Goal: Information Seeking & Learning: Learn about a topic

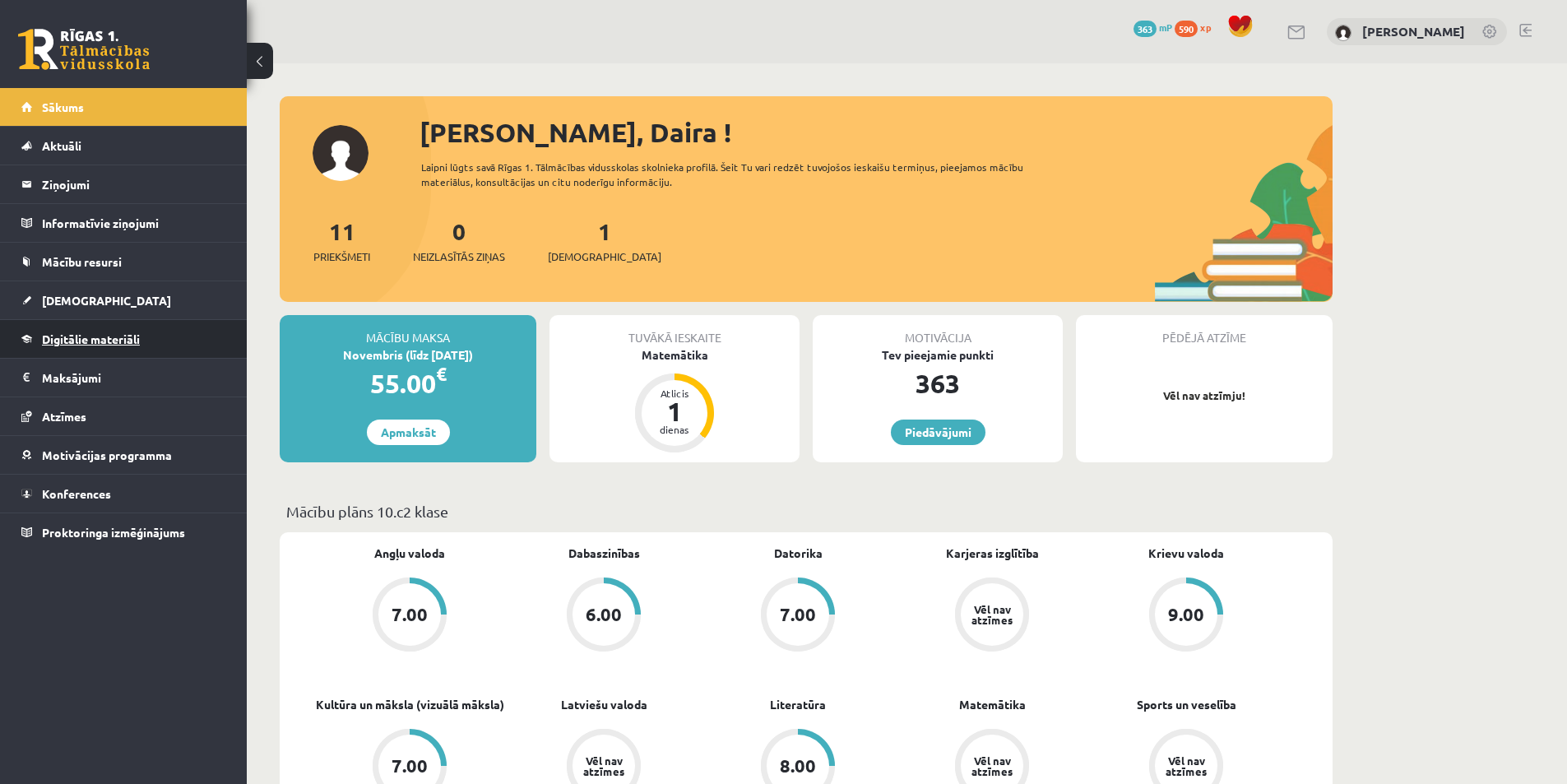
click at [103, 343] on span "Digitālie materiāli" at bounding box center [91, 338] width 98 height 15
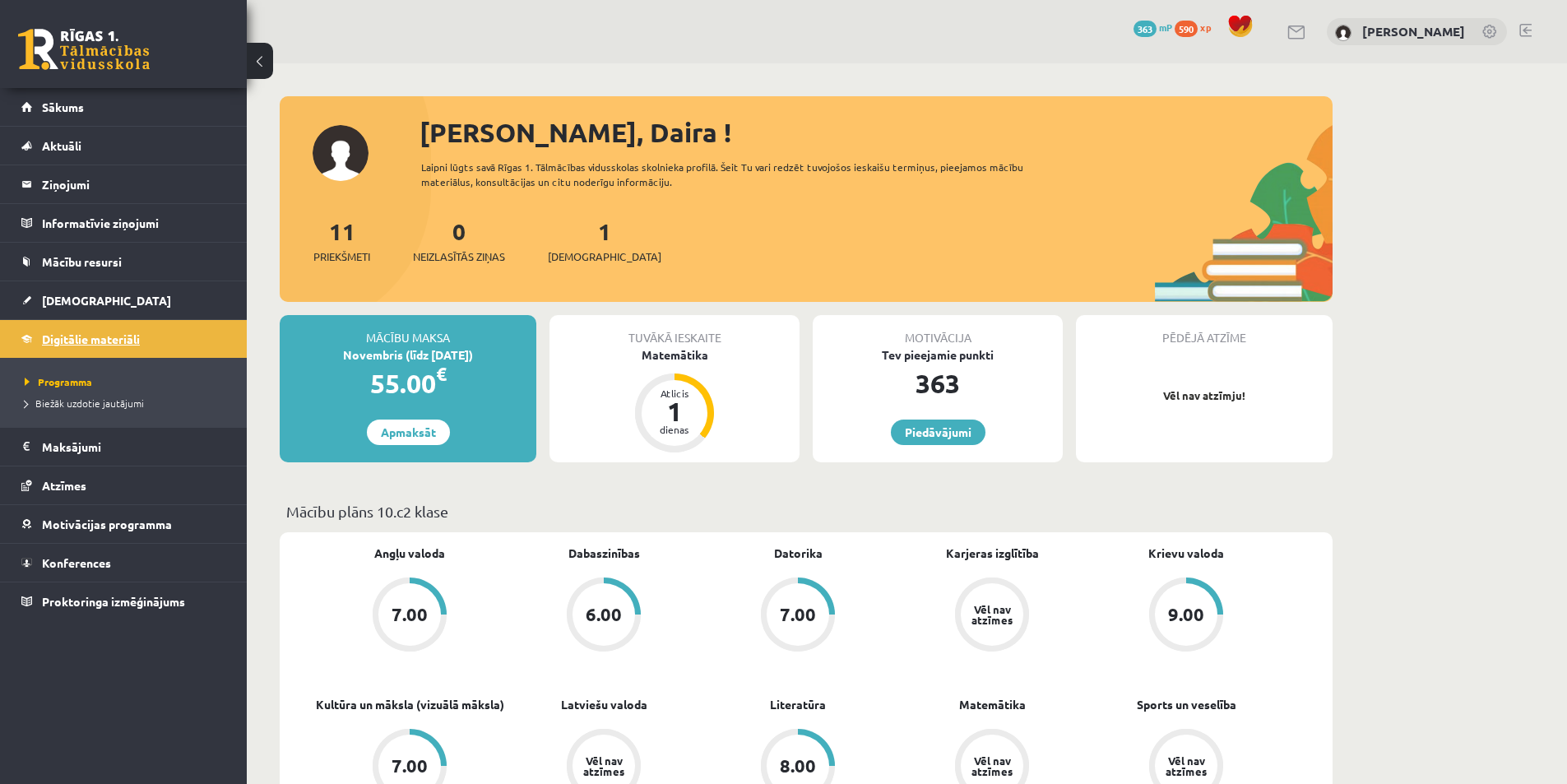
click at [115, 340] on span "Digitālie materiāli" at bounding box center [91, 338] width 98 height 15
click at [90, 380] on span "Programma" at bounding box center [58, 381] width 67 height 13
click at [52, 108] on span "Sākums" at bounding box center [63, 107] width 42 height 15
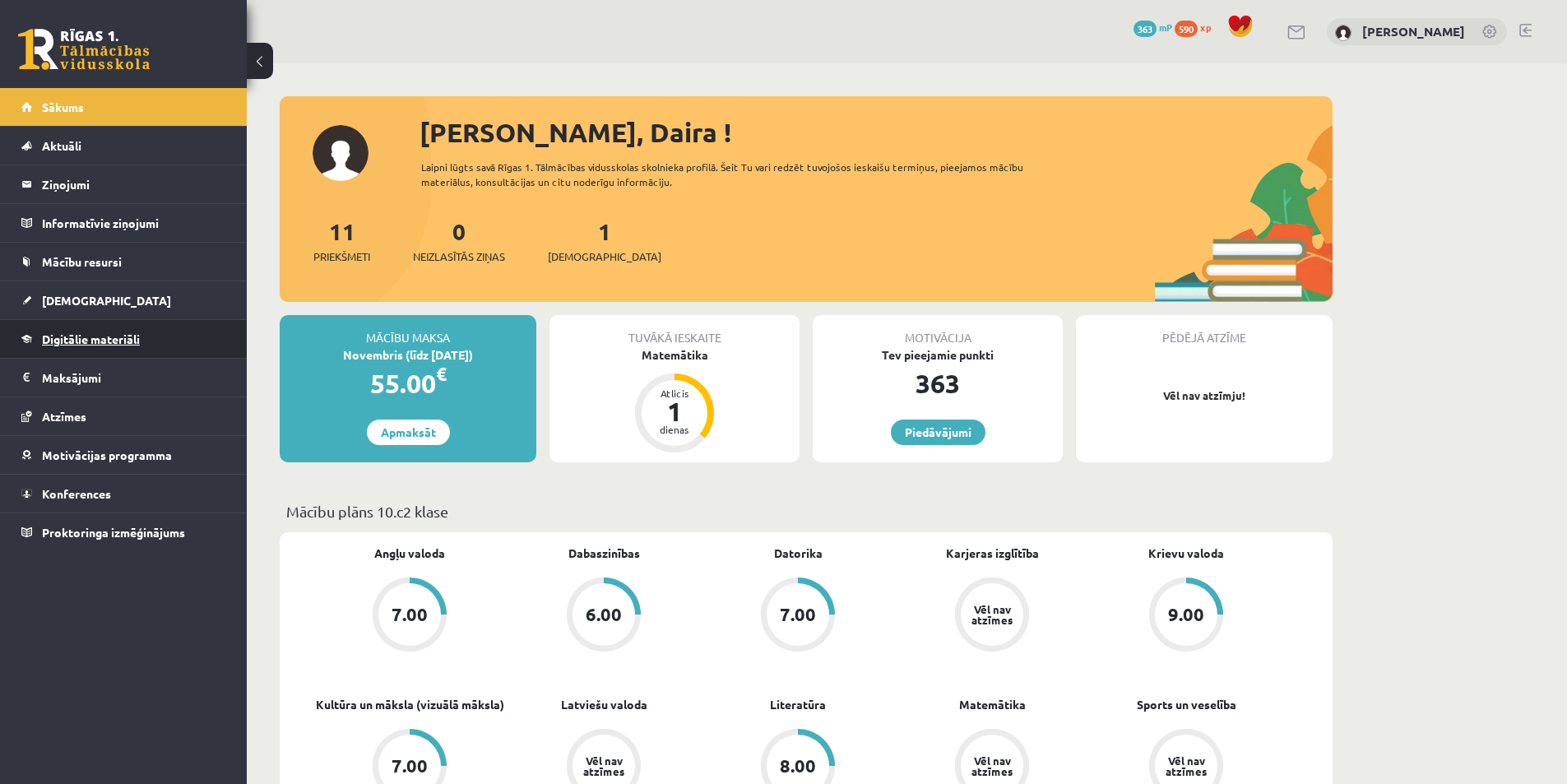
click at [103, 336] on span "Digitālie materiāli" at bounding box center [91, 338] width 98 height 15
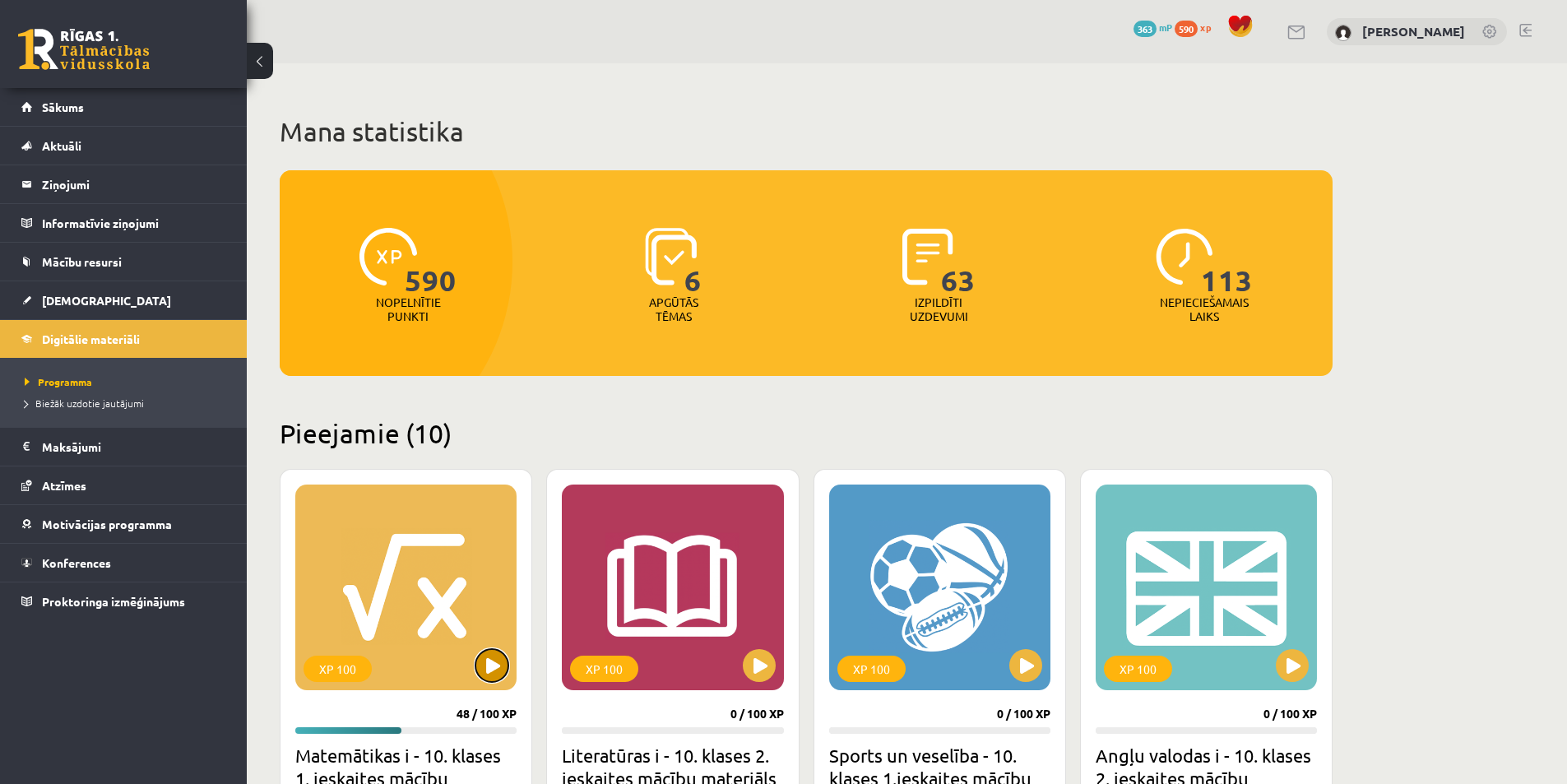
click at [487, 664] on button at bounding box center [492, 665] width 33 height 33
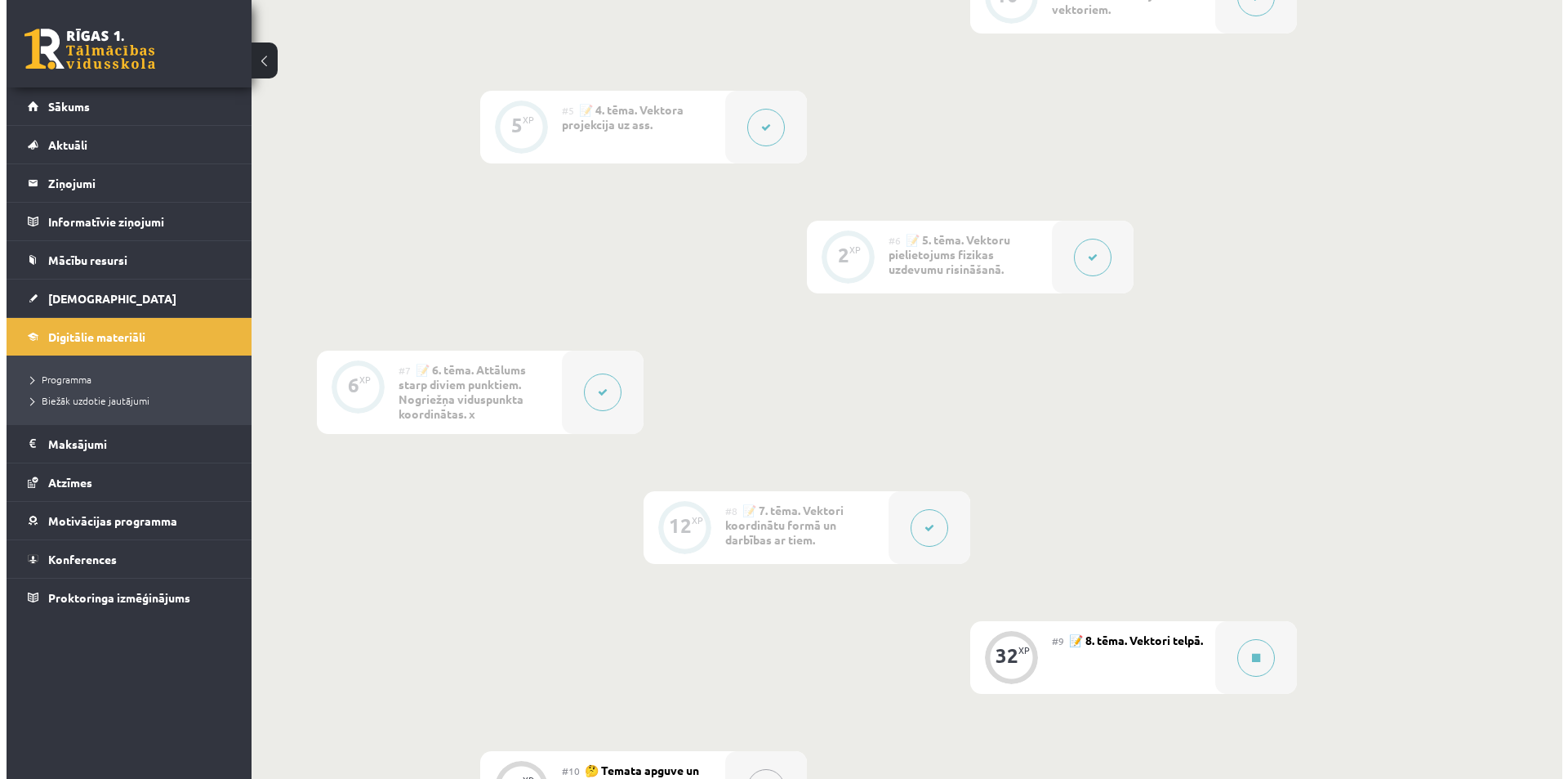
scroll to position [1062, 0]
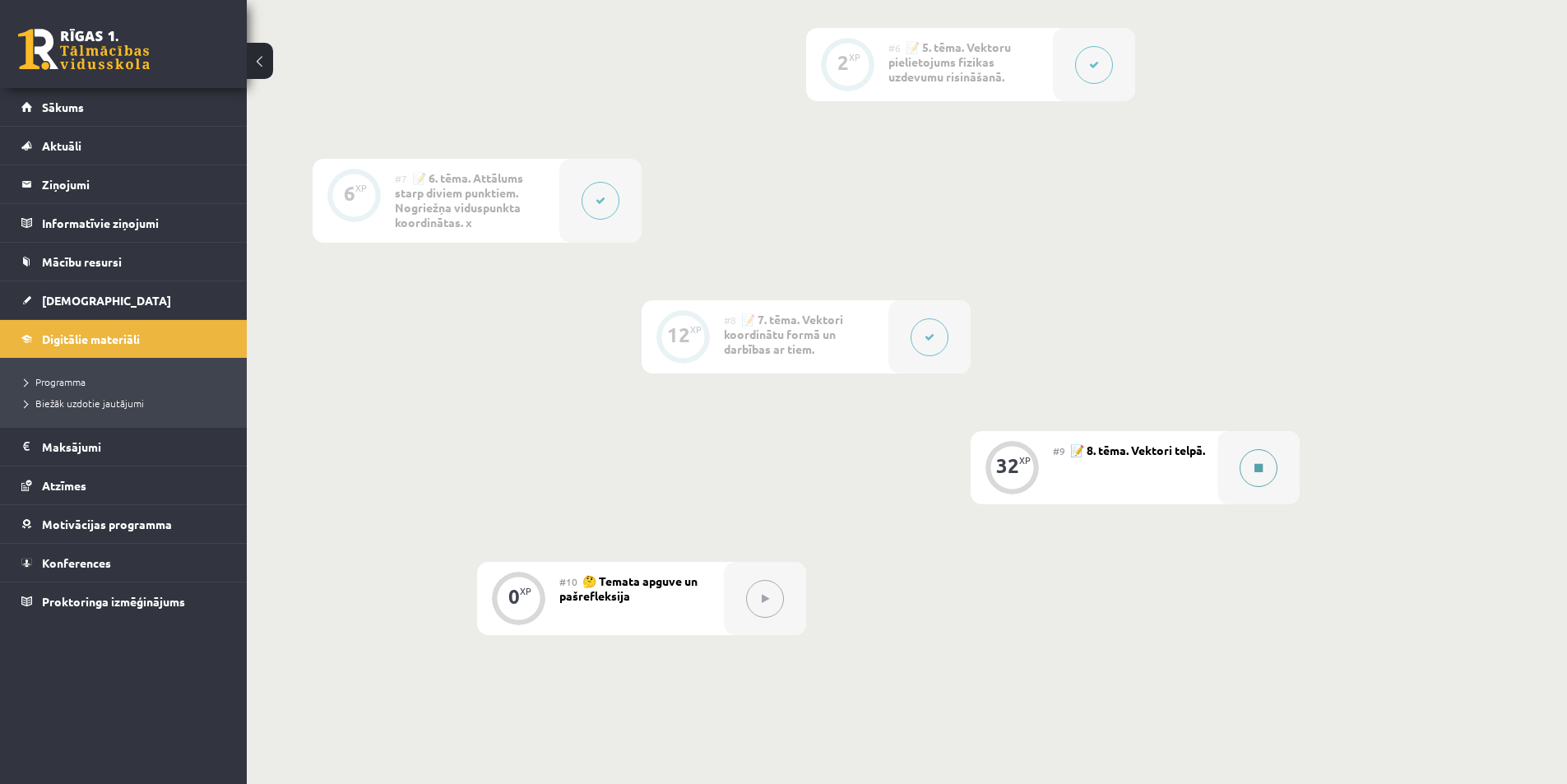
click at [1257, 468] on icon at bounding box center [1258, 468] width 8 height 10
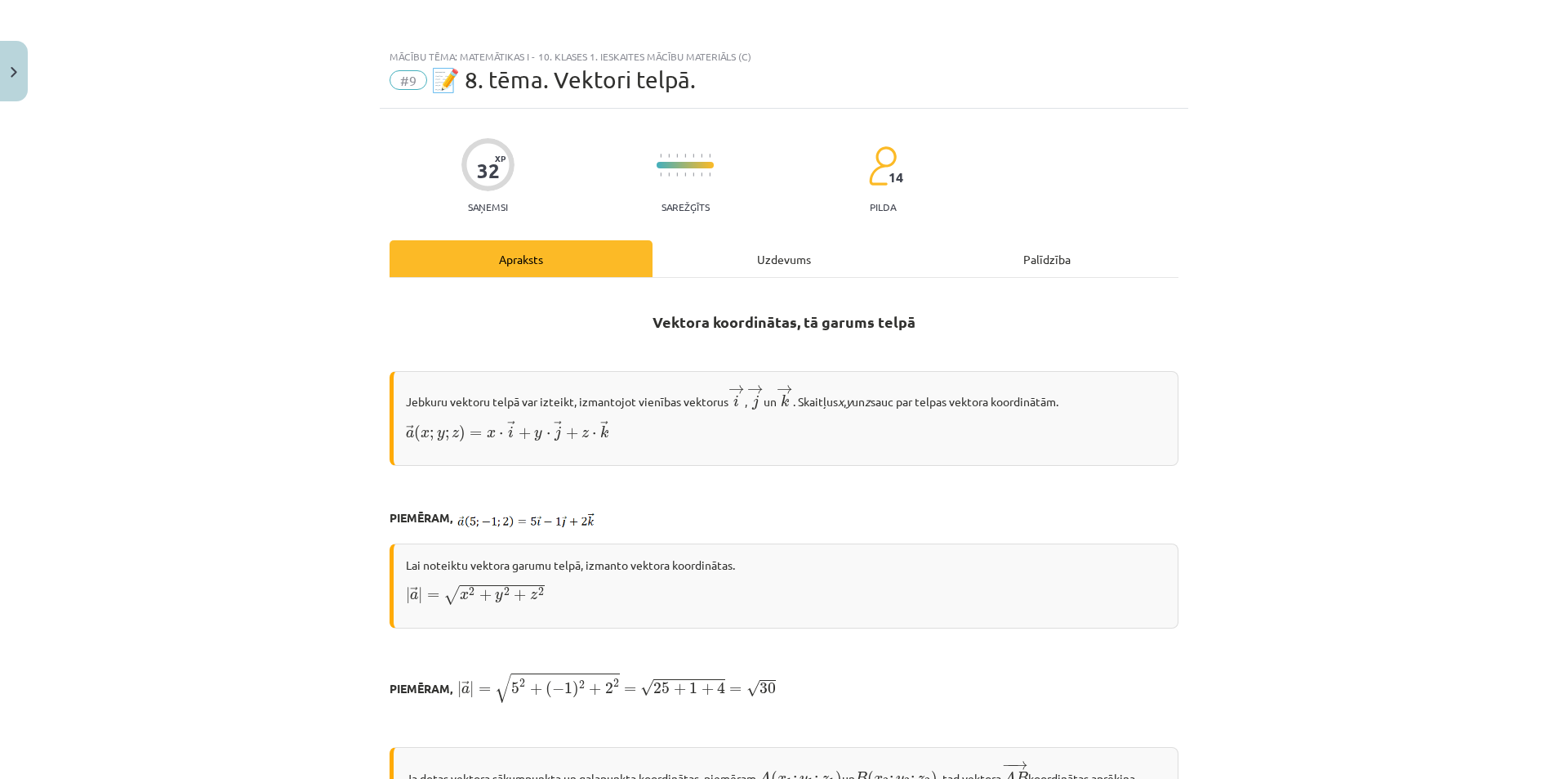
click at [785, 263] on div "Uzdevums" at bounding box center [784, 259] width 263 height 36
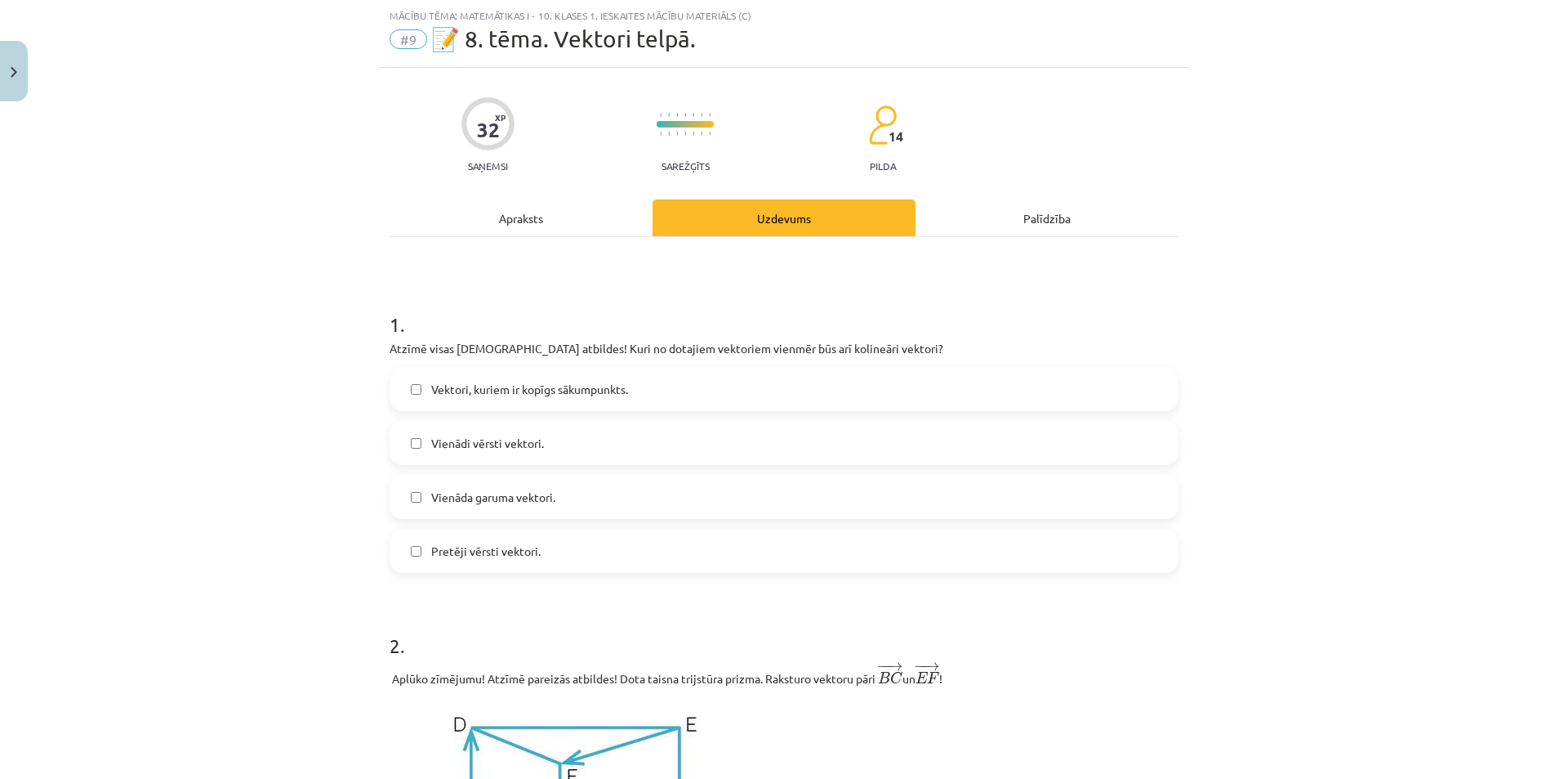
scroll to position [122, 0]
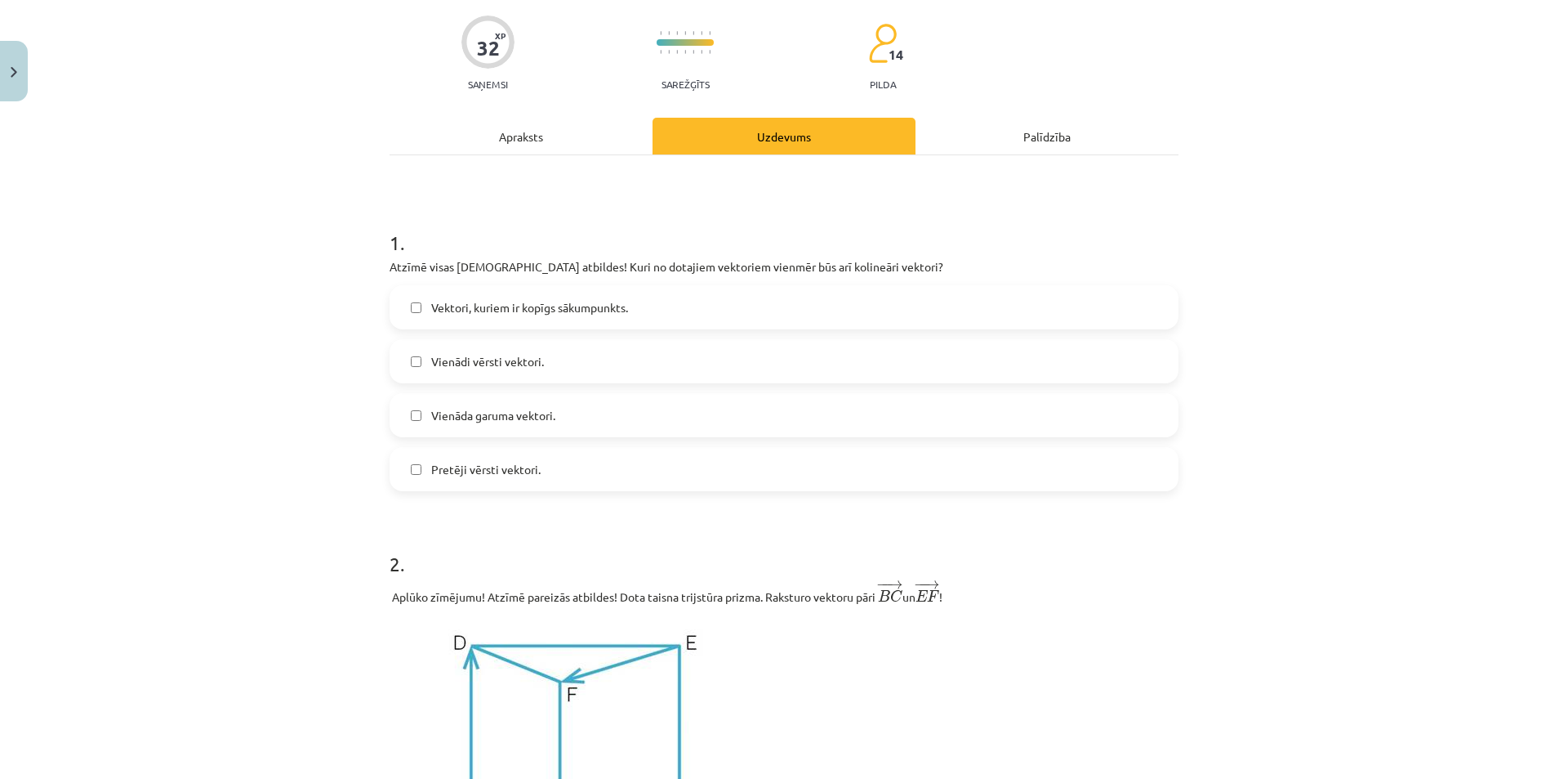
click at [437, 363] on span "Vienādi vērsti vektori." at bounding box center [488, 361] width 113 height 17
click at [461, 472] on span "Pretēji vērsti vektori." at bounding box center [486, 470] width 109 height 17
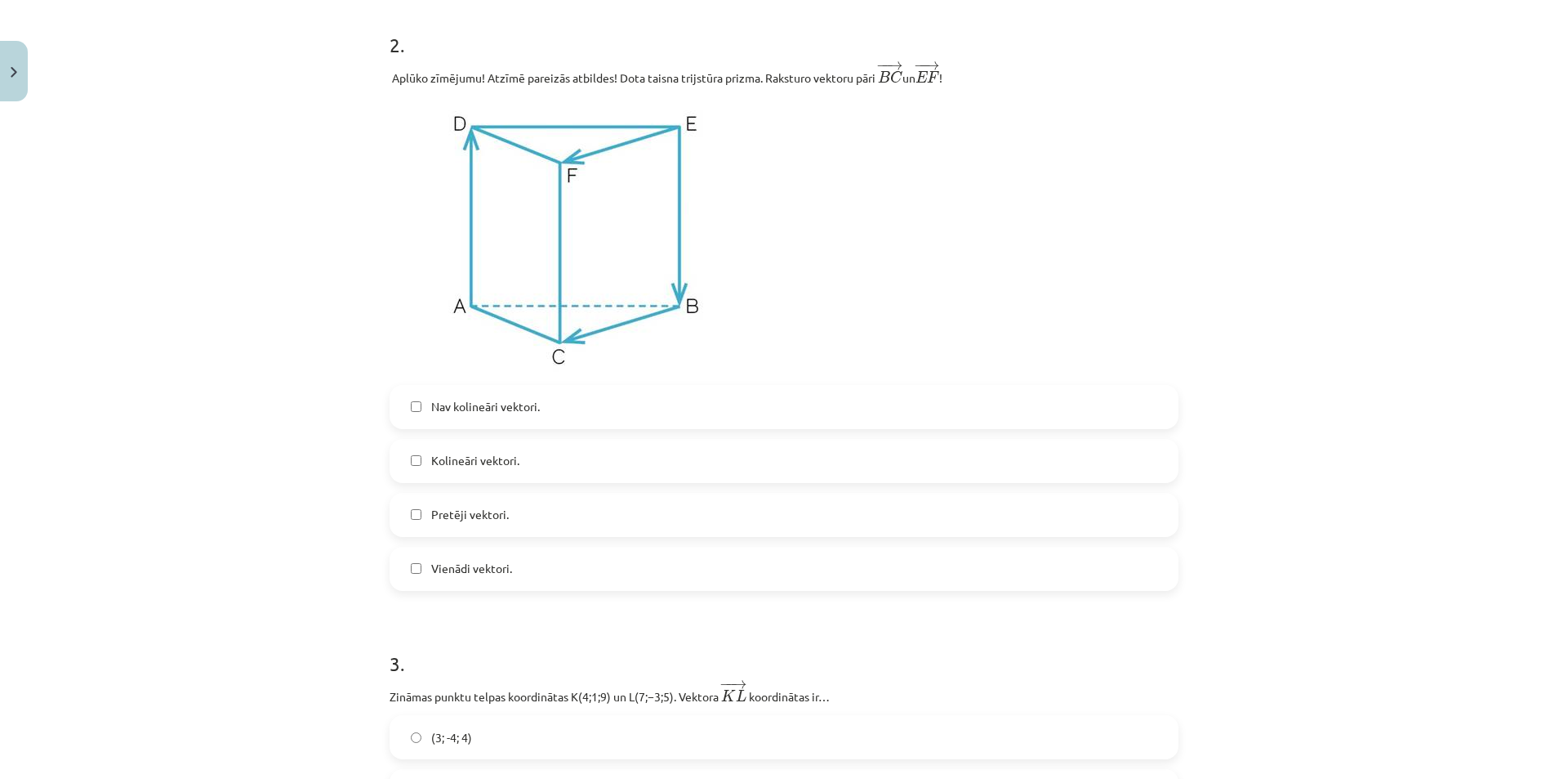
scroll to position [613, 0]
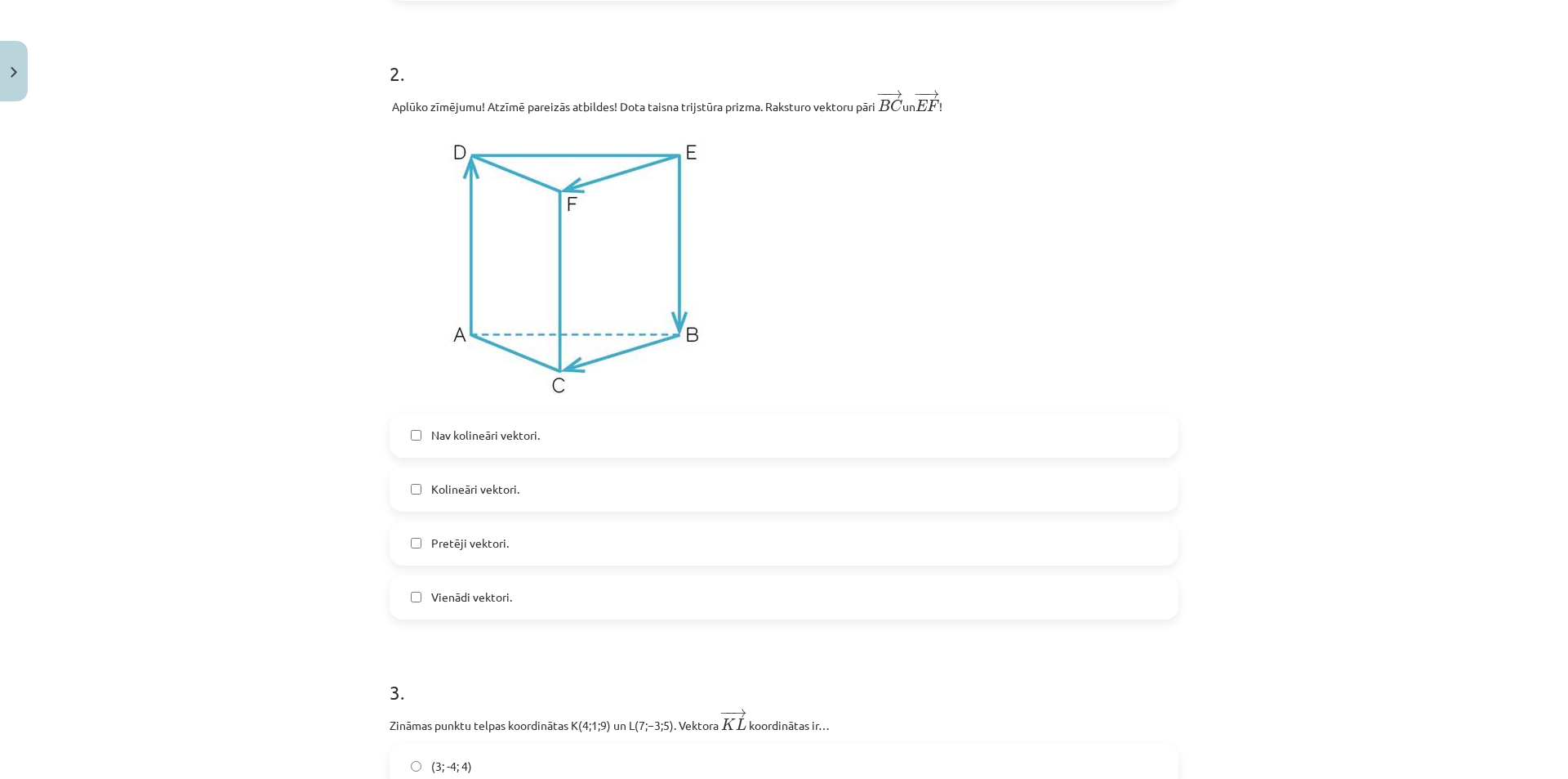
click at [504, 602] on span "Vienādi vektori." at bounding box center [471, 597] width 81 height 17
click at [507, 497] on span "Kolineāri vektori." at bounding box center [476, 489] width 89 height 17
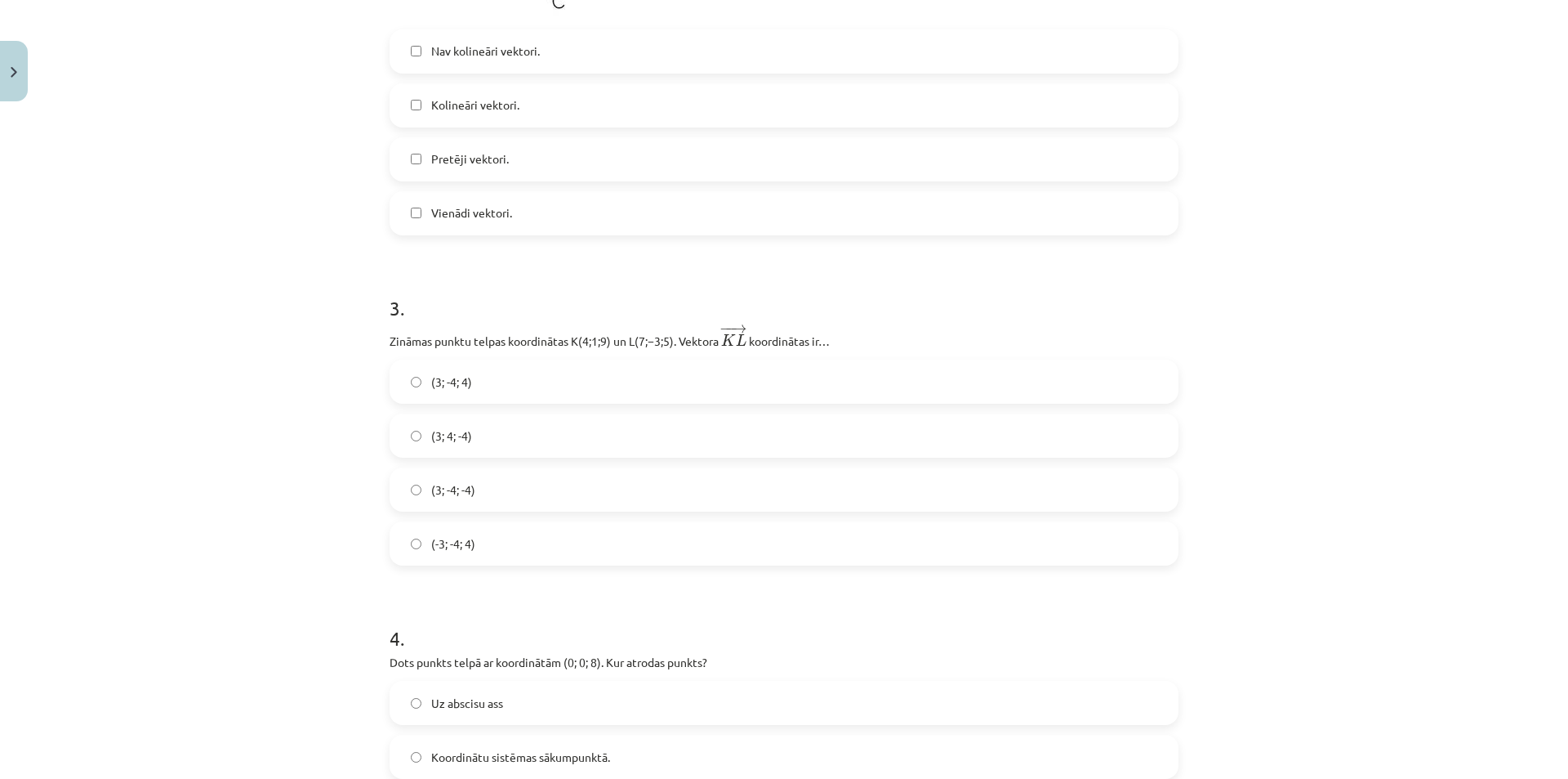
scroll to position [1021, 0]
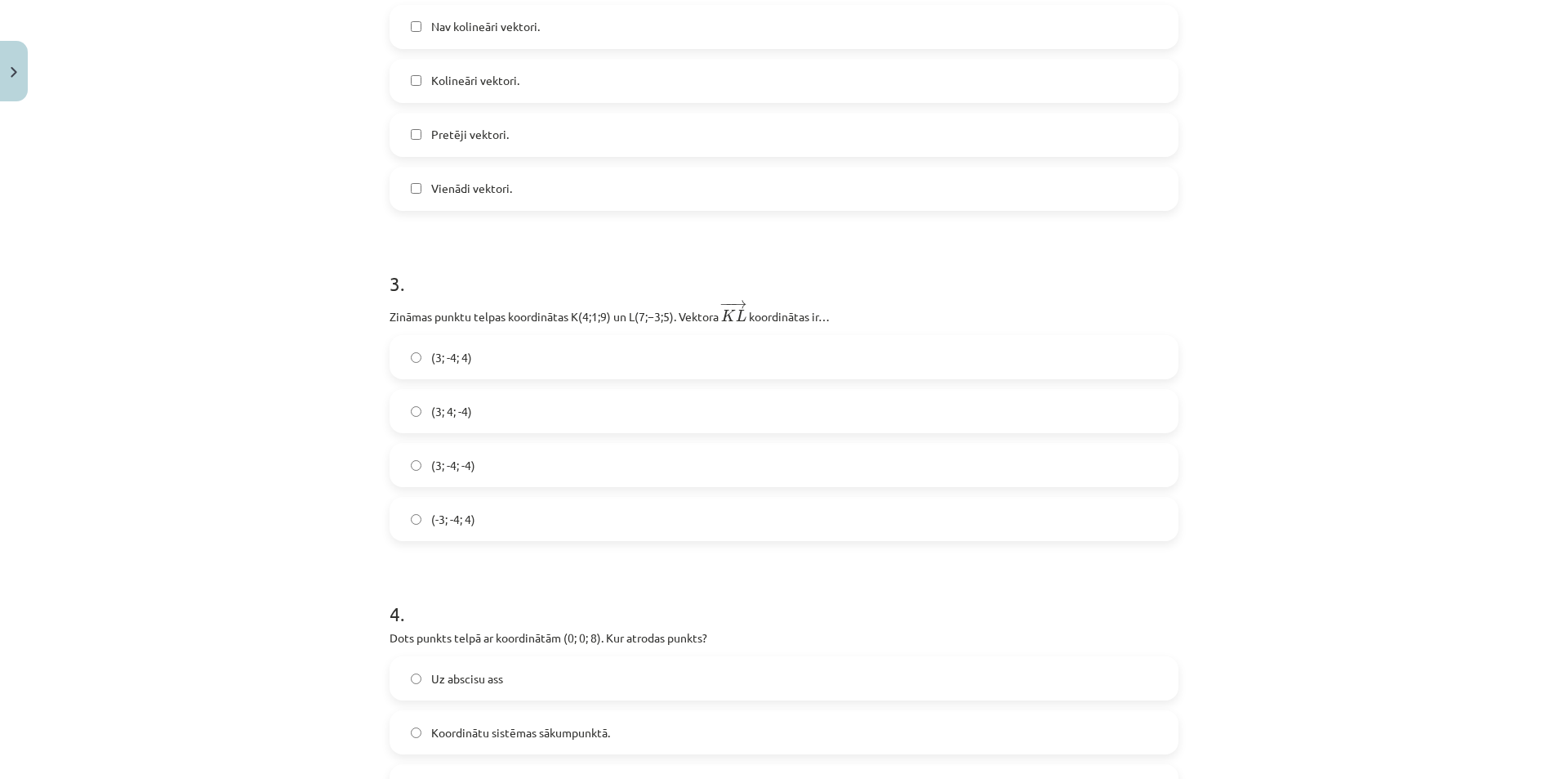
click at [480, 464] on label "(3; -4; -4)" at bounding box center [784, 465] width 786 height 41
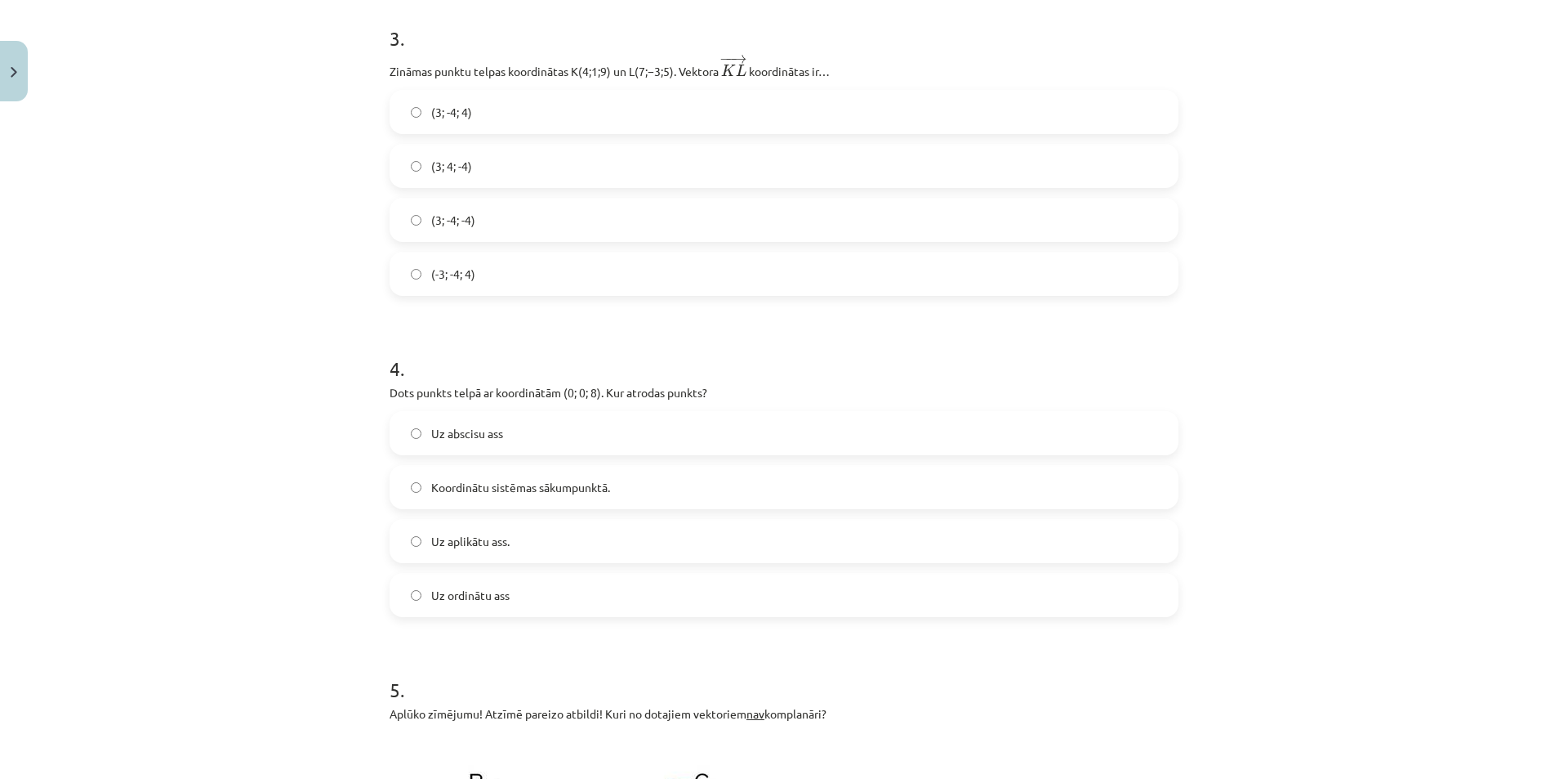
scroll to position [1348, 0]
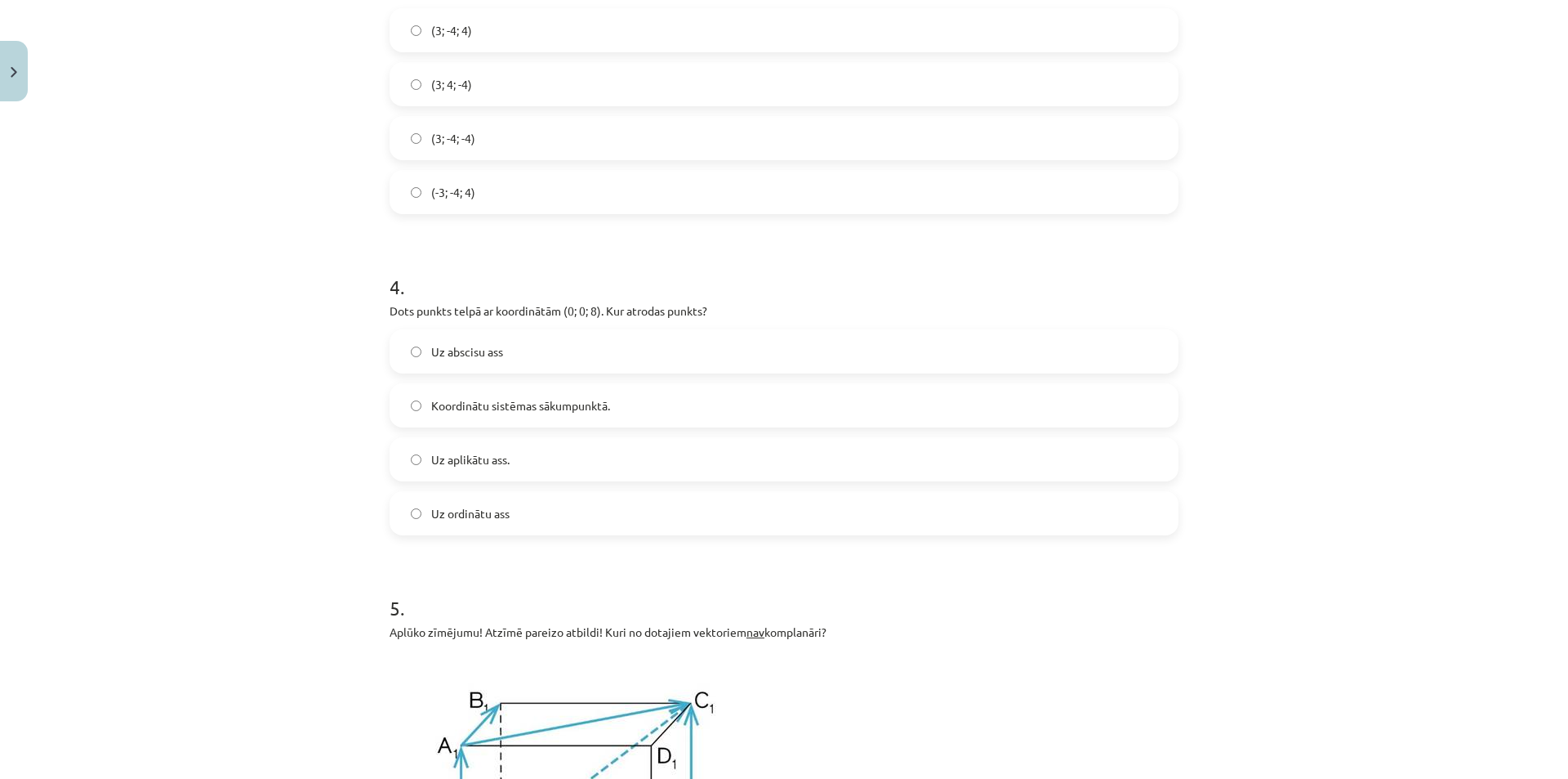
click at [482, 465] on span "Uz aplikātu ass." at bounding box center [471, 459] width 78 height 17
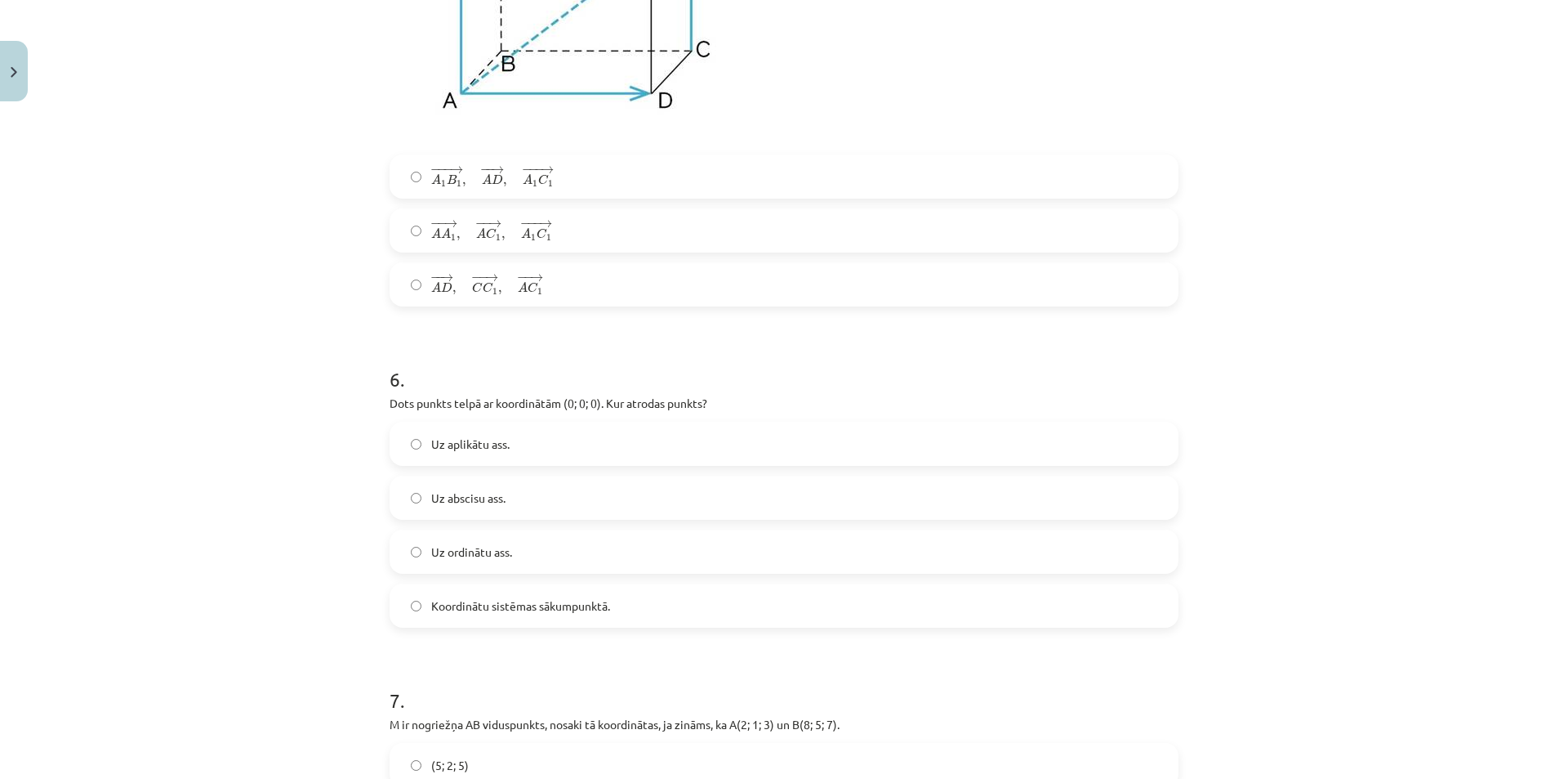
scroll to position [2165, 0]
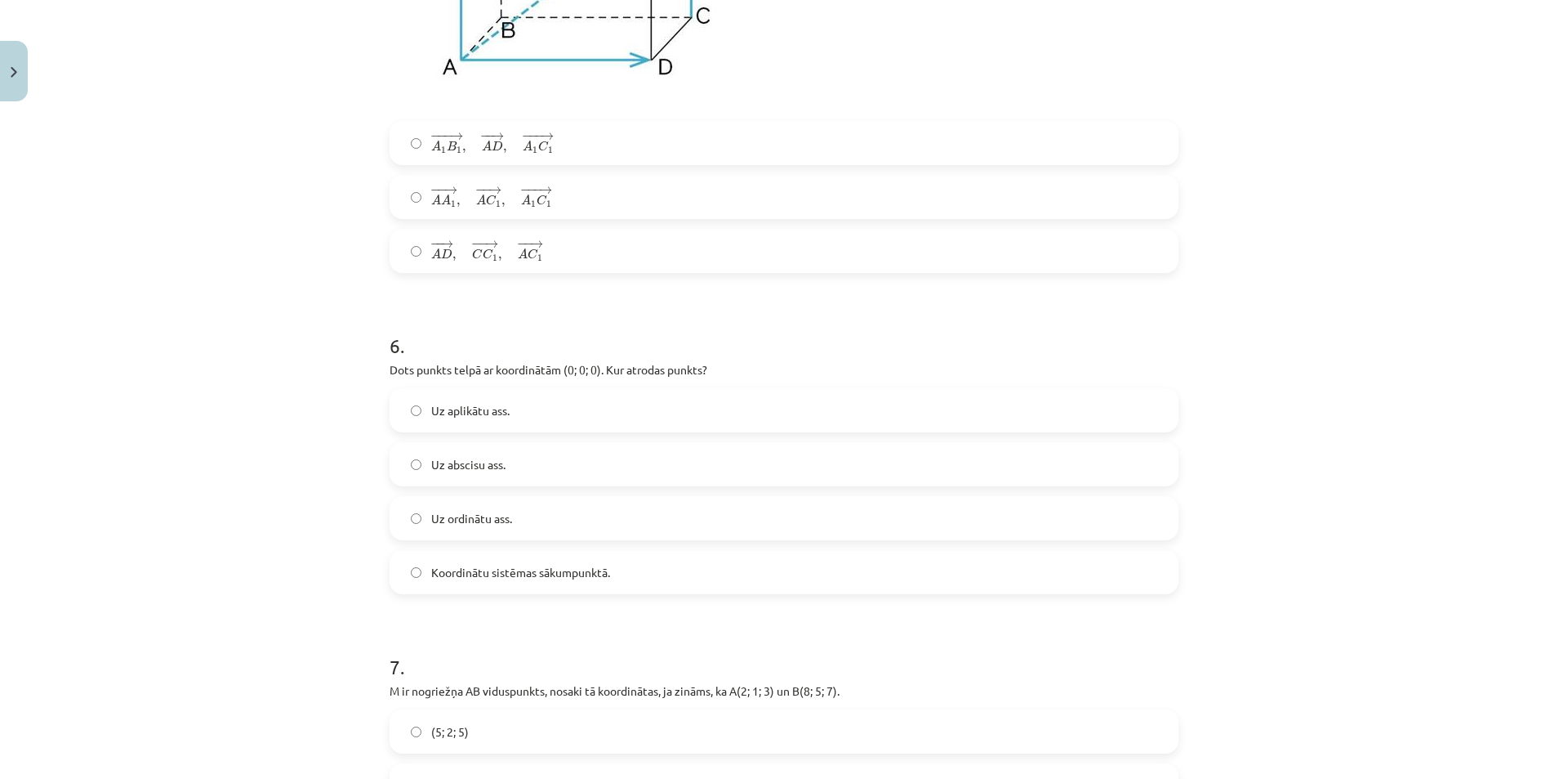
click at [478, 568] on span "Koordinātu sistēmas sākumpunktā." at bounding box center [521, 572] width 179 height 17
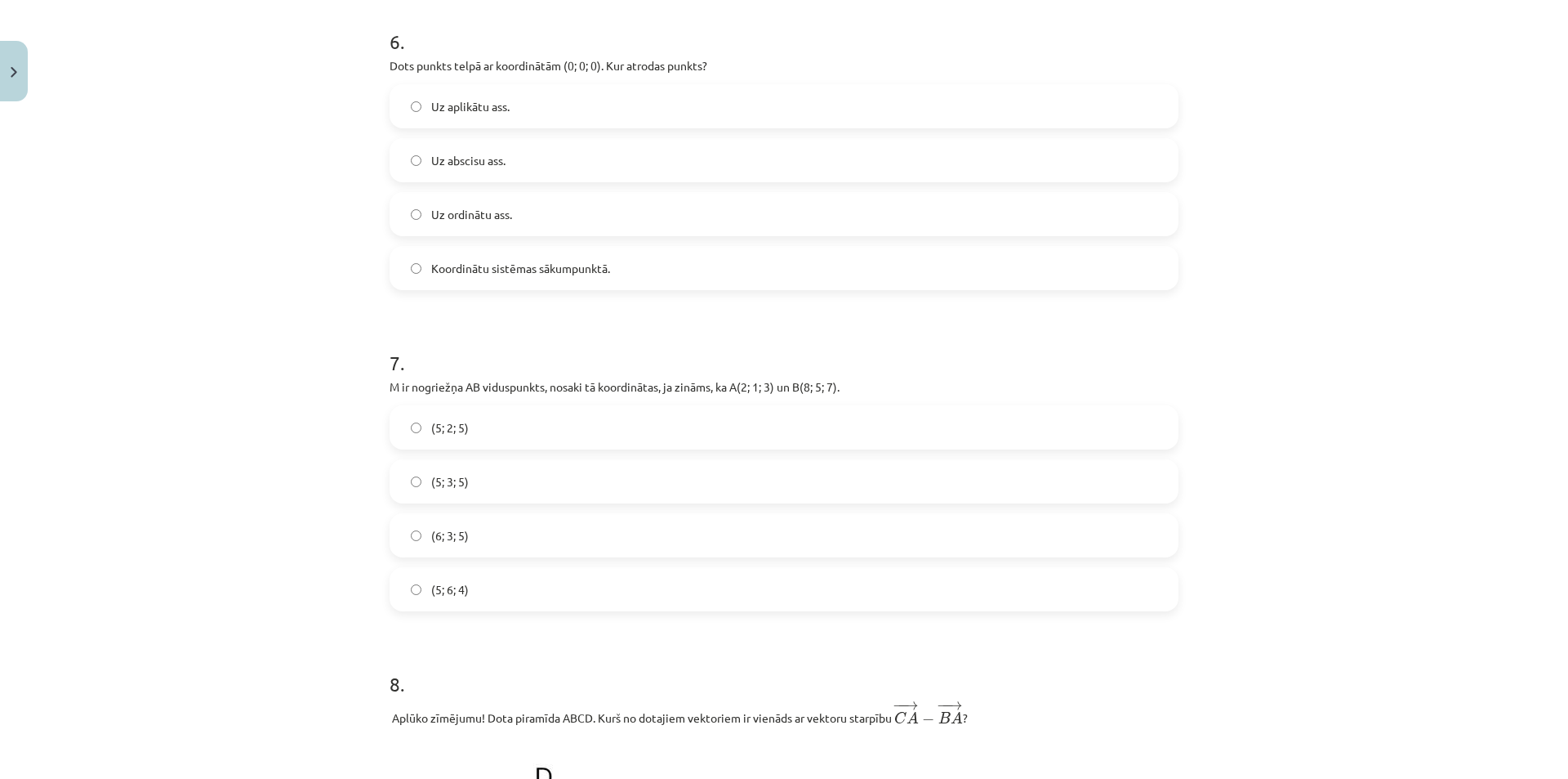
scroll to position [2574, 0]
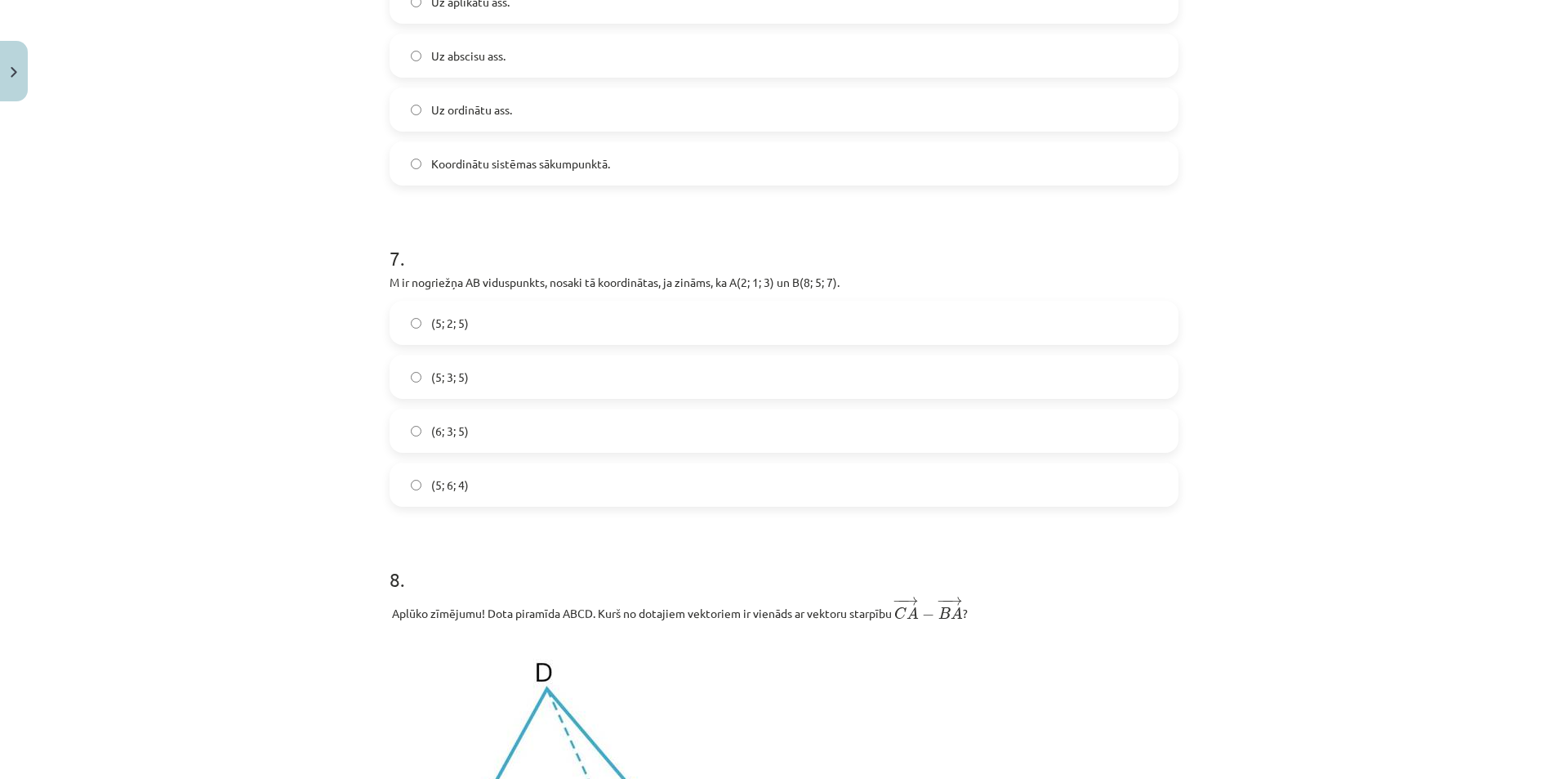
click at [492, 385] on label "(5; 3; 5)" at bounding box center [784, 376] width 786 height 41
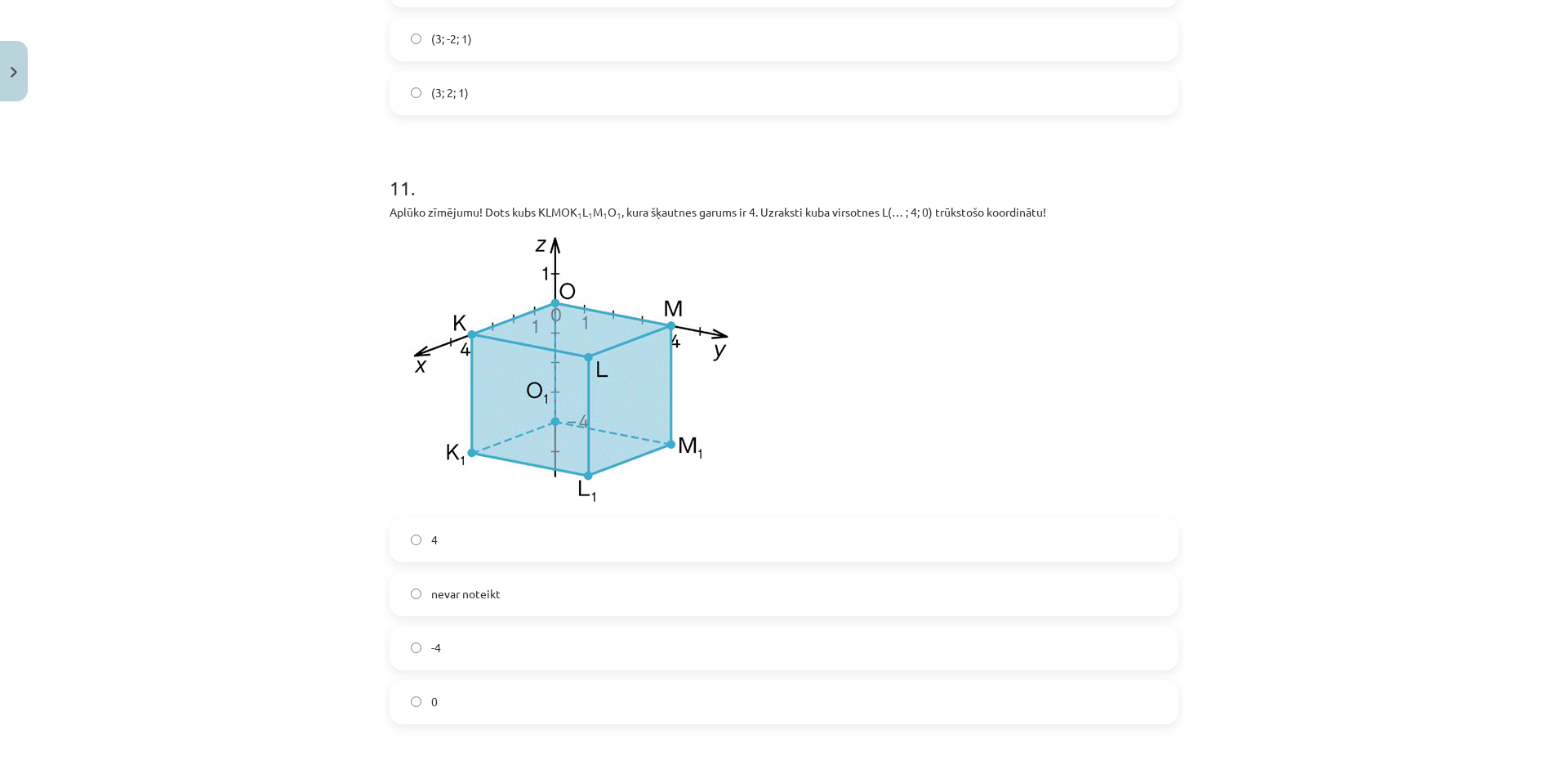
scroll to position [4534, 0]
click at [634, 544] on label "4" at bounding box center [784, 536] width 786 height 41
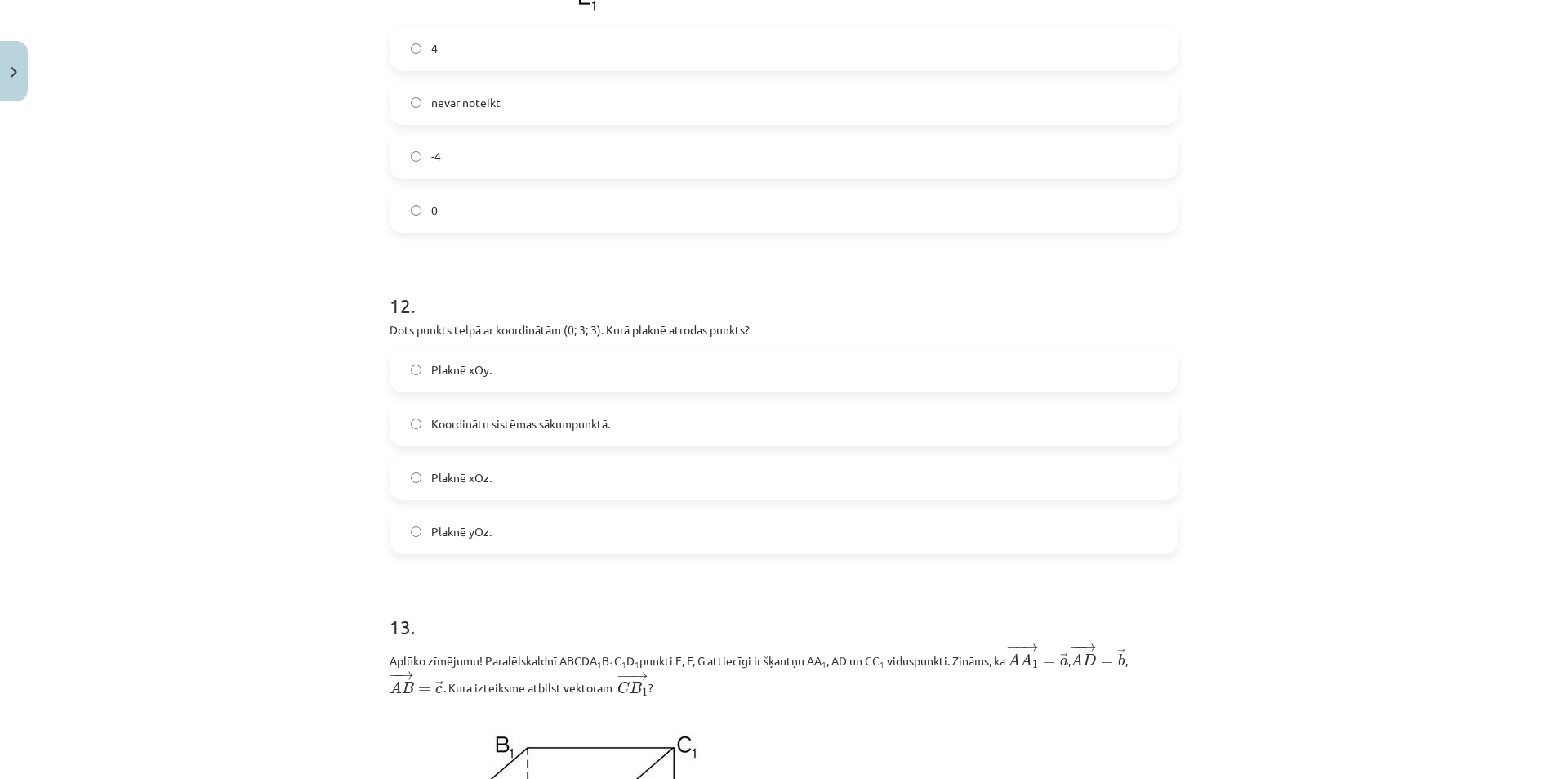
scroll to position [5106, 0]
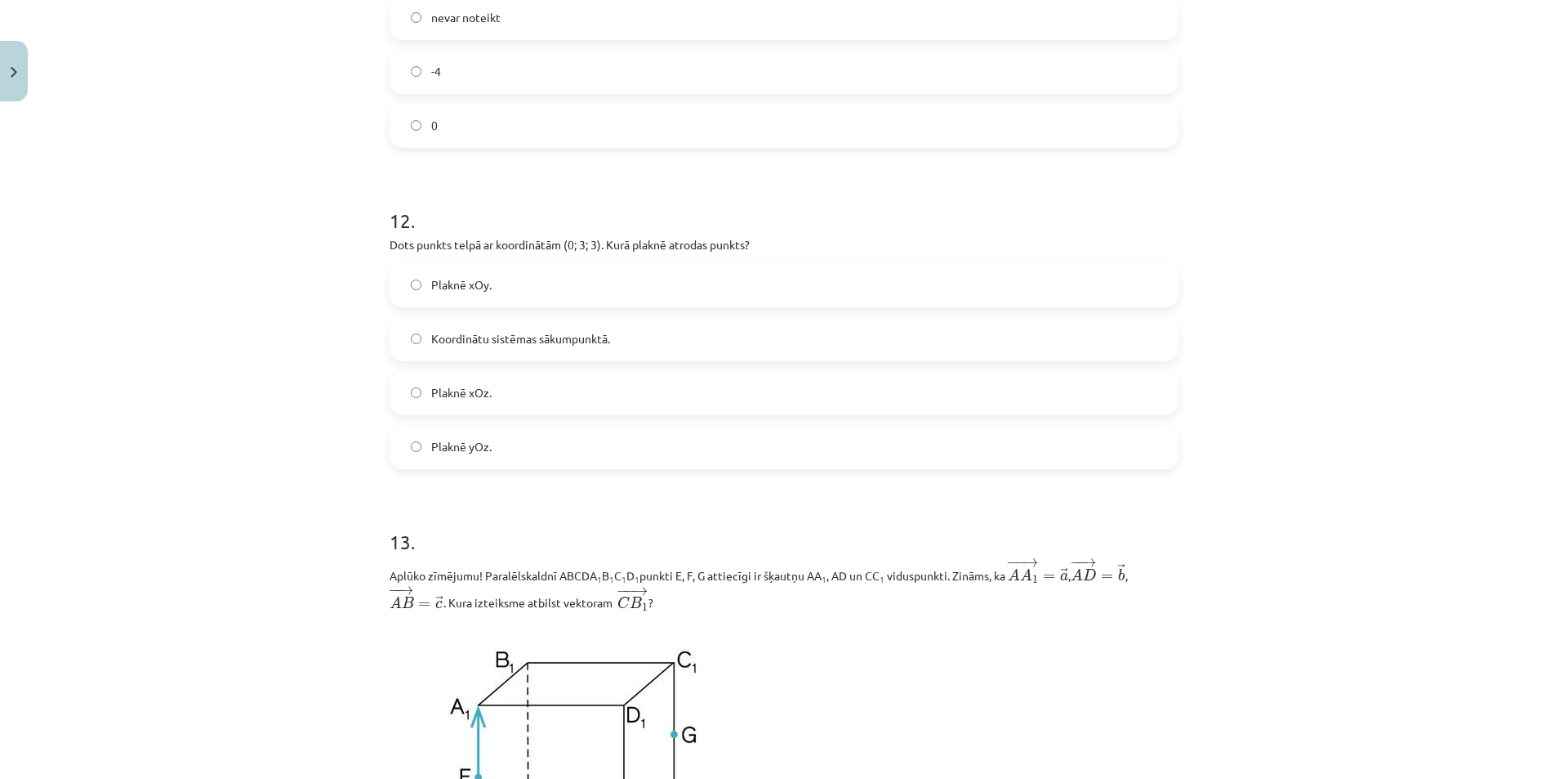
click at [511, 445] on label "Plaknē yOz." at bounding box center [784, 446] width 786 height 41
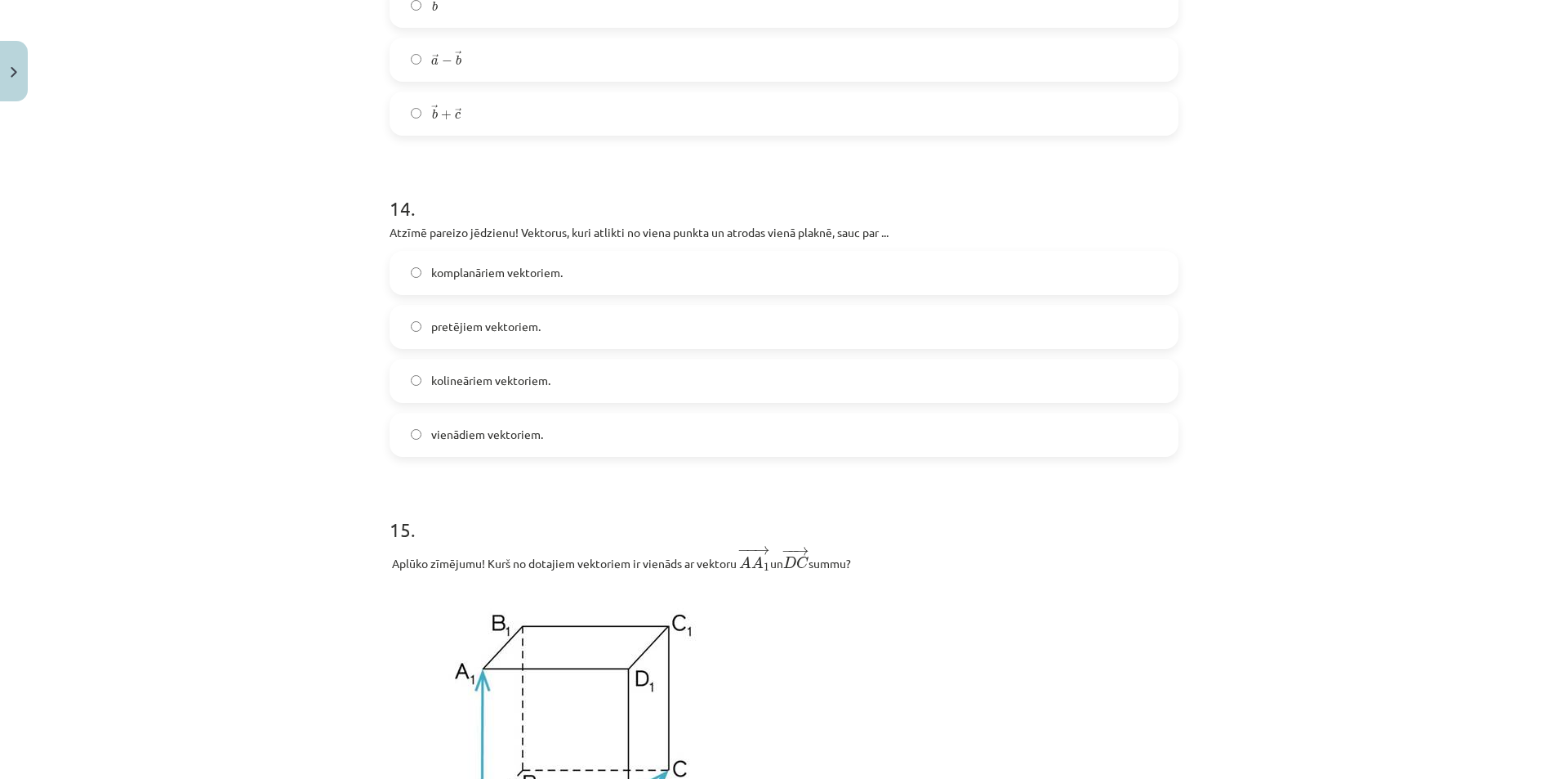
scroll to position [6087, 0]
click at [608, 285] on label "komplanāriem vektoriem." at bounding box center [784, 272] width 786 height 41
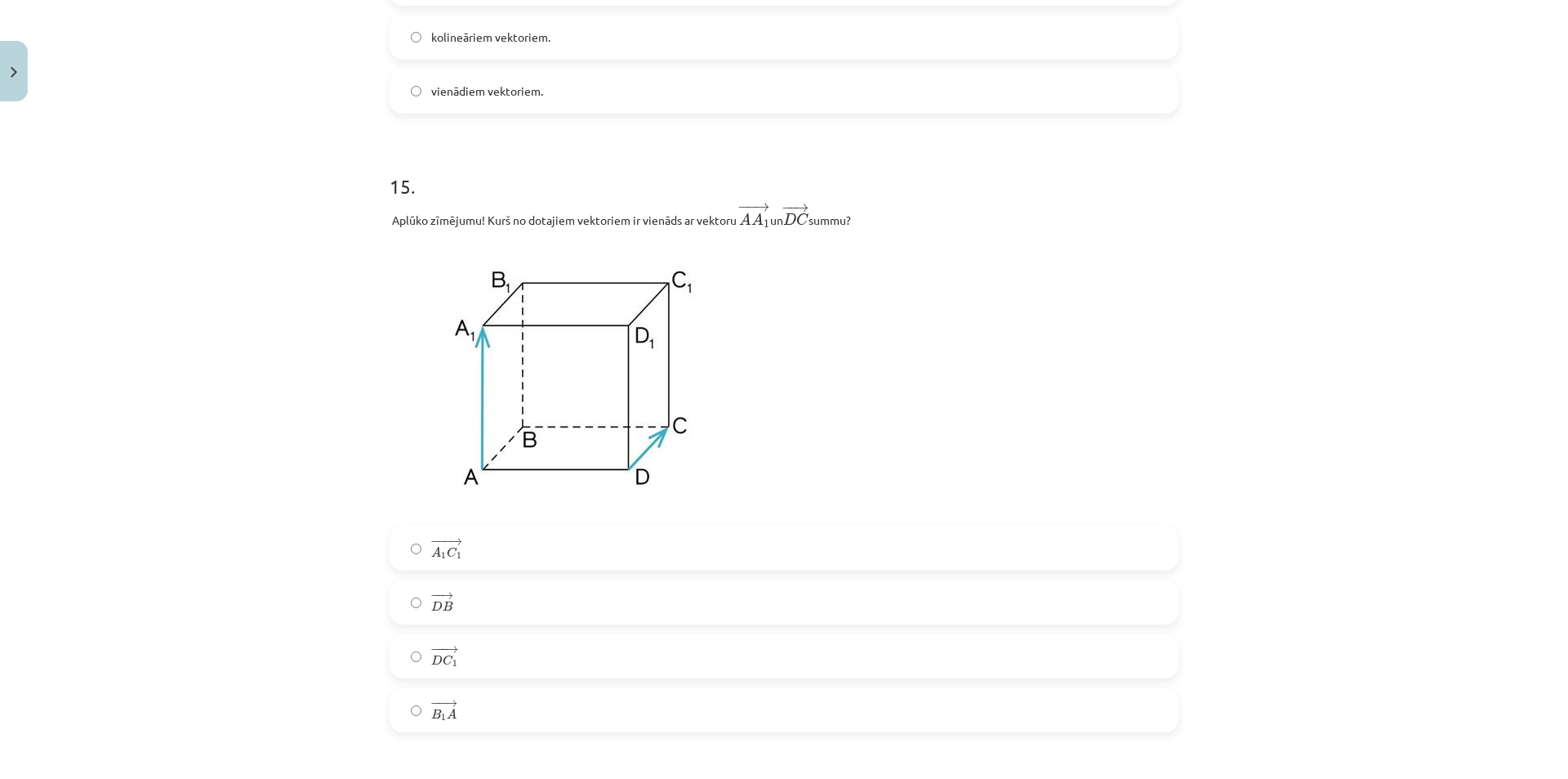
scroll to position [6495, 0]
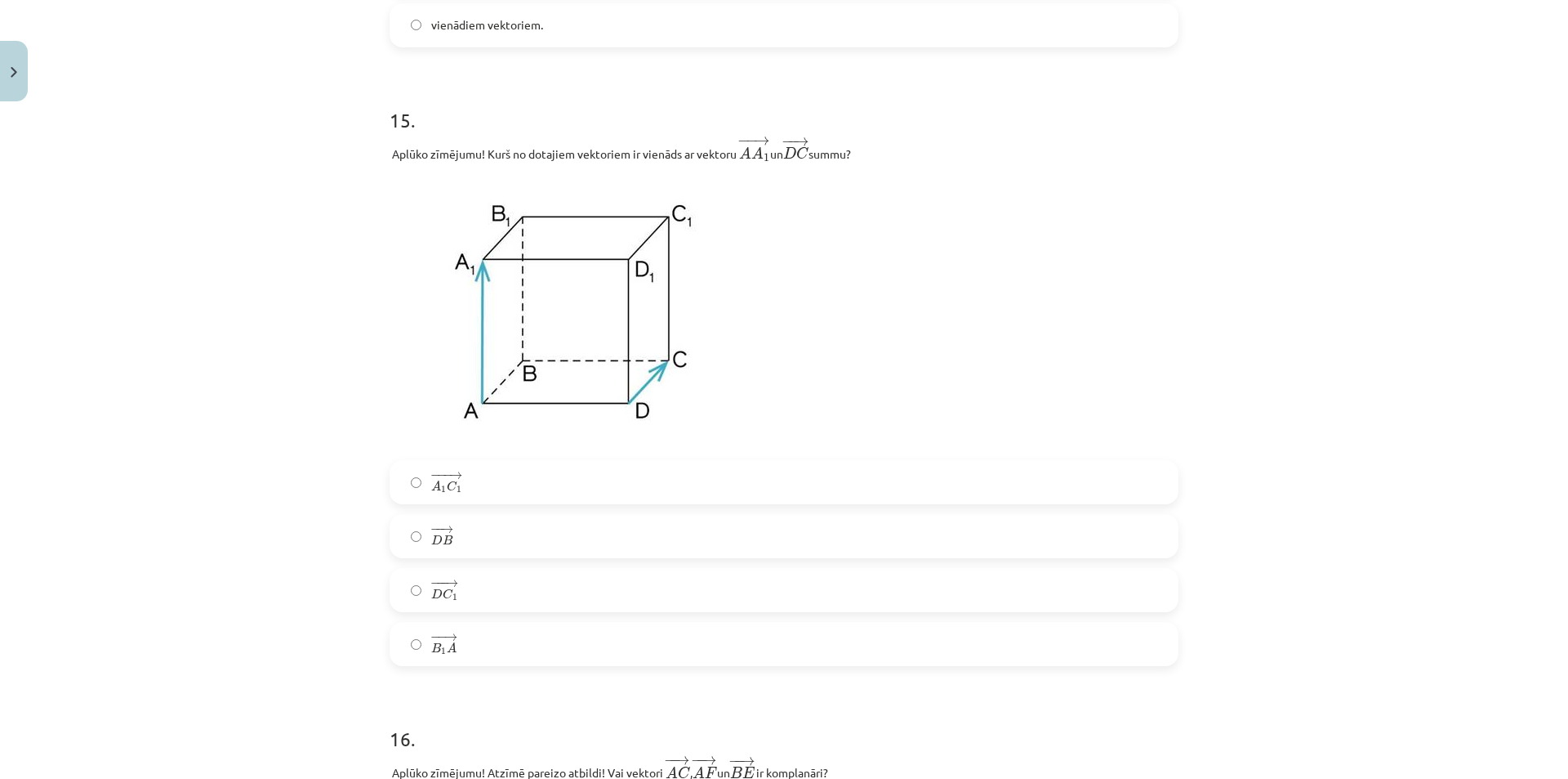
click at [478, 657] on label "− − → B 1 A B 1 A →" at bounding box center [784, 644] width 786 height 41
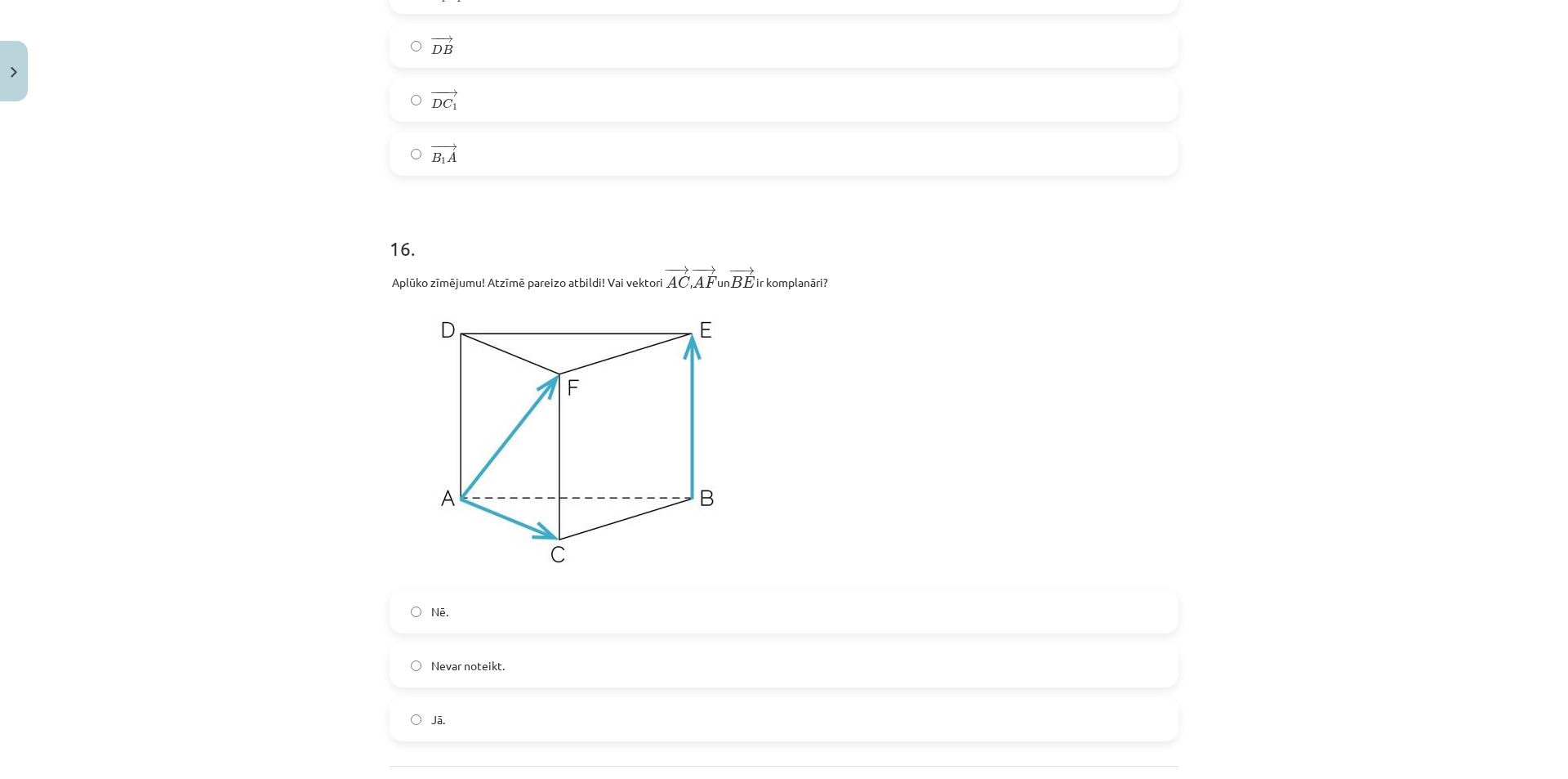
scroll to position [7067, 0]
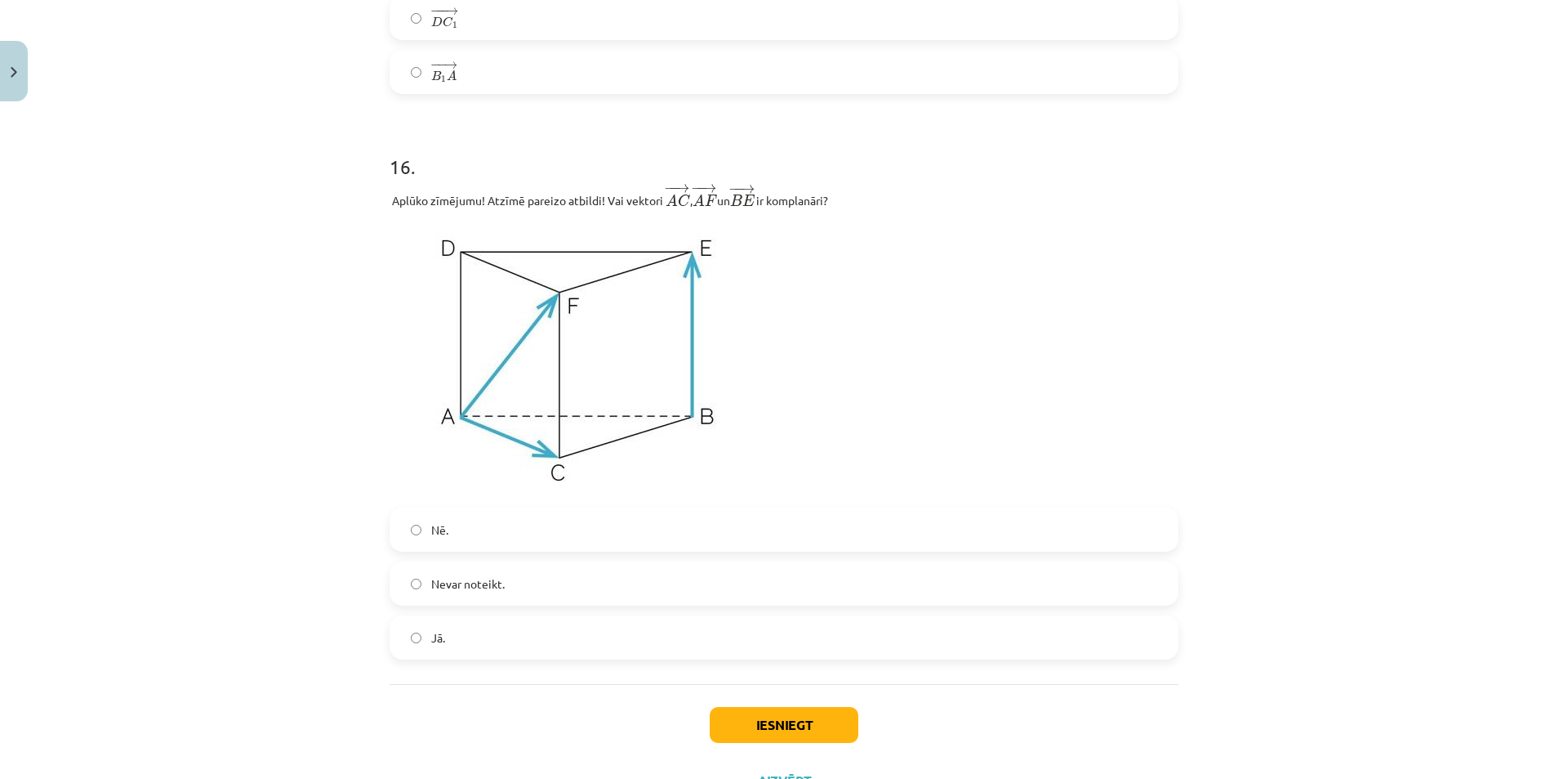
click at [478, 657] on label "Jā." at bounding box center [784, 637] width 786 height 41
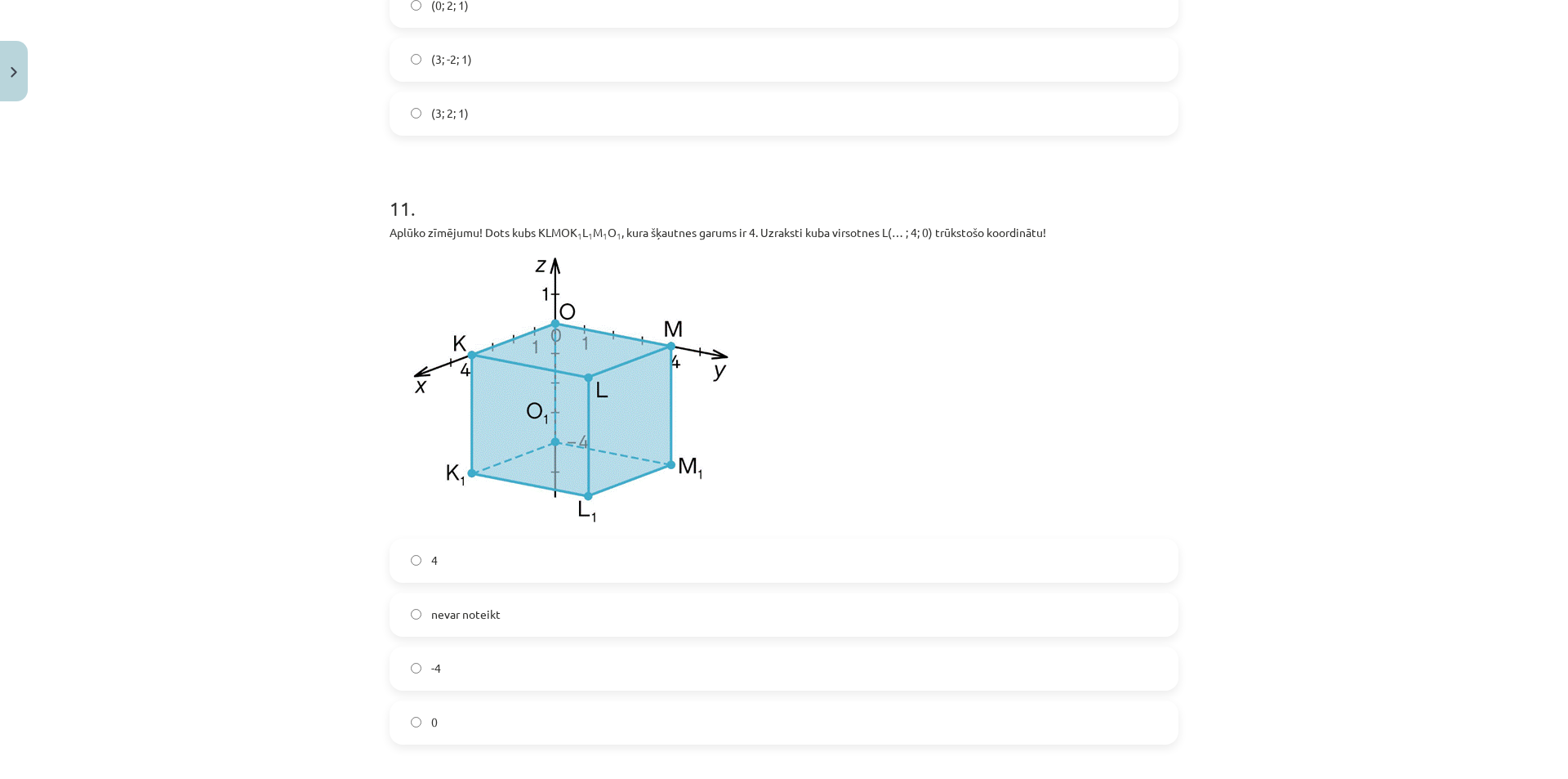
scroll to position [4285, 0]
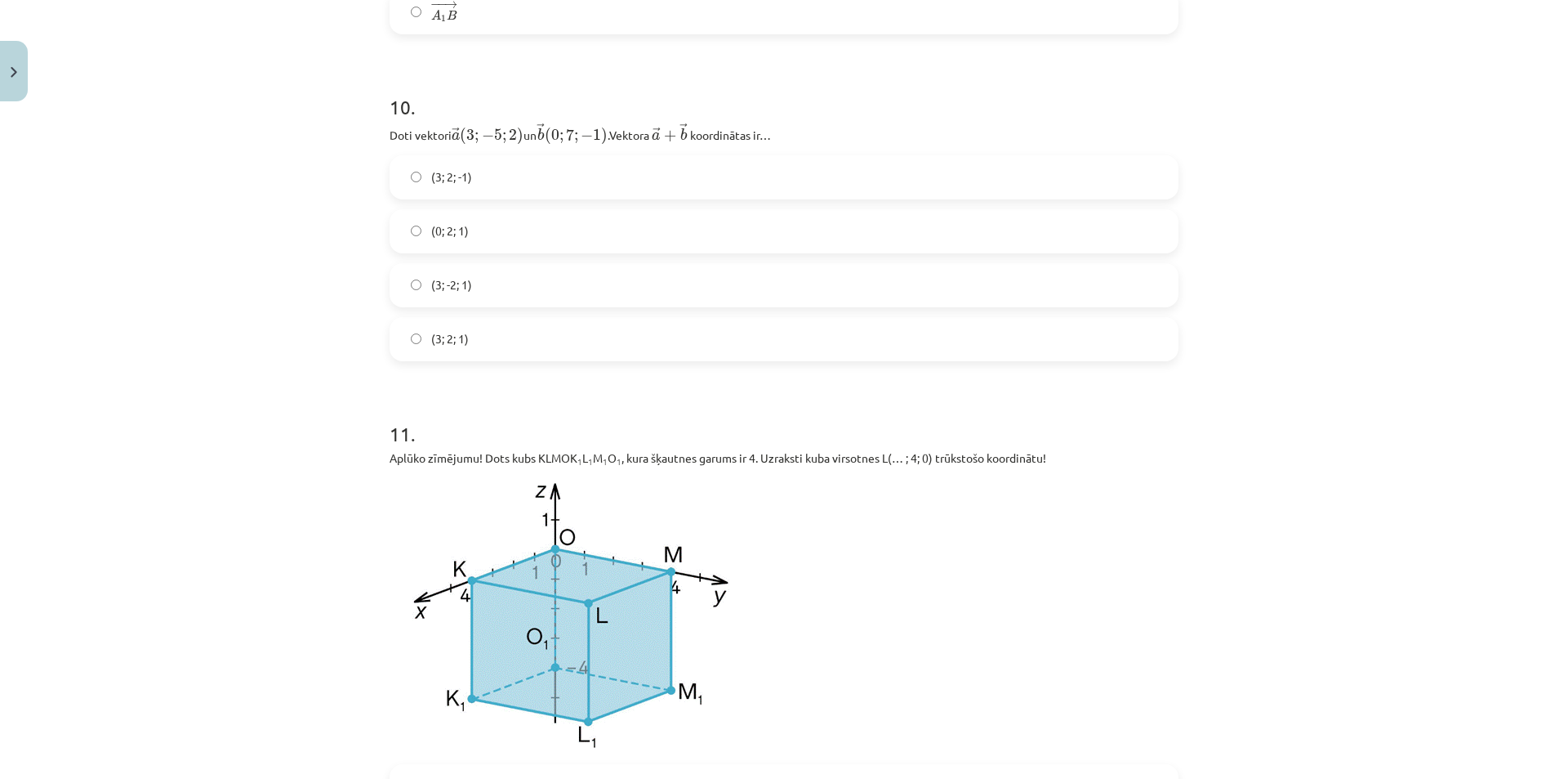
click at [474, 345] on label "(3; 2; 1)" at bounding box center [784, 339] width 786 height 41
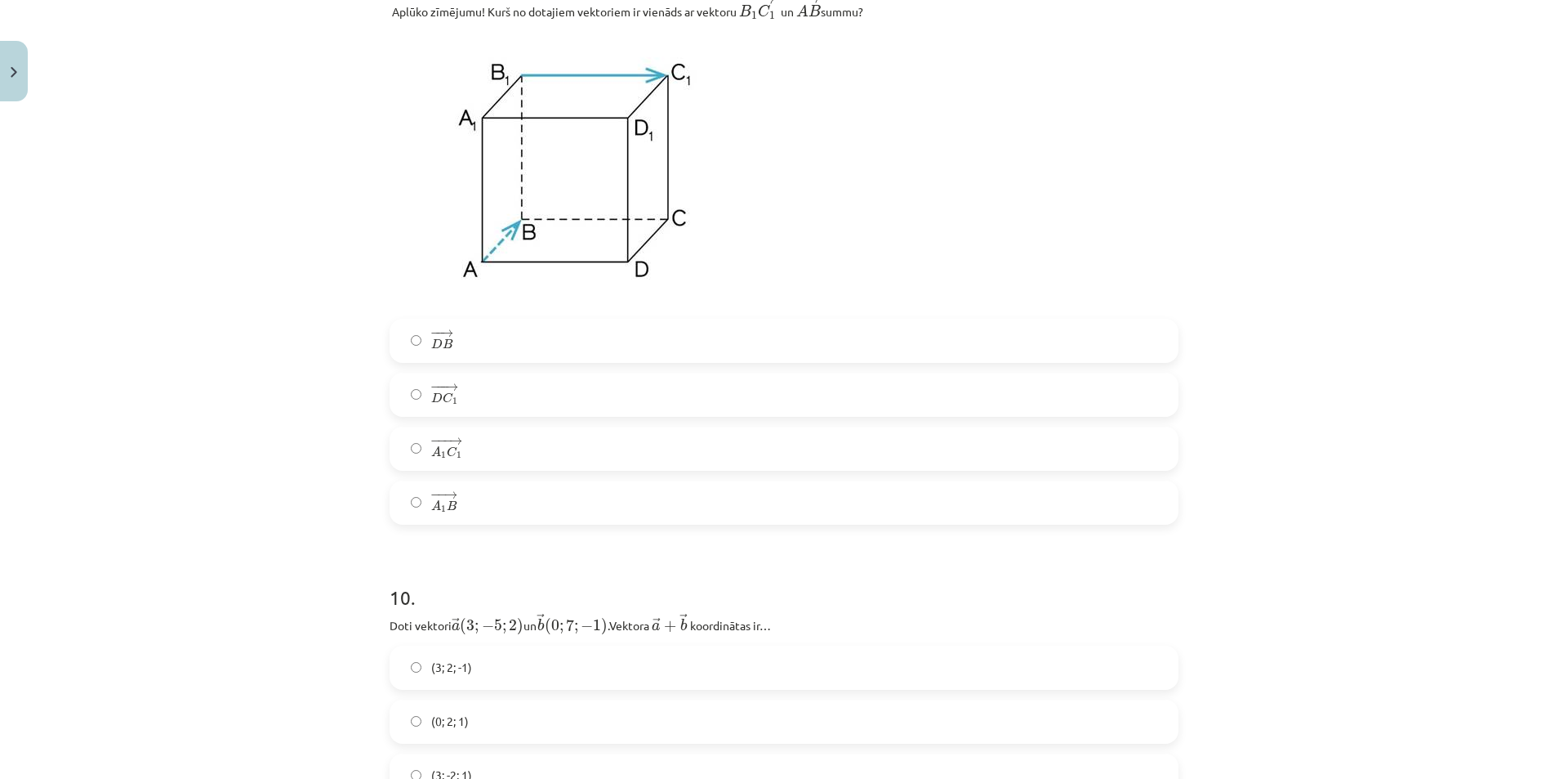
scroll to position [3713, 0]
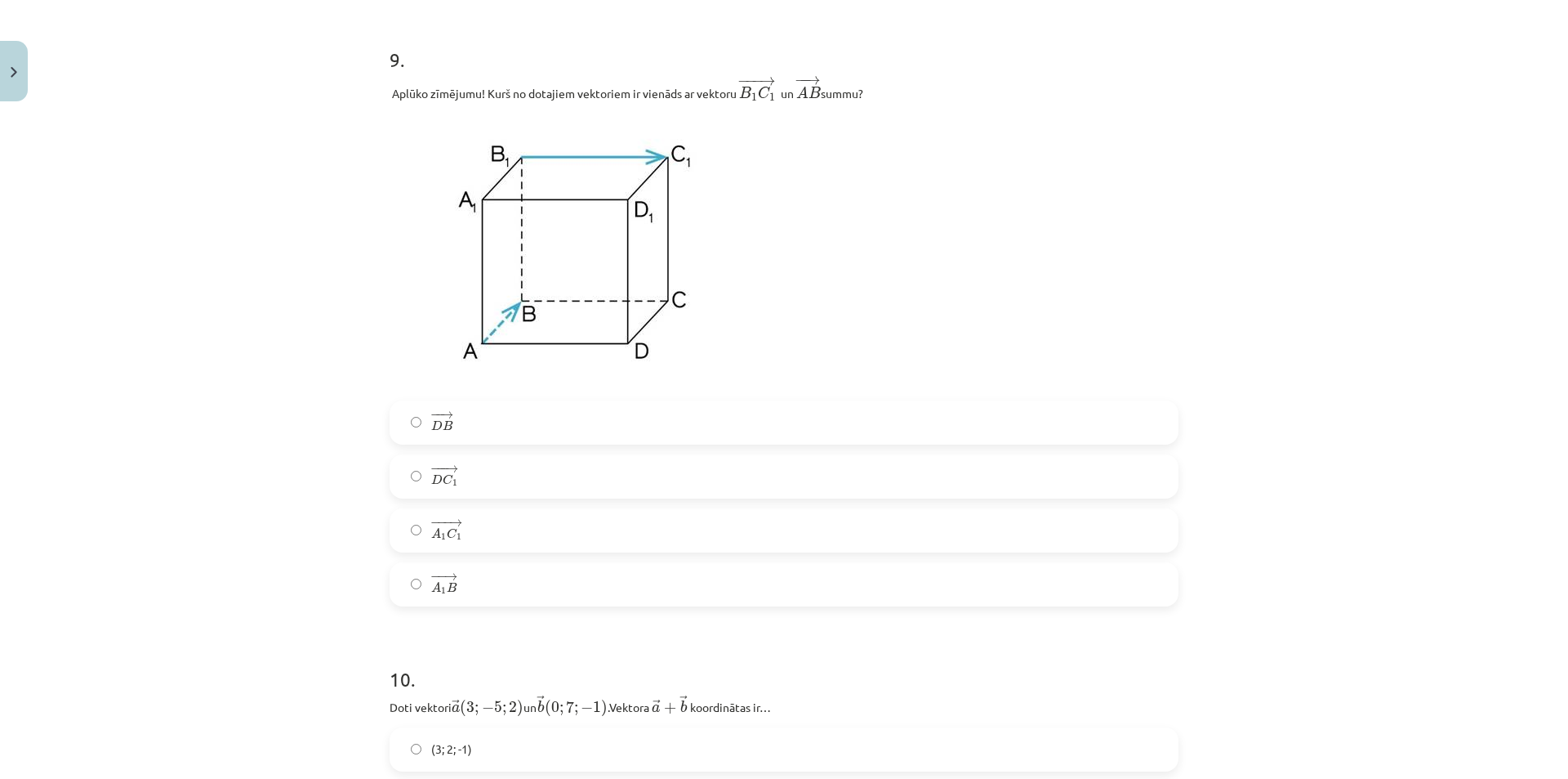
click at [472, 538] on label "− −− → A 1 C 1 A 1 C 1 →" at bounding box center [784, 530] width 786 height 41
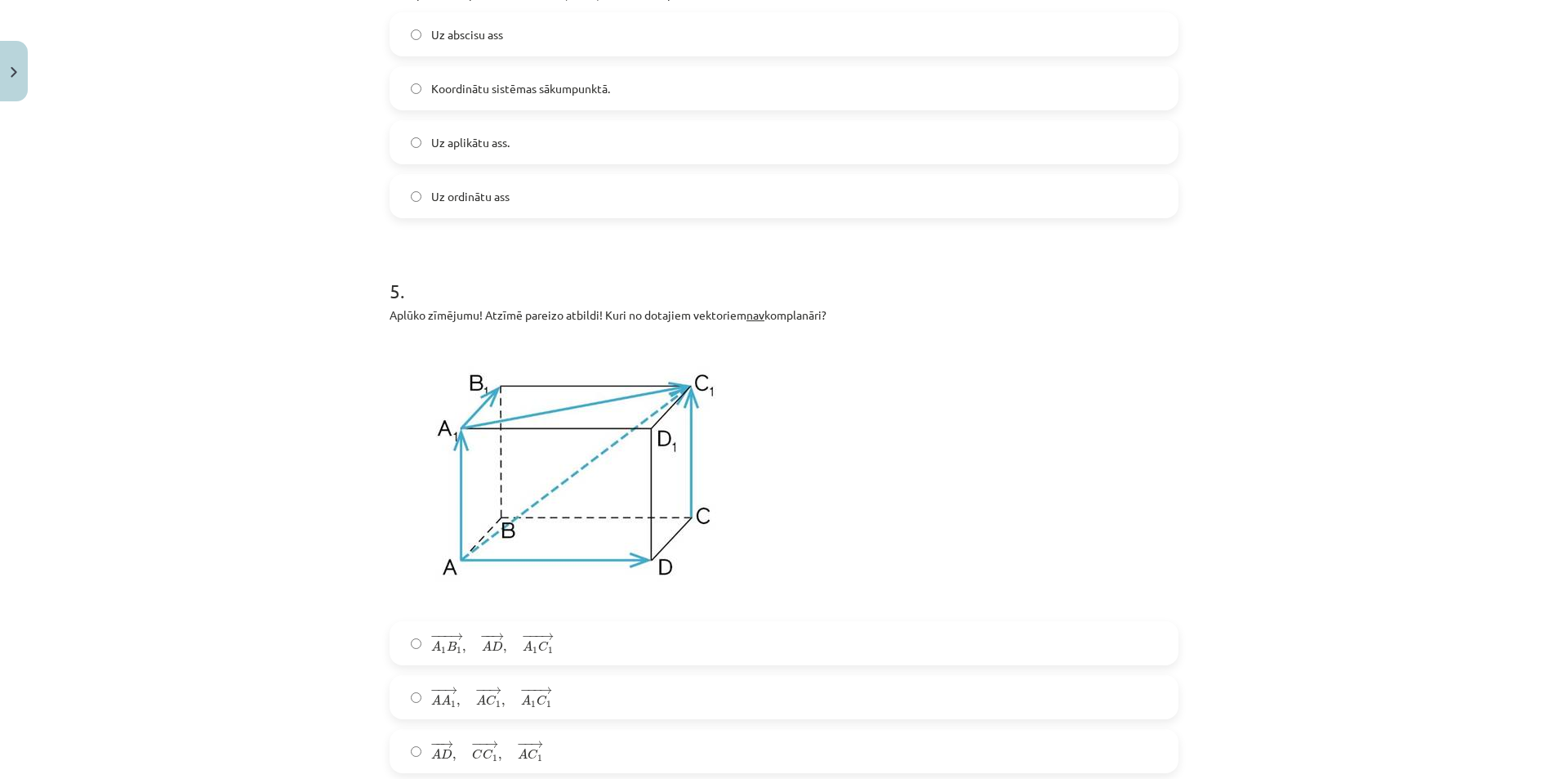
scroll to position [1798, 0]
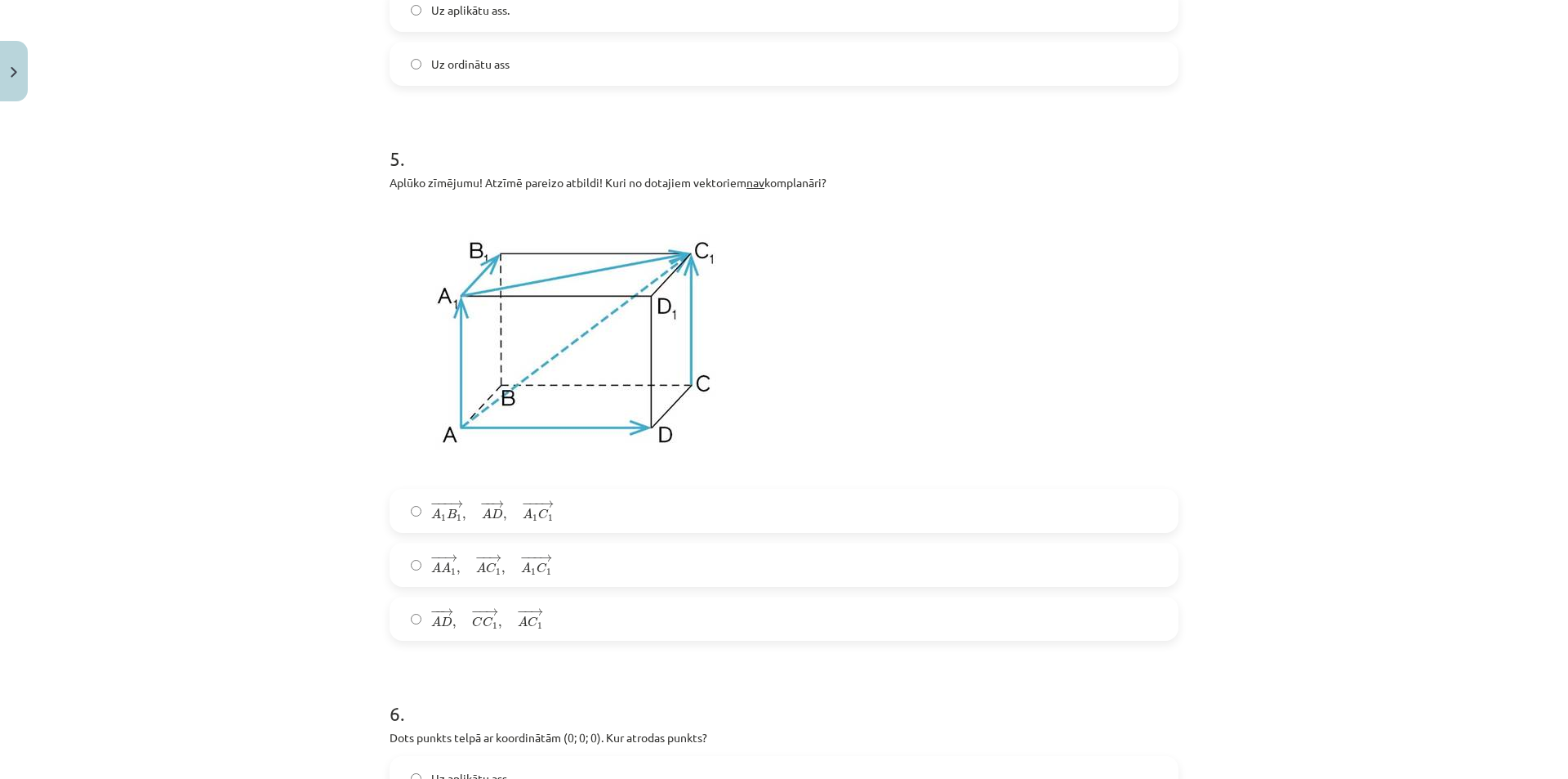
click at [484, 518] on span "A" at bounding box center [486, 513] width 10 height 10
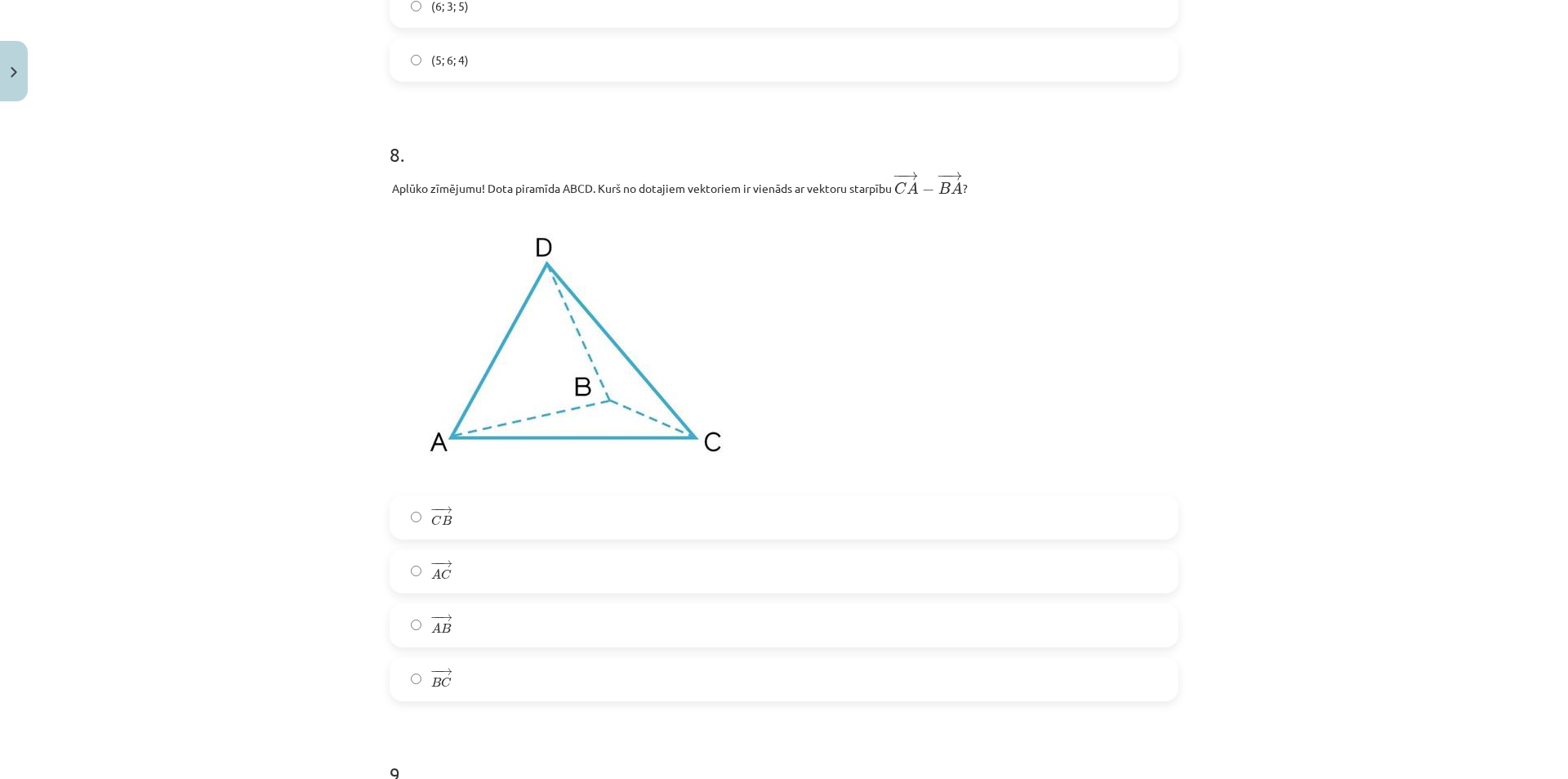
scroll to position [3023, 0]
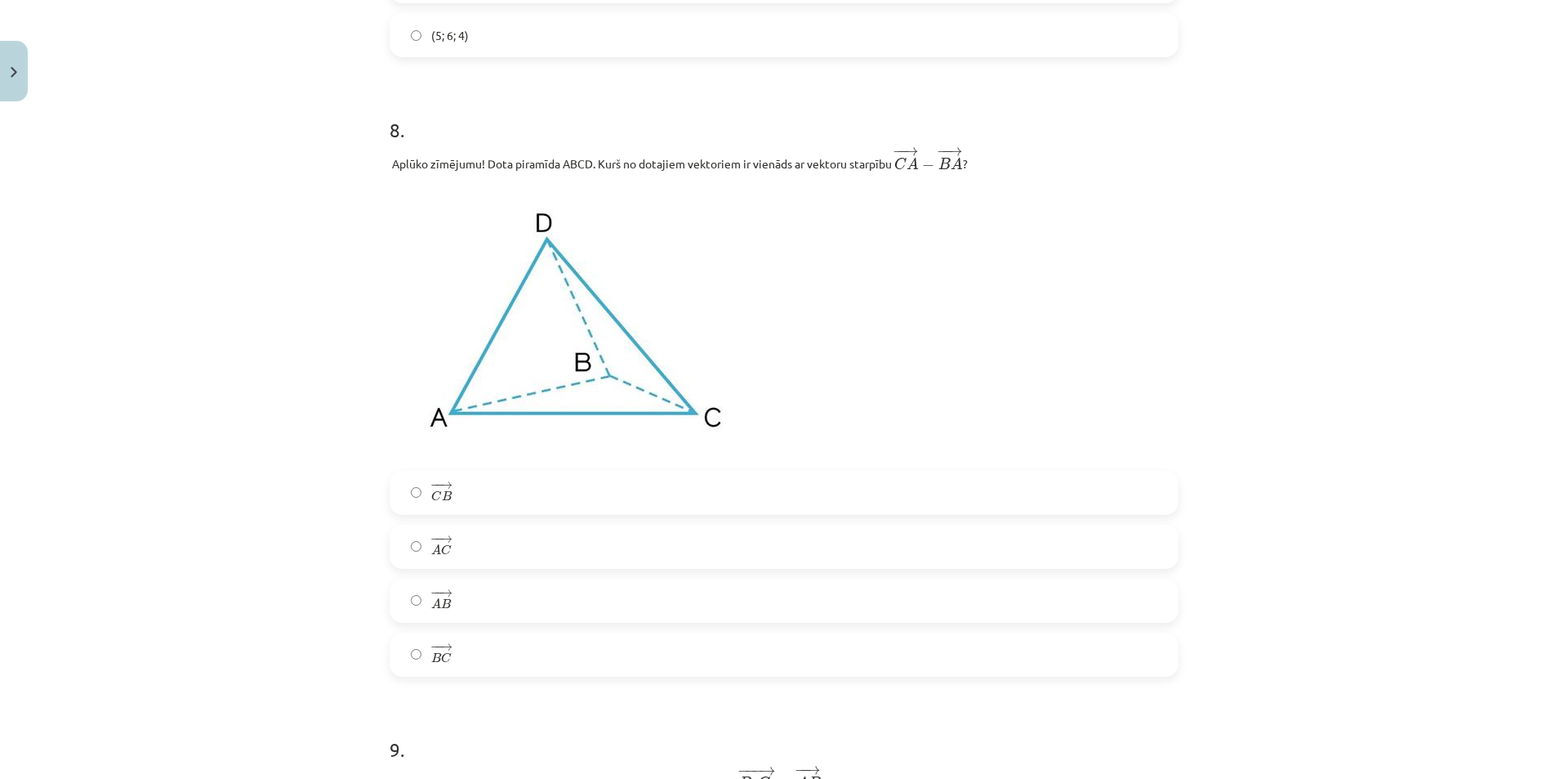
click at [494, 657] on label "− − → B C B C →" at bounding box center [784, 654] width 786 height 41
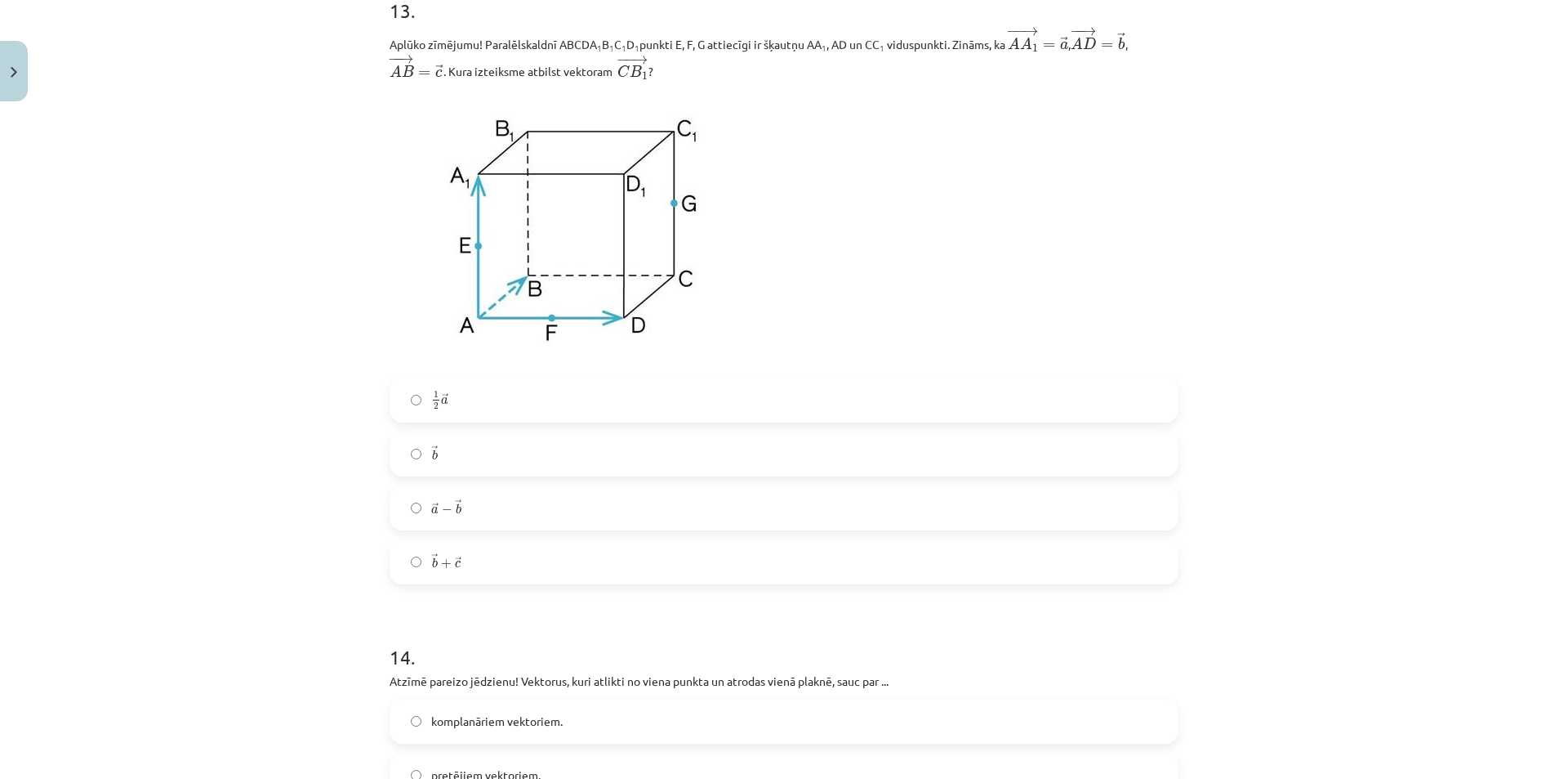
scroll to position [5555, 0]
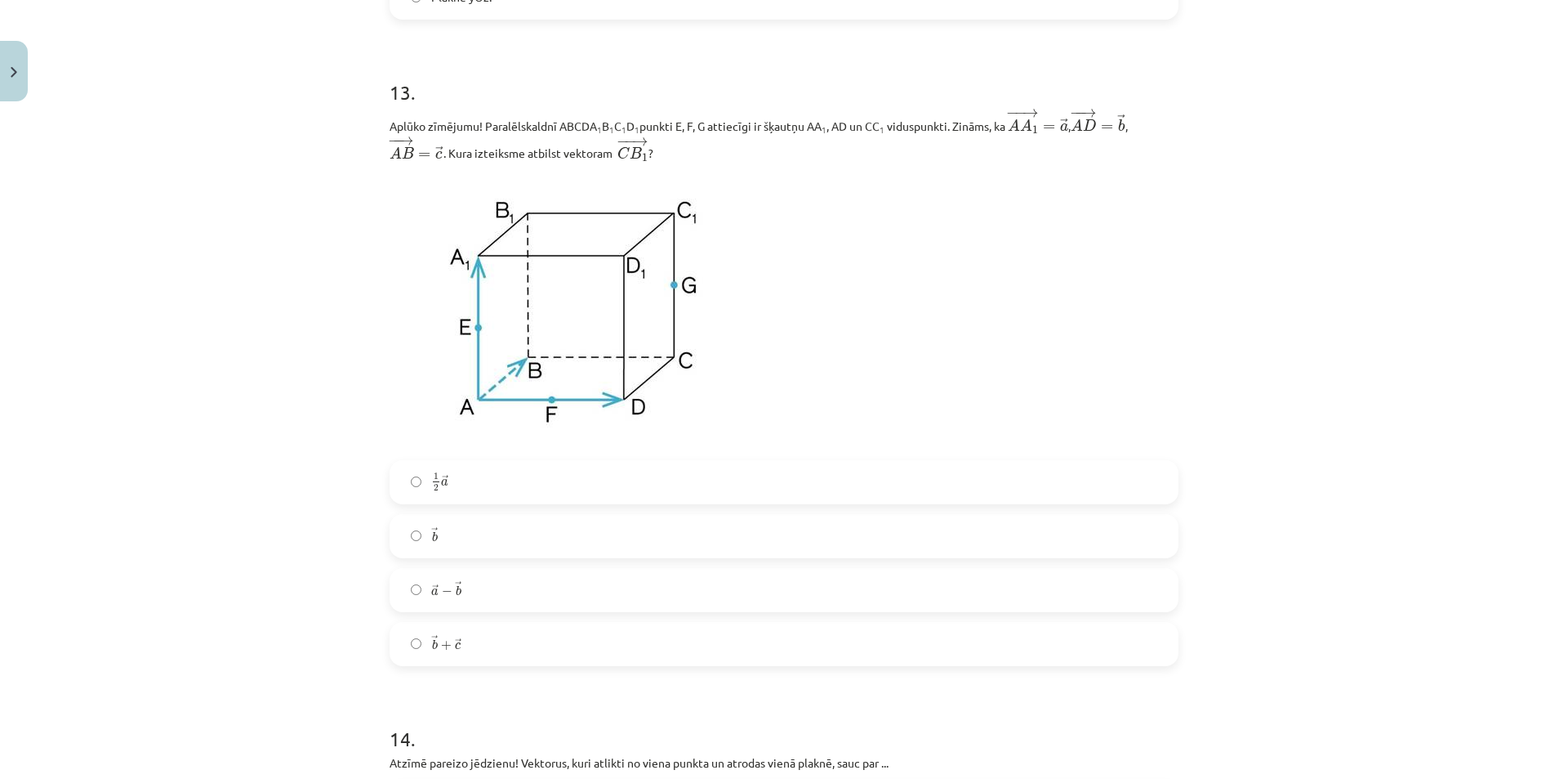
click at [517, 538] on label "→ b b →" at bounding box center [784, 536] width 786 height 41
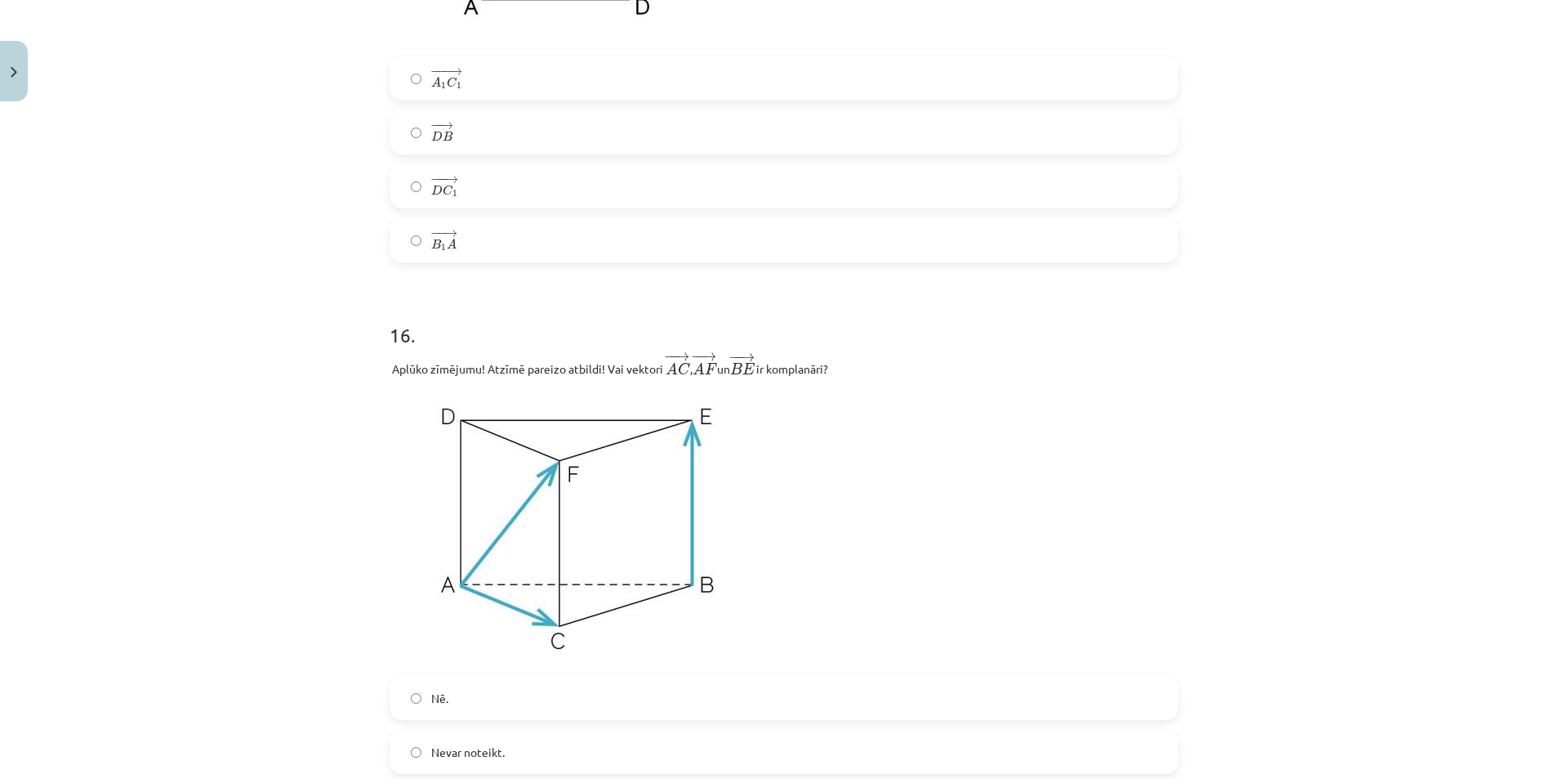
scroll to position [7144, 0]
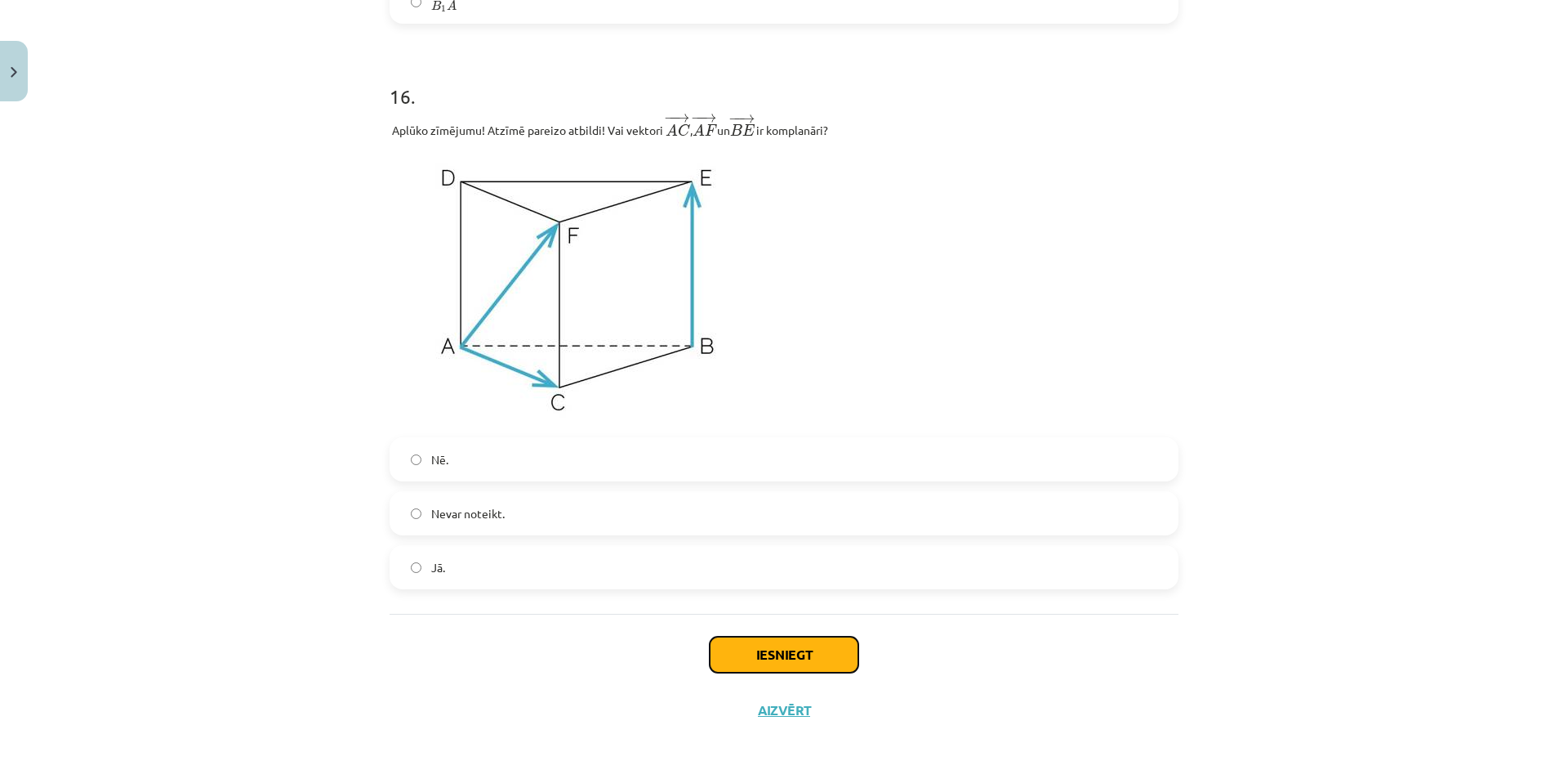
click at [761, 657] on button "Iesniegt" at bounding box center [784, 654] width 148 height 36
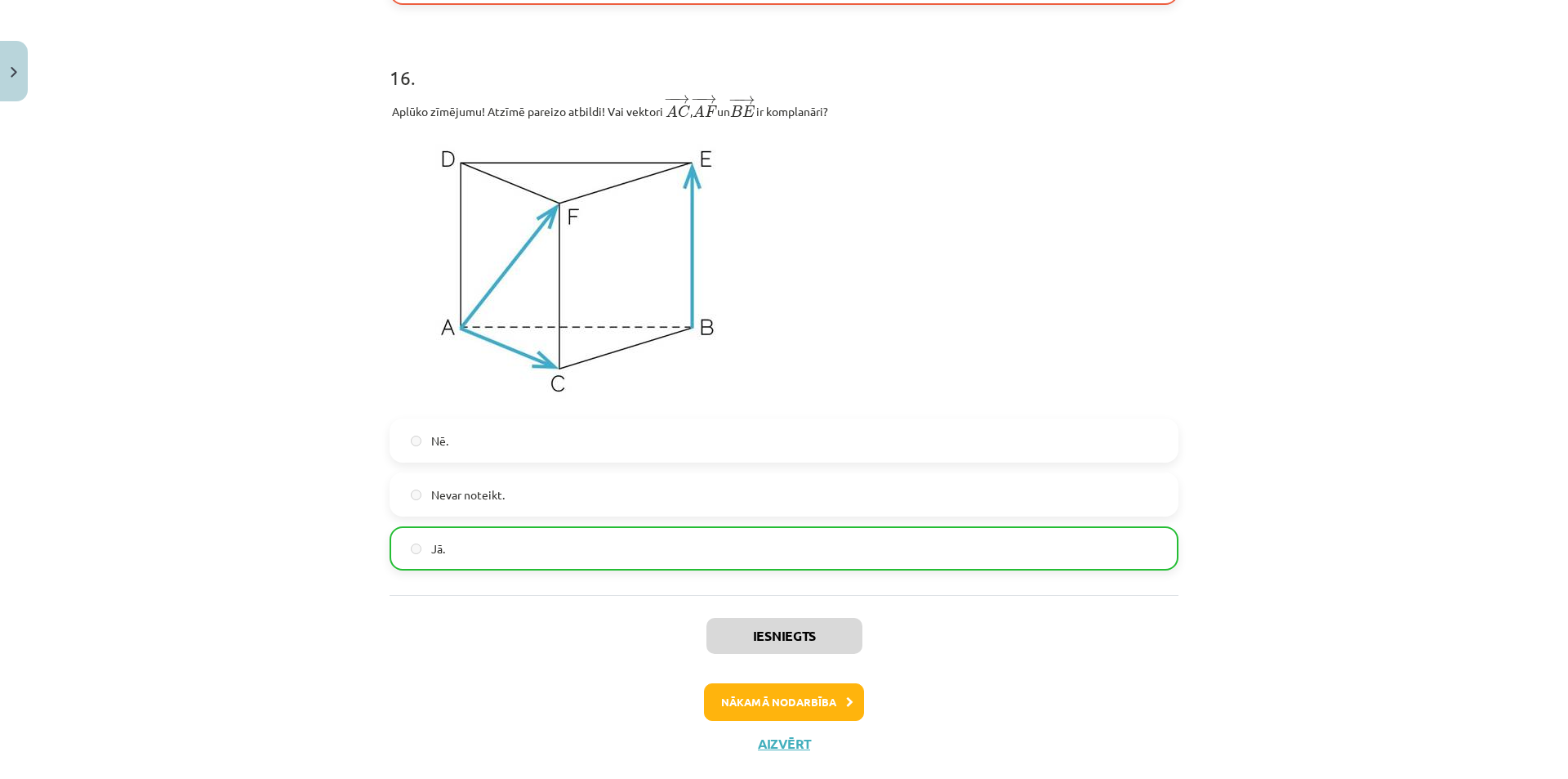
scroll to position [7197, 0]
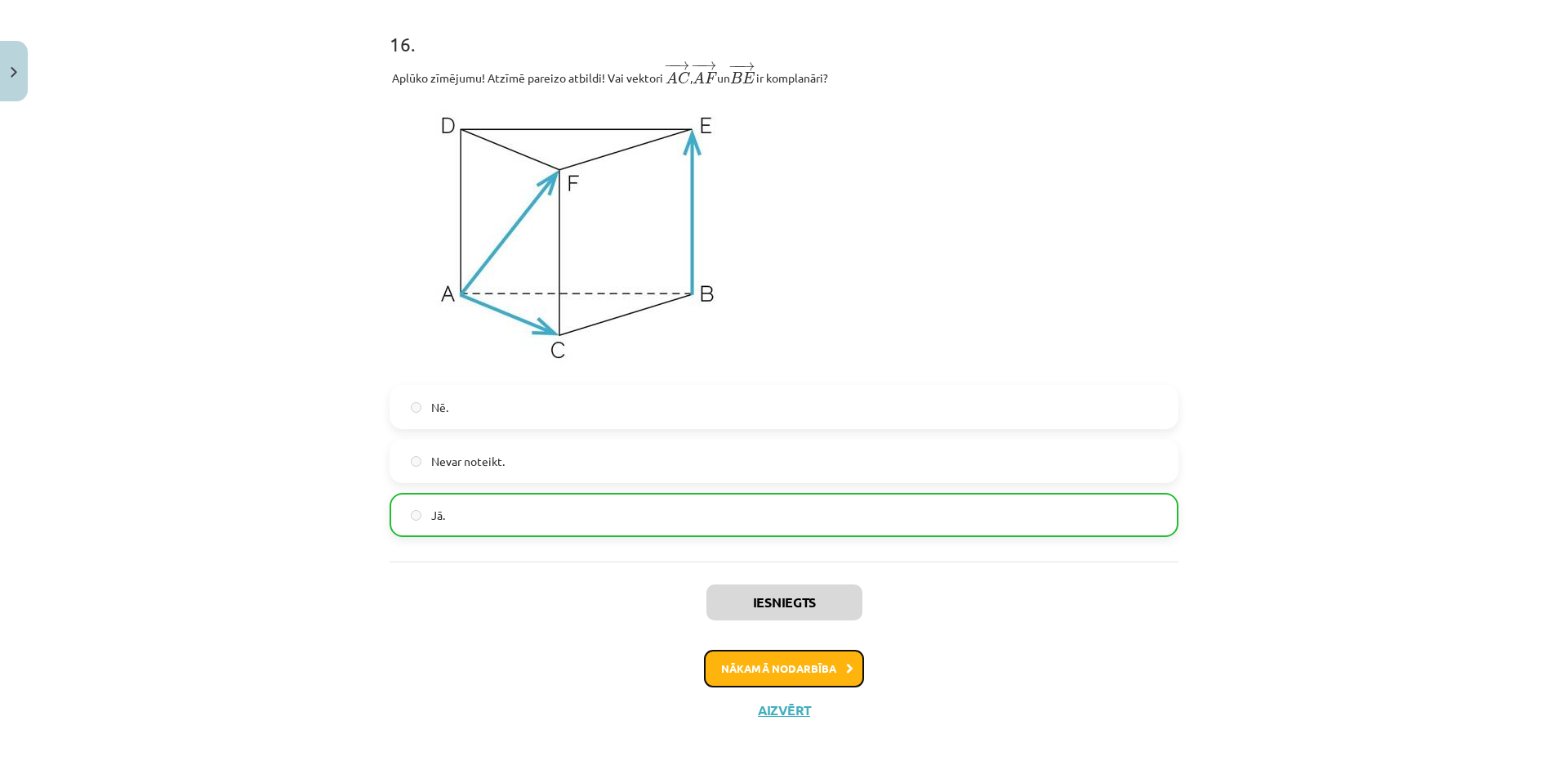
click at [795, 670] on button "Nākamā nodarbība" at bounding box center [784, 668] width 160 height 37
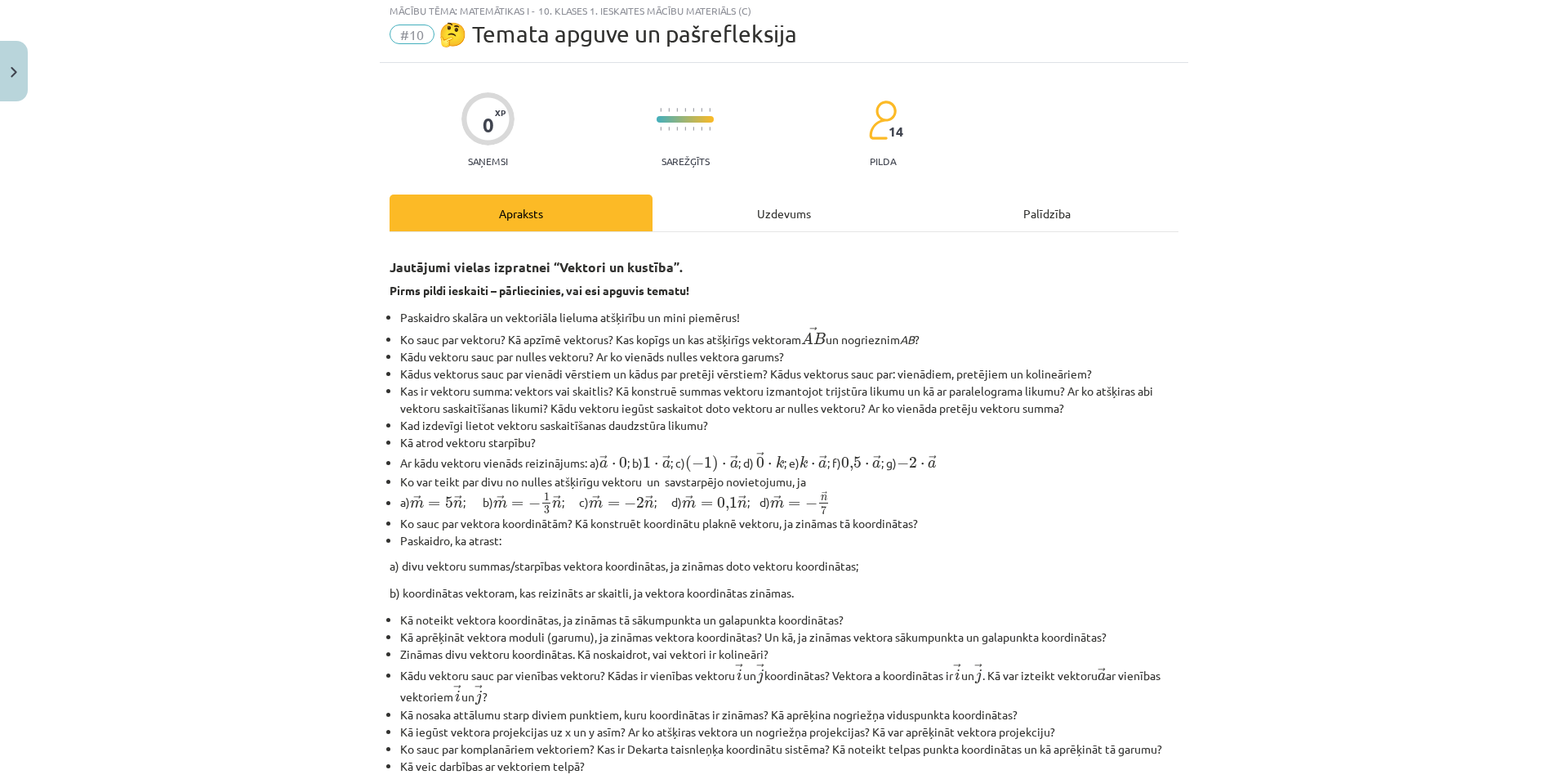
scroll to position [41, 0]
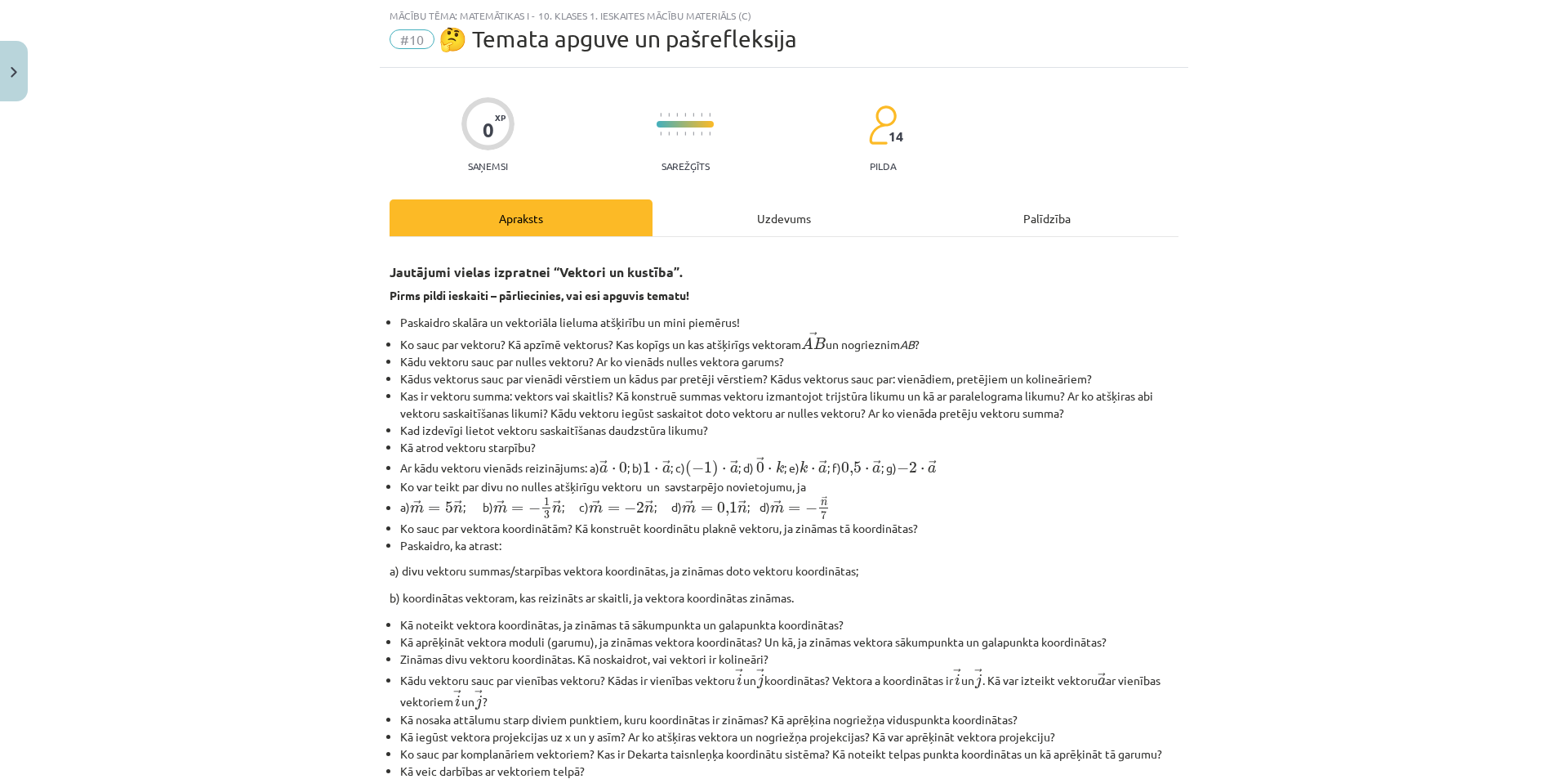
click at [780, 210] on div "Uzdevums" at bounding box center [784, 218] width 263 height 36
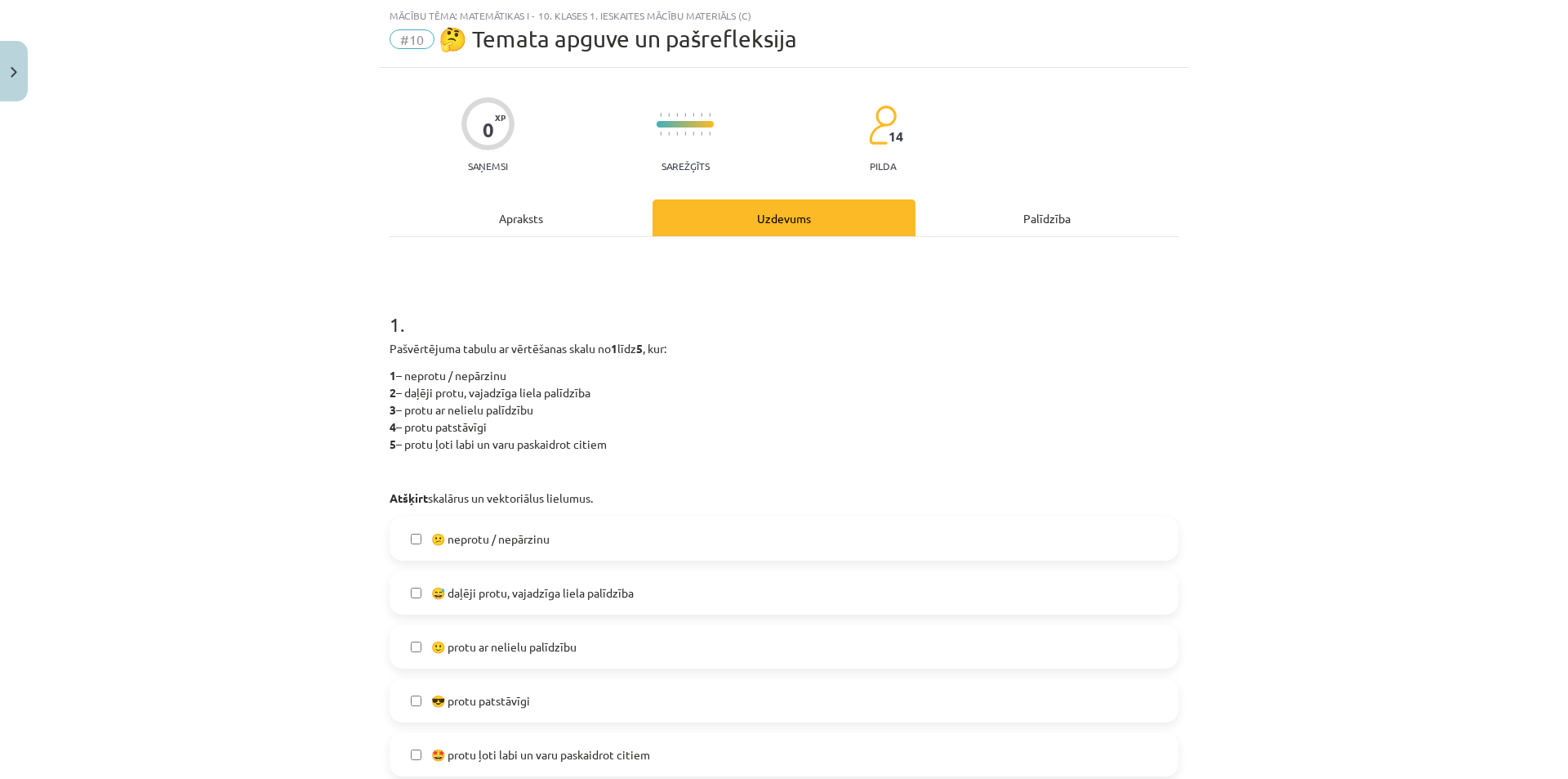
click at [523, 210] on div "Apraksts" at bounding box center [521, 218] width 263 height 36
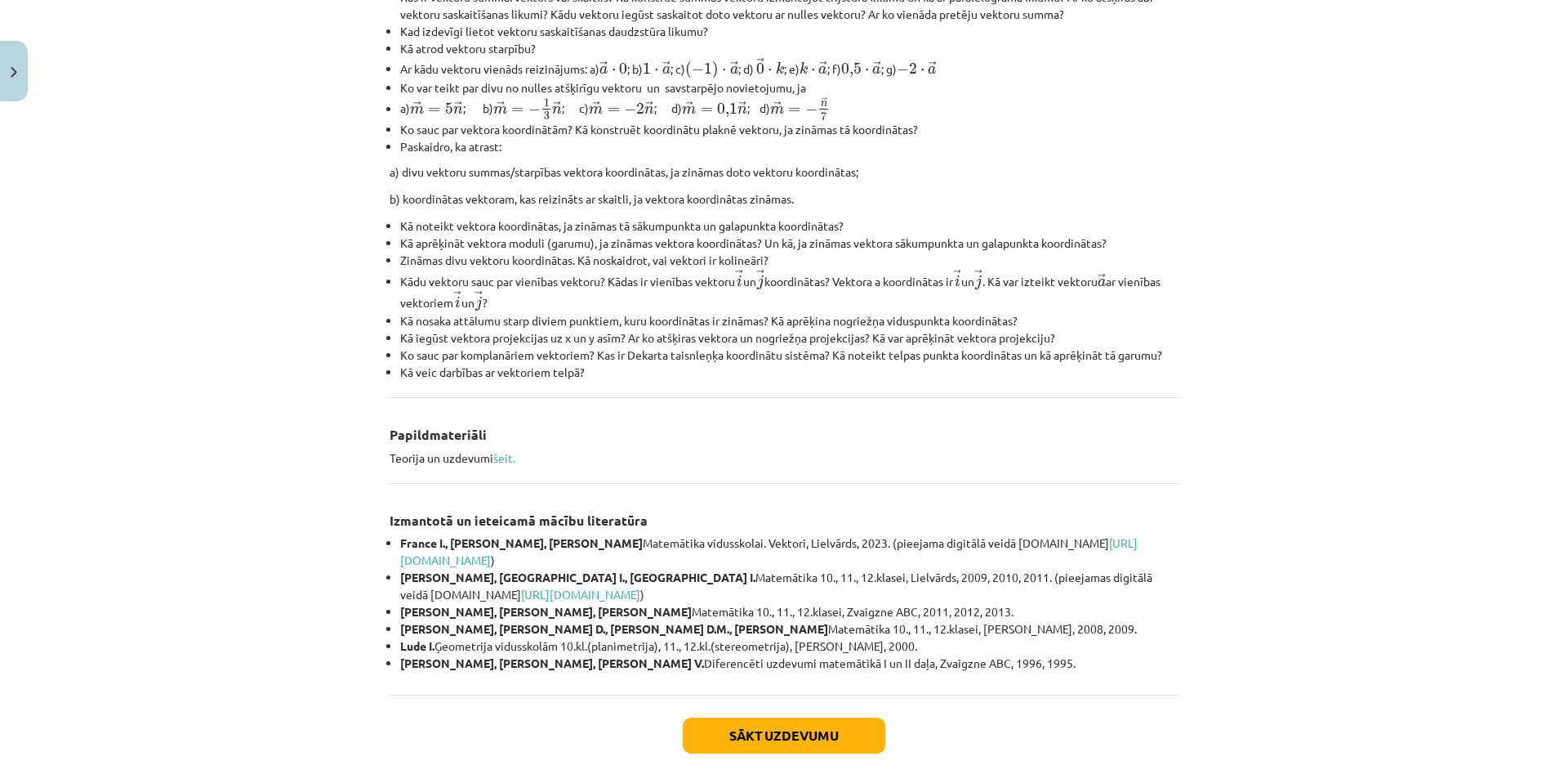
scroll to position [449, 0]
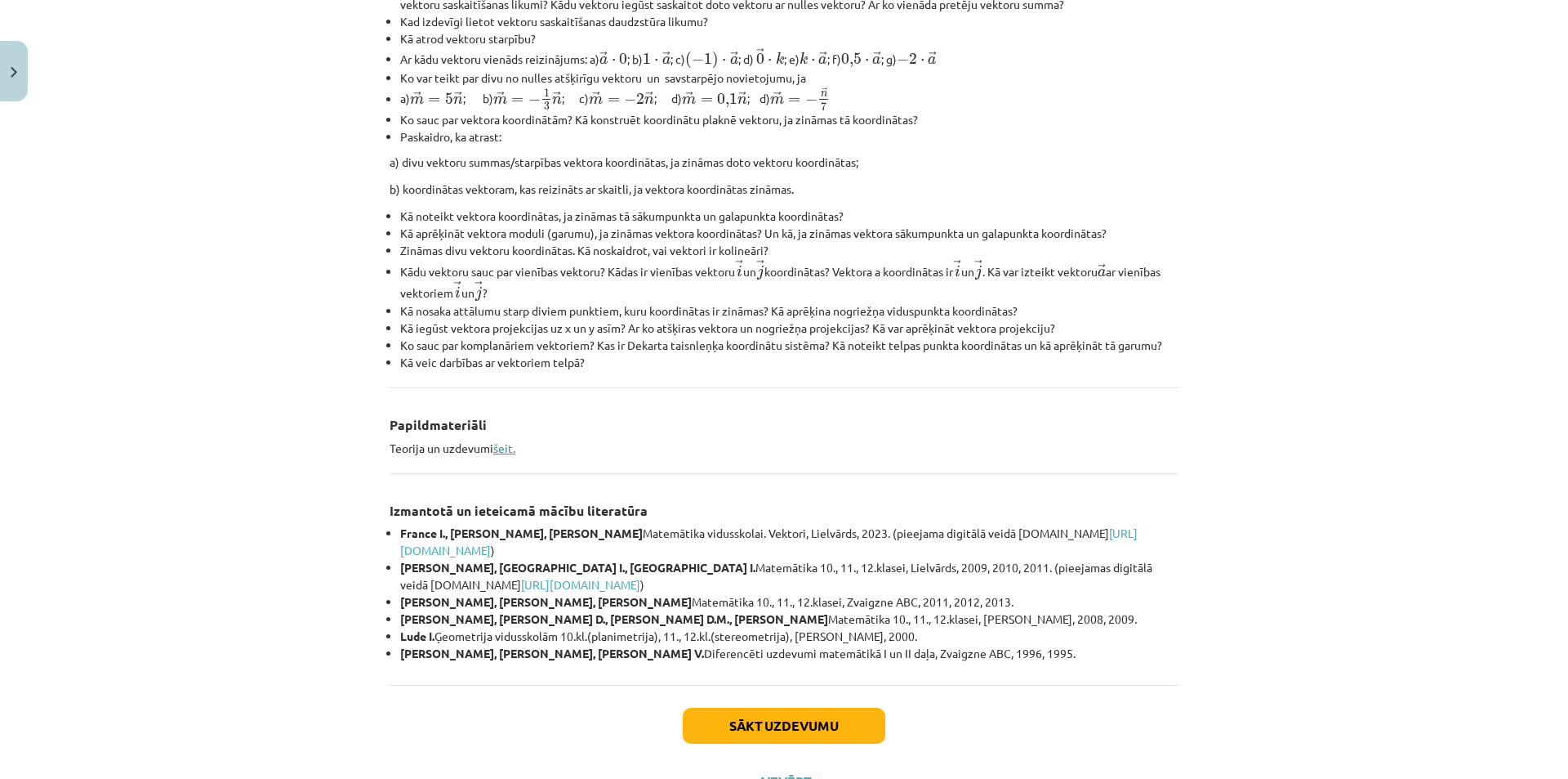
click at [493, 448] on link "šeit." at bounding box center [504, 447] width 22 height 15
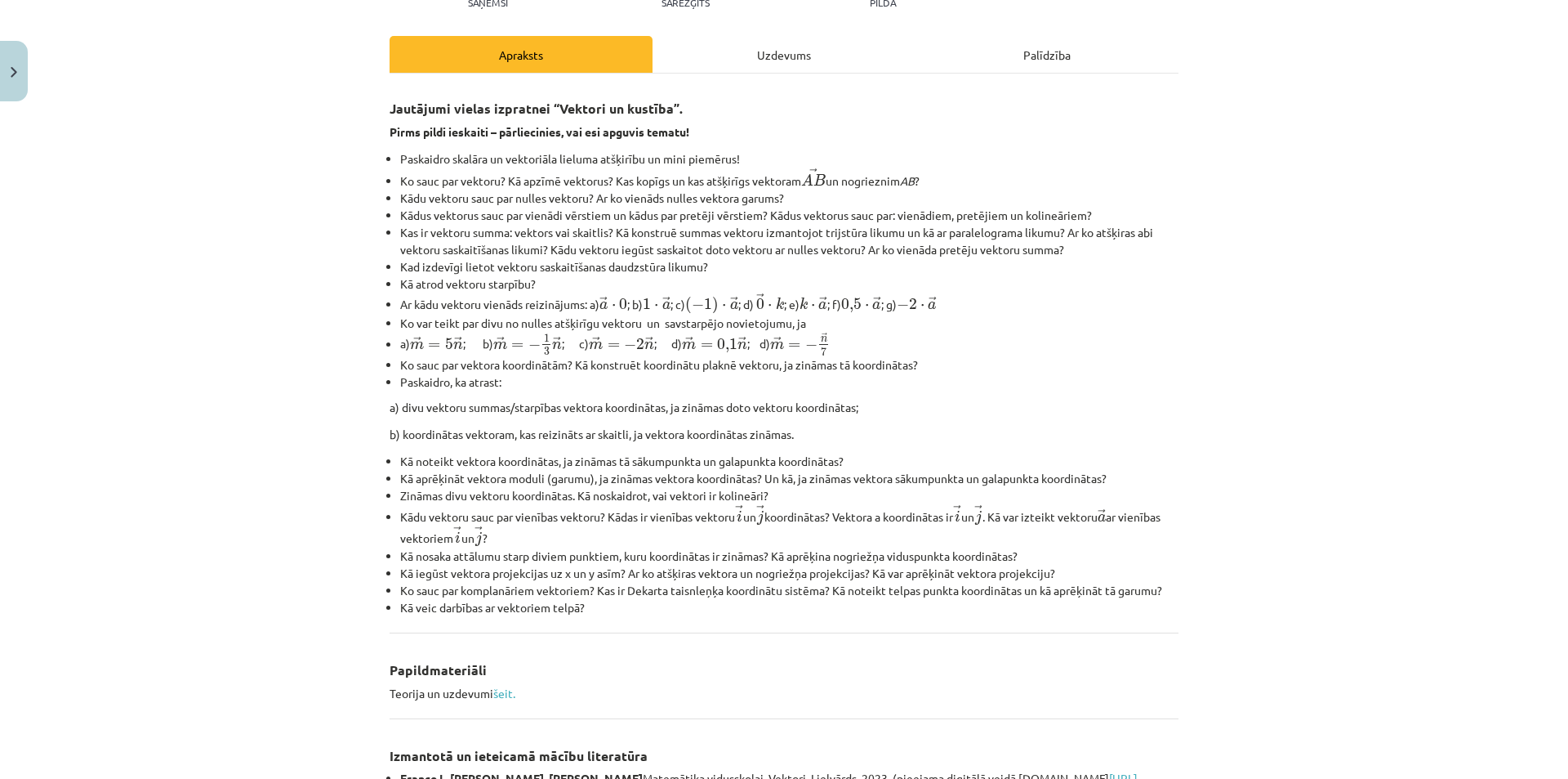
scroll to position [204, 0]
click at [777, 46] on div "Uzdevums" at bounding box center [784, 54] width 263 height 36
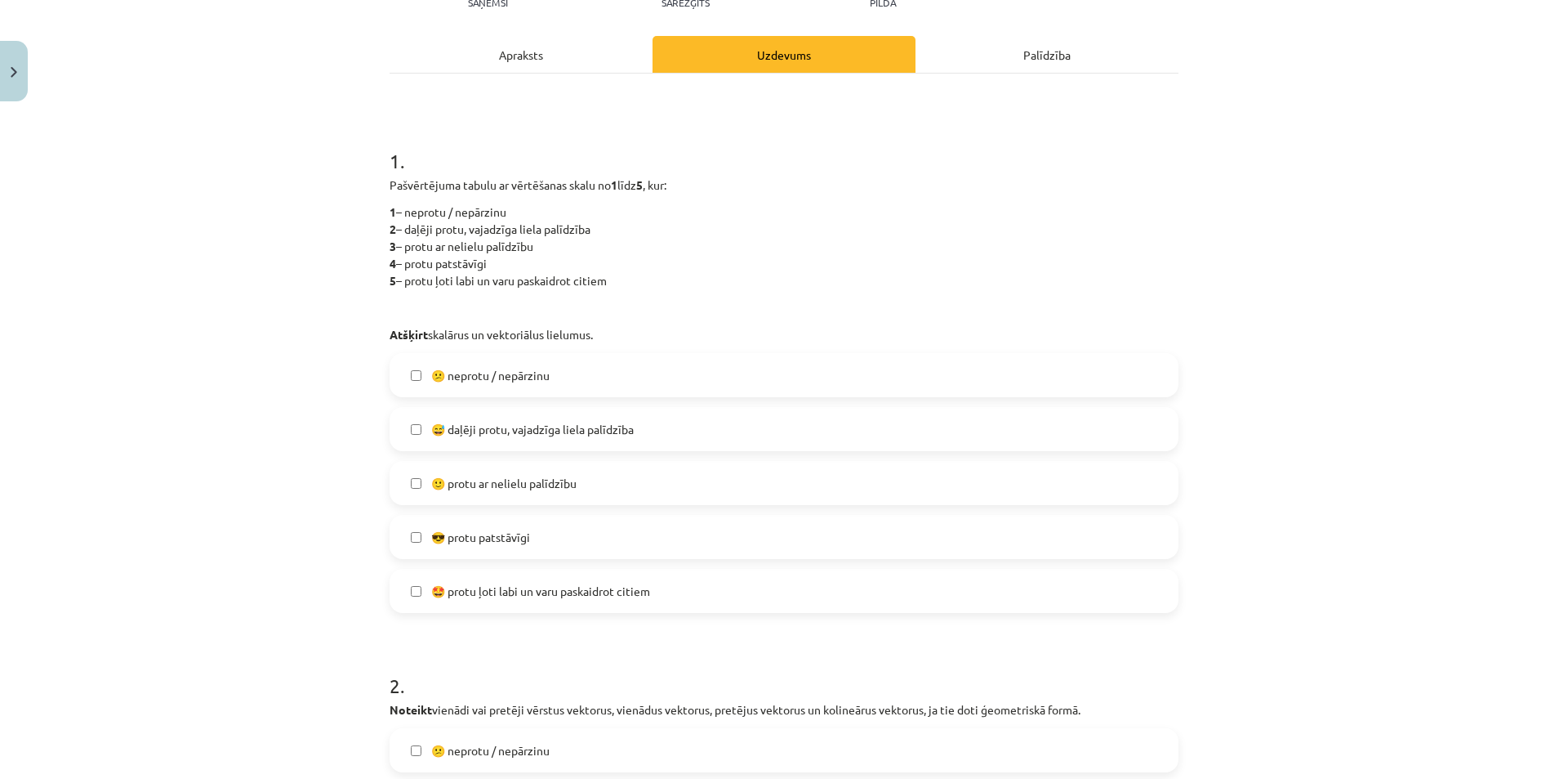
scroll to position [286, 0]
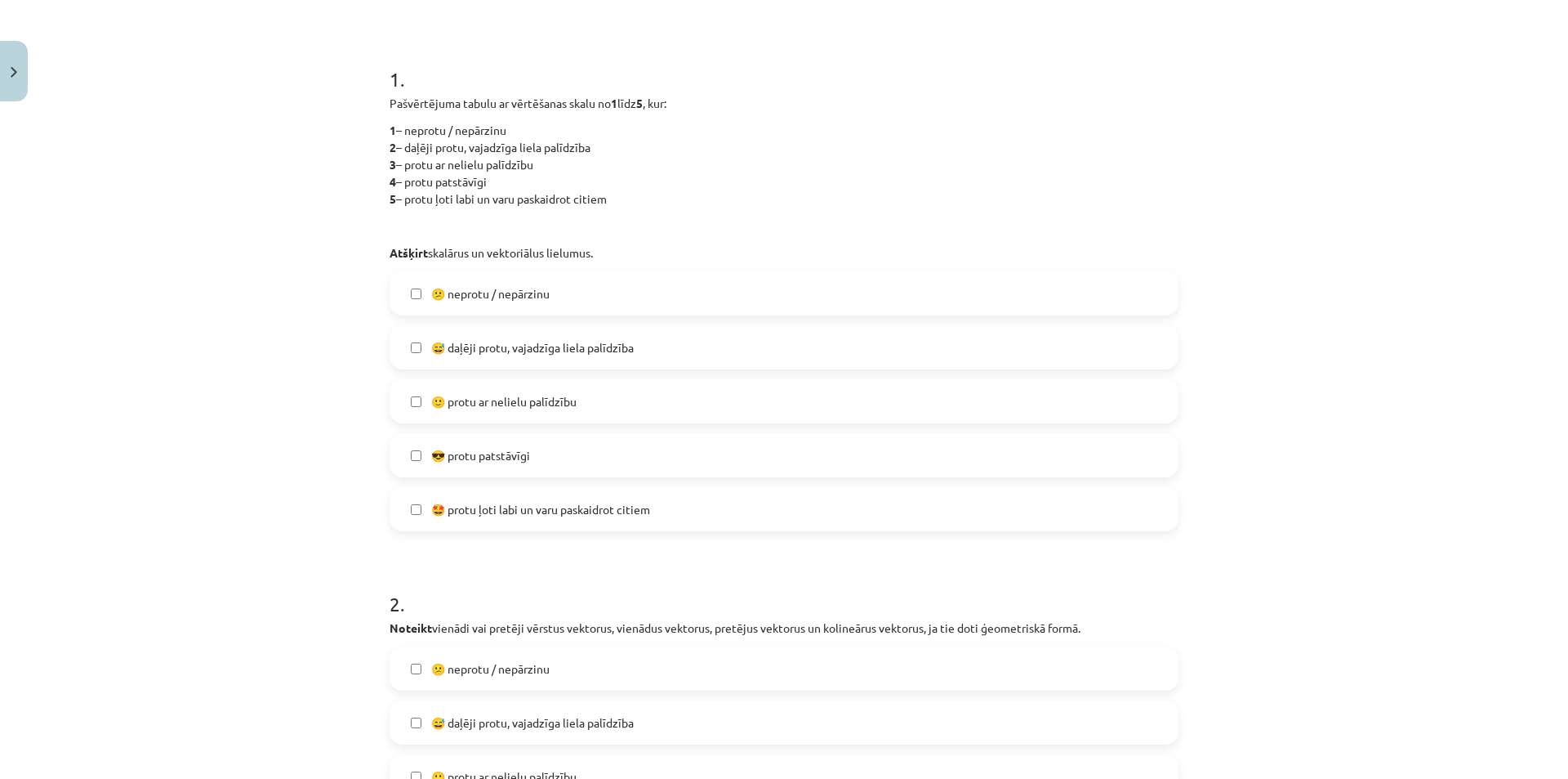
click at [499, 297] on span "😕 neprotu / nepārzinu" at bounding box center [491, 294] width 118 height 17
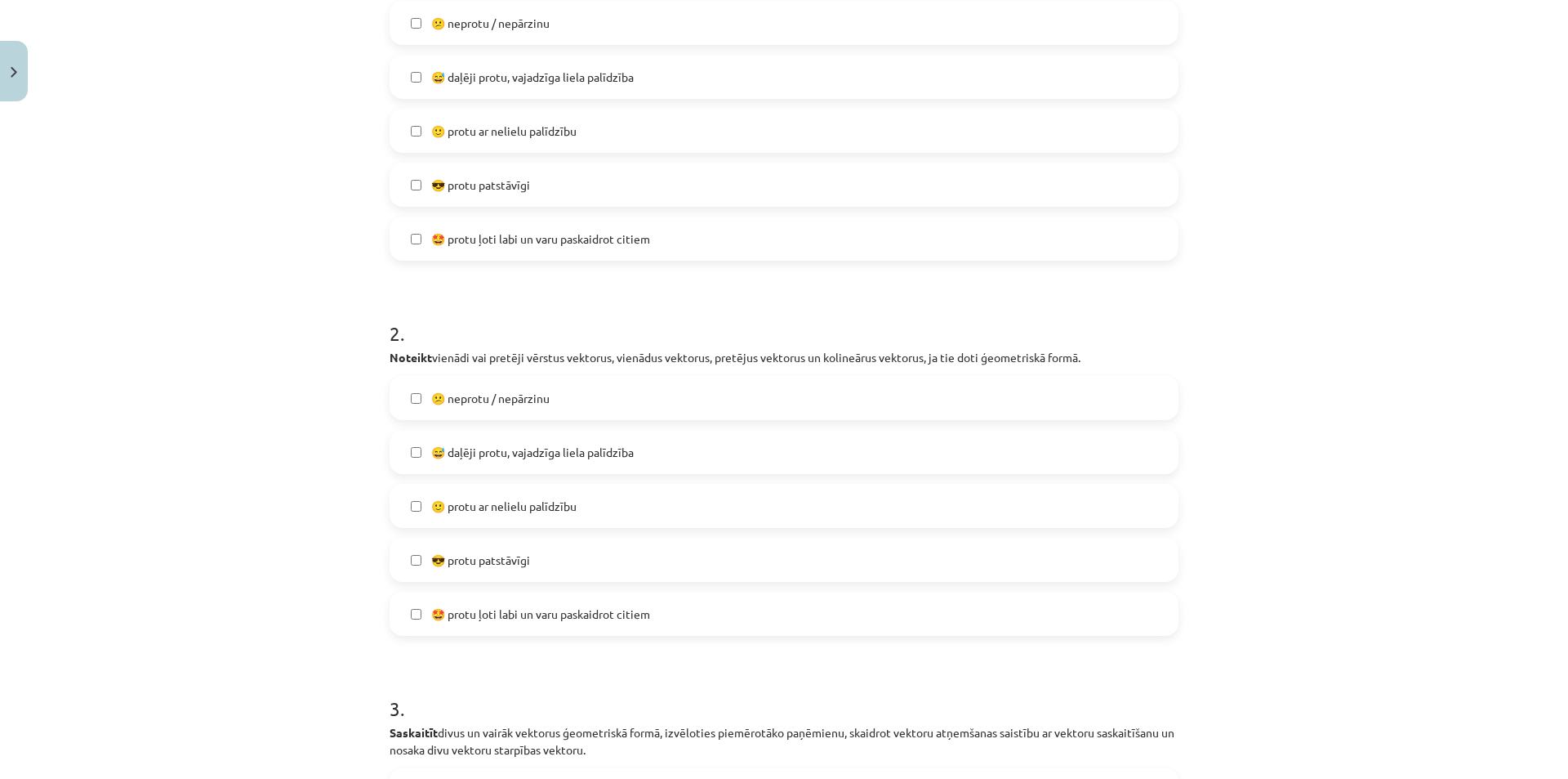
scroll to position [613, 0]
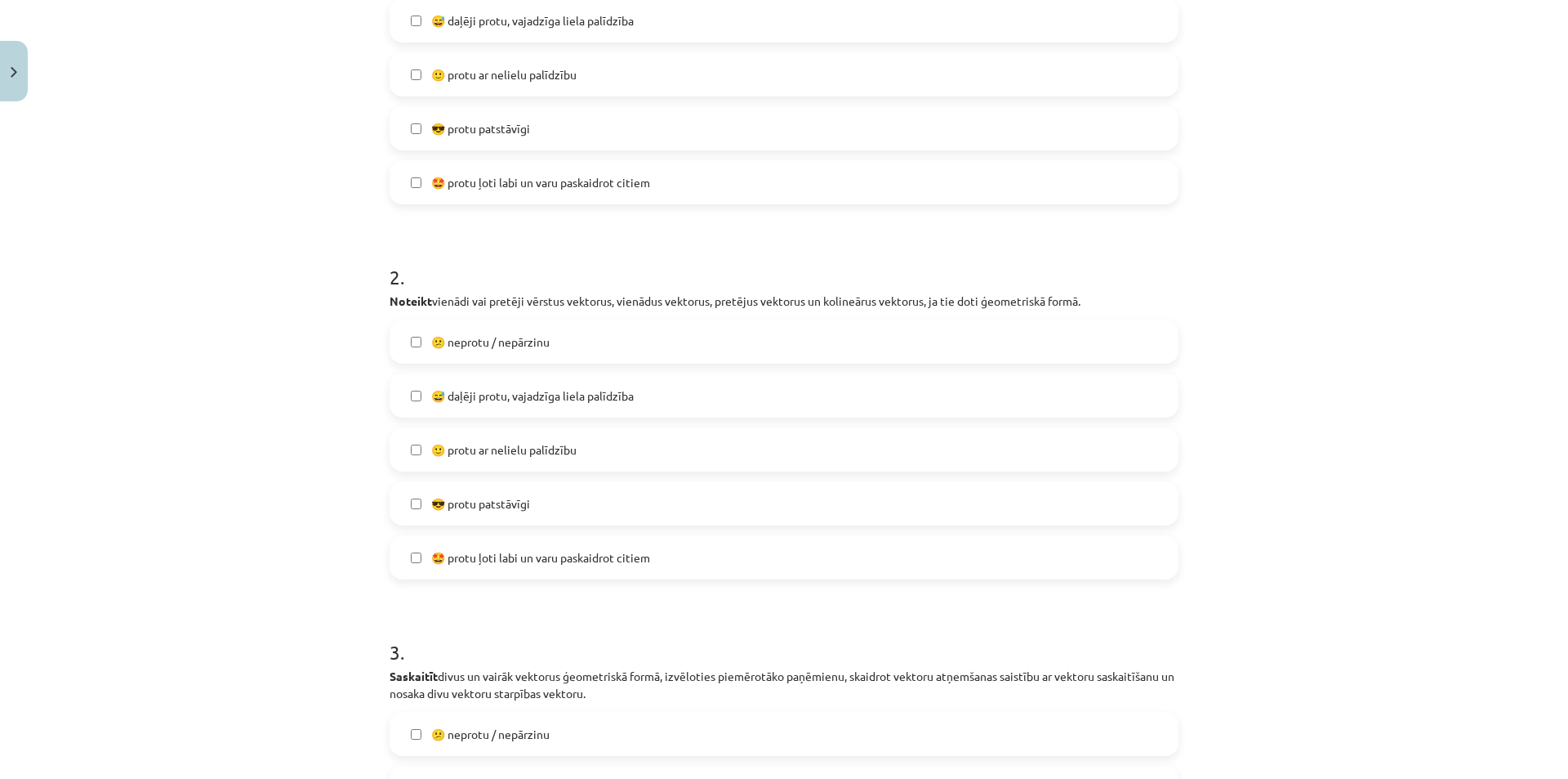
click at [499, 402] on span "😅 daļēji protu, vajadzīga liela palīdzība" at bounding box center [532, 396] width 202 height 17
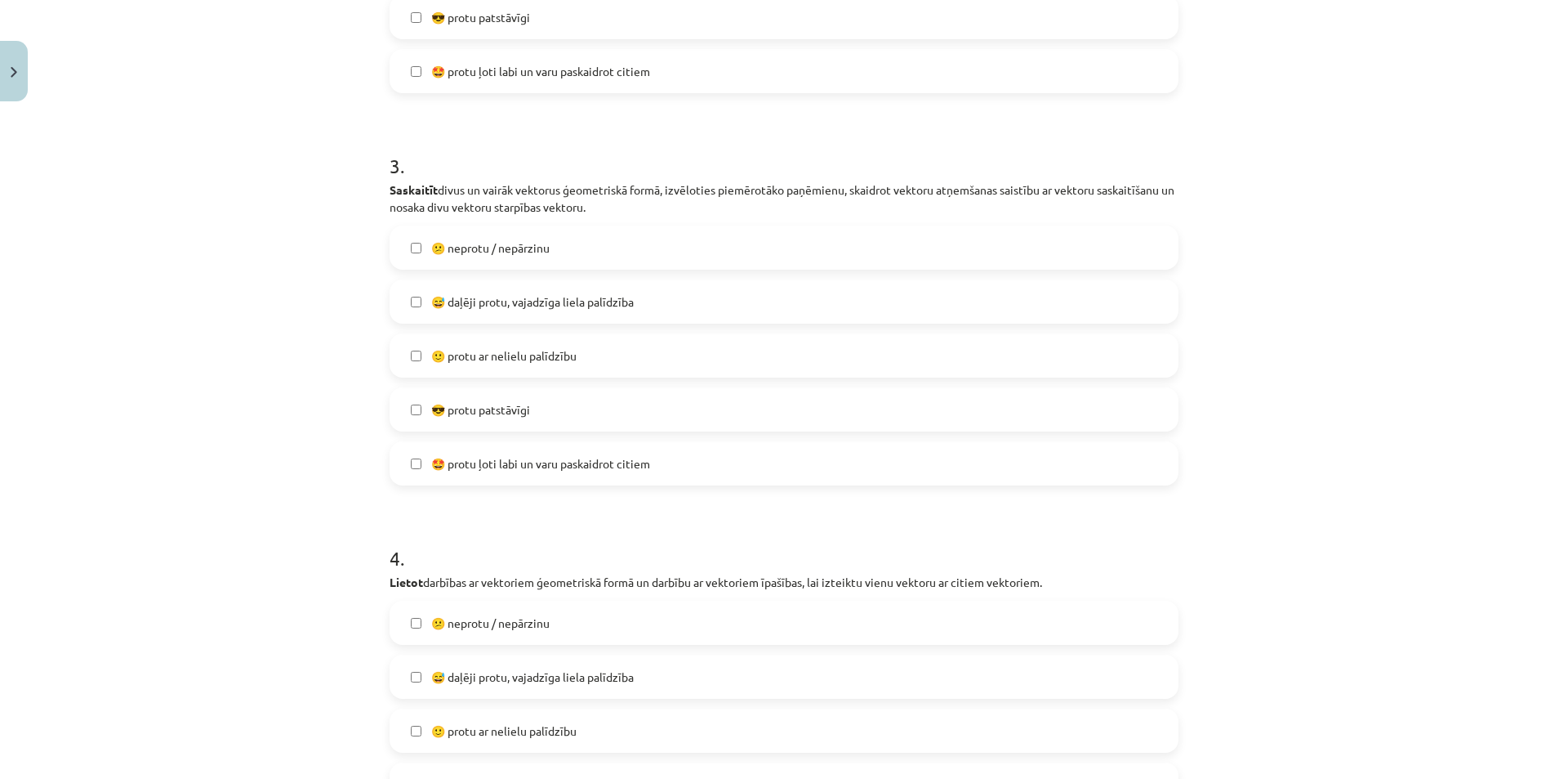
scroll to position [1103, 0]
click at [569, 308] on label "😅 daļēji protu, vajadzīga liela palīdzība" at bounding box center [784, 297] width 786 height 41
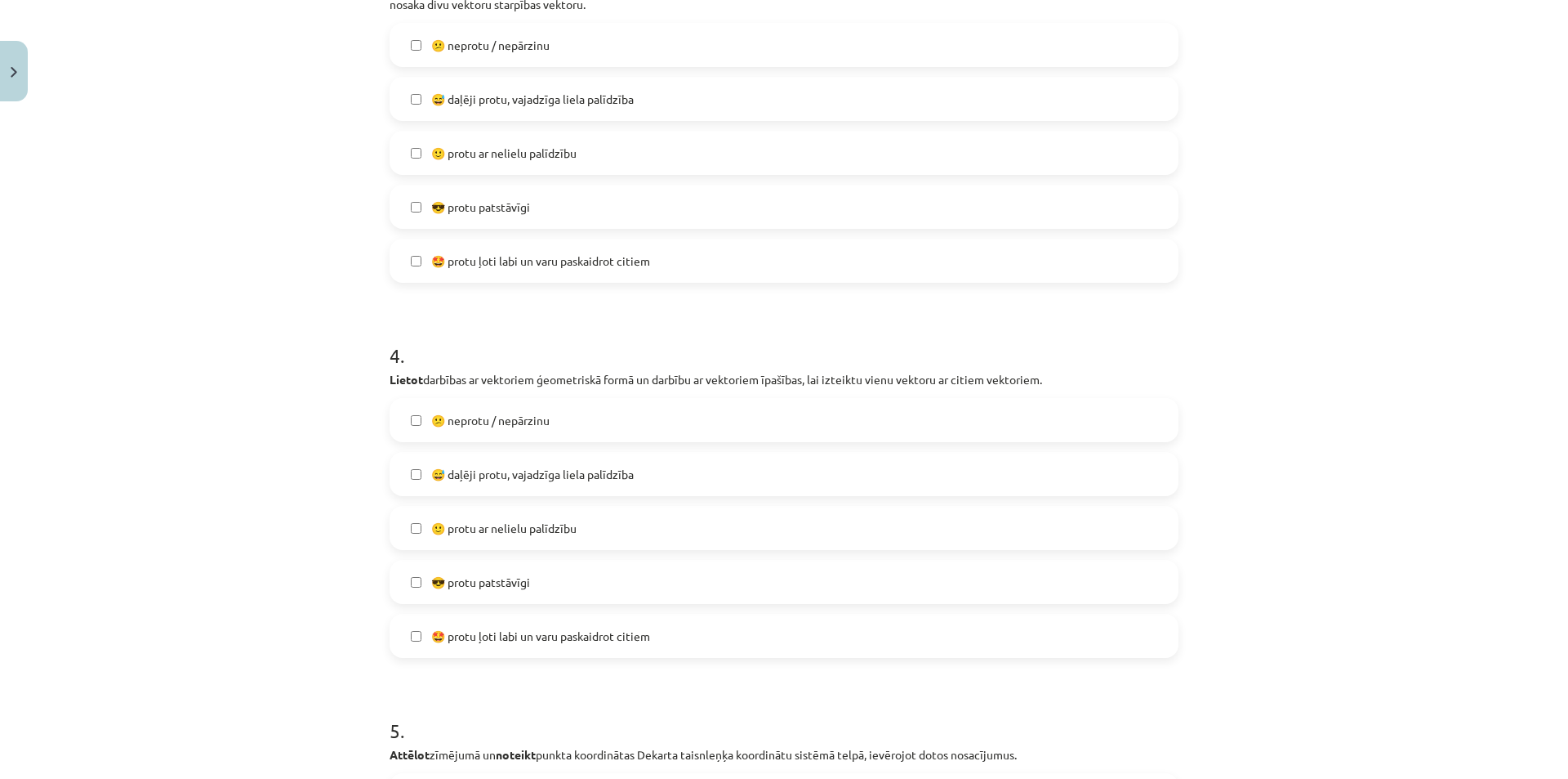
scroll to position [1348, 0]
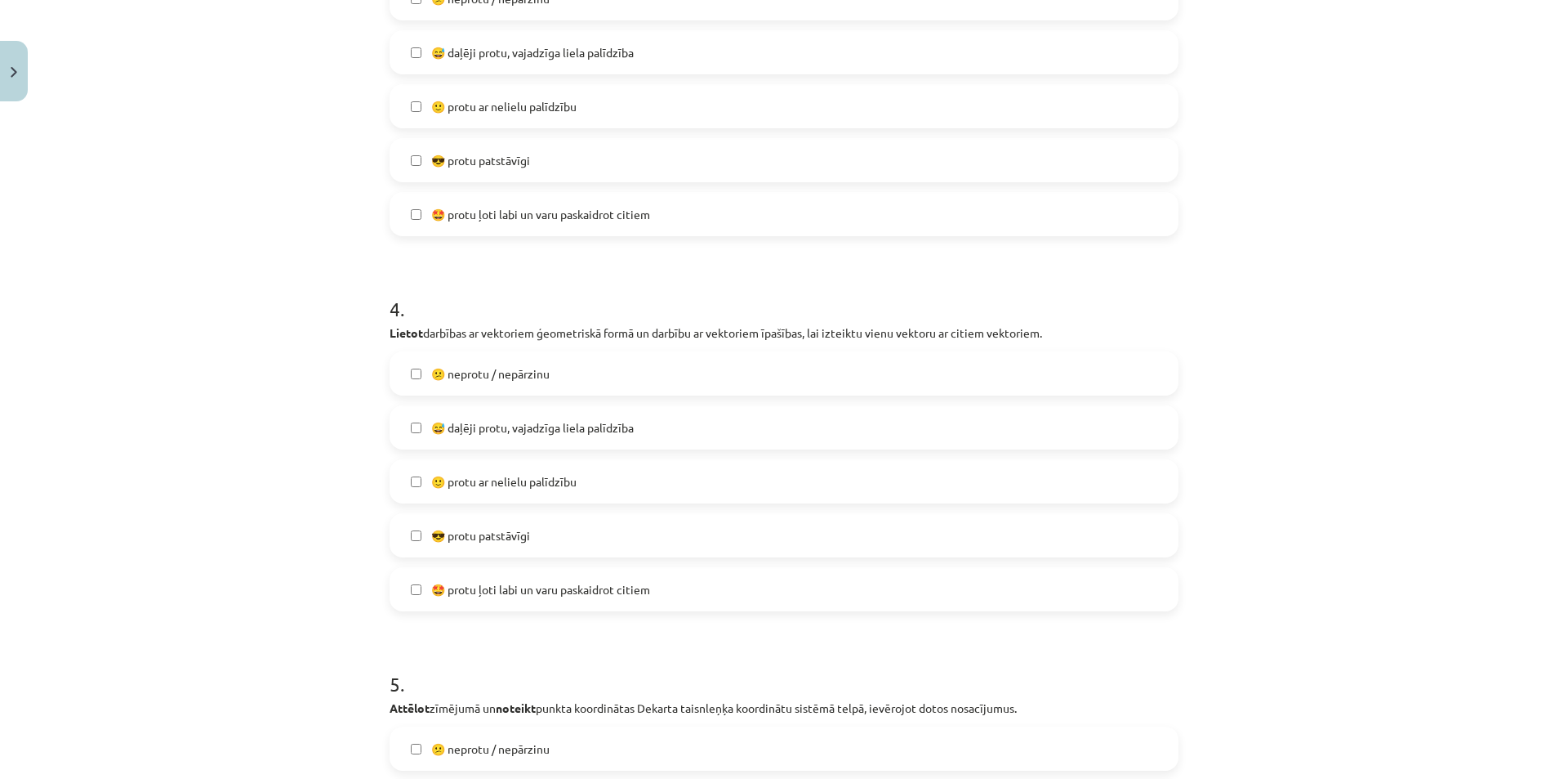
click at [564, 433] on span "😅 daļēji protu, vajadzīga liela palīdzība" at bounding box center [532, 428] width 202 height 17
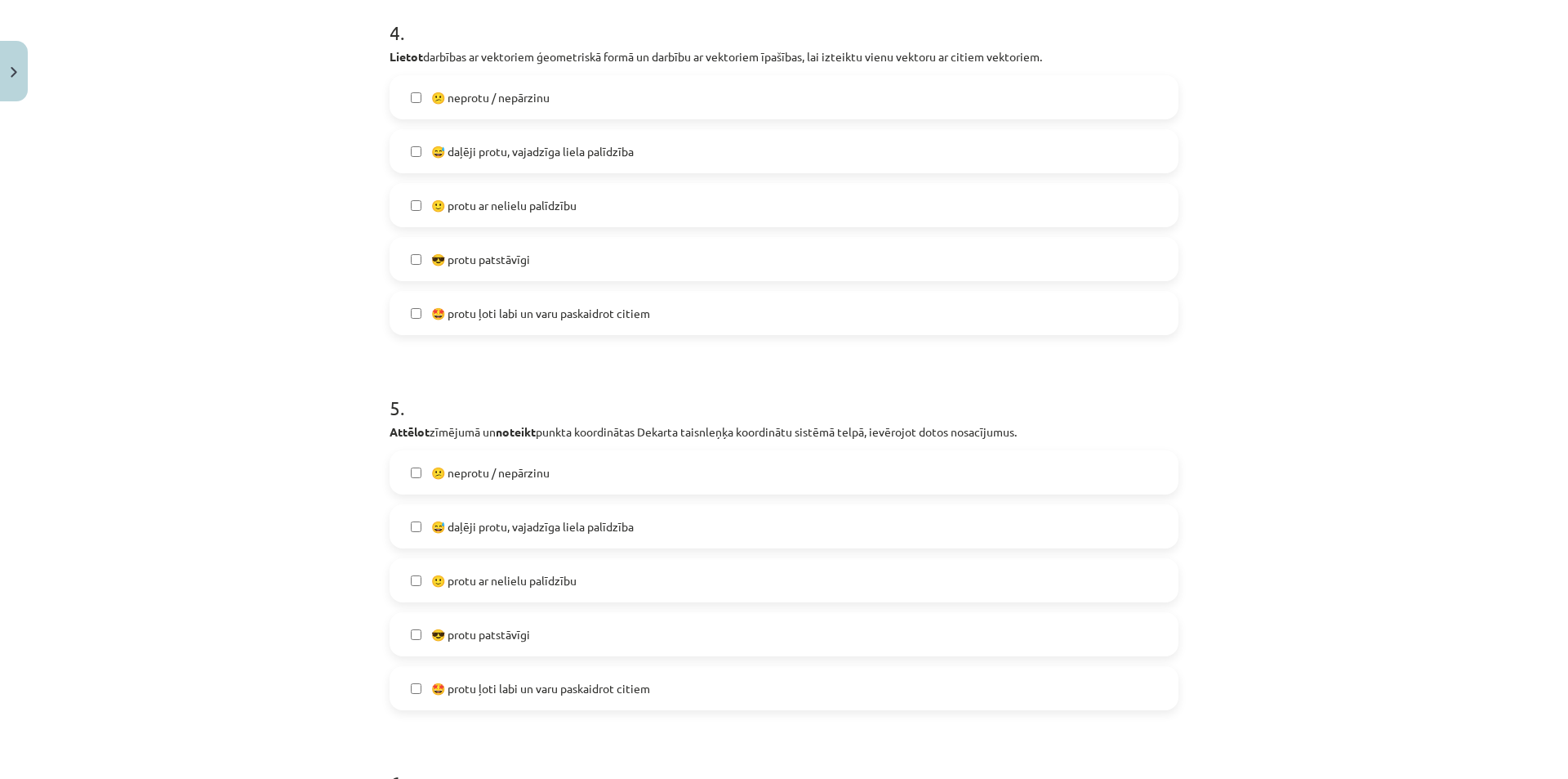
scroll to position [1675, 0]
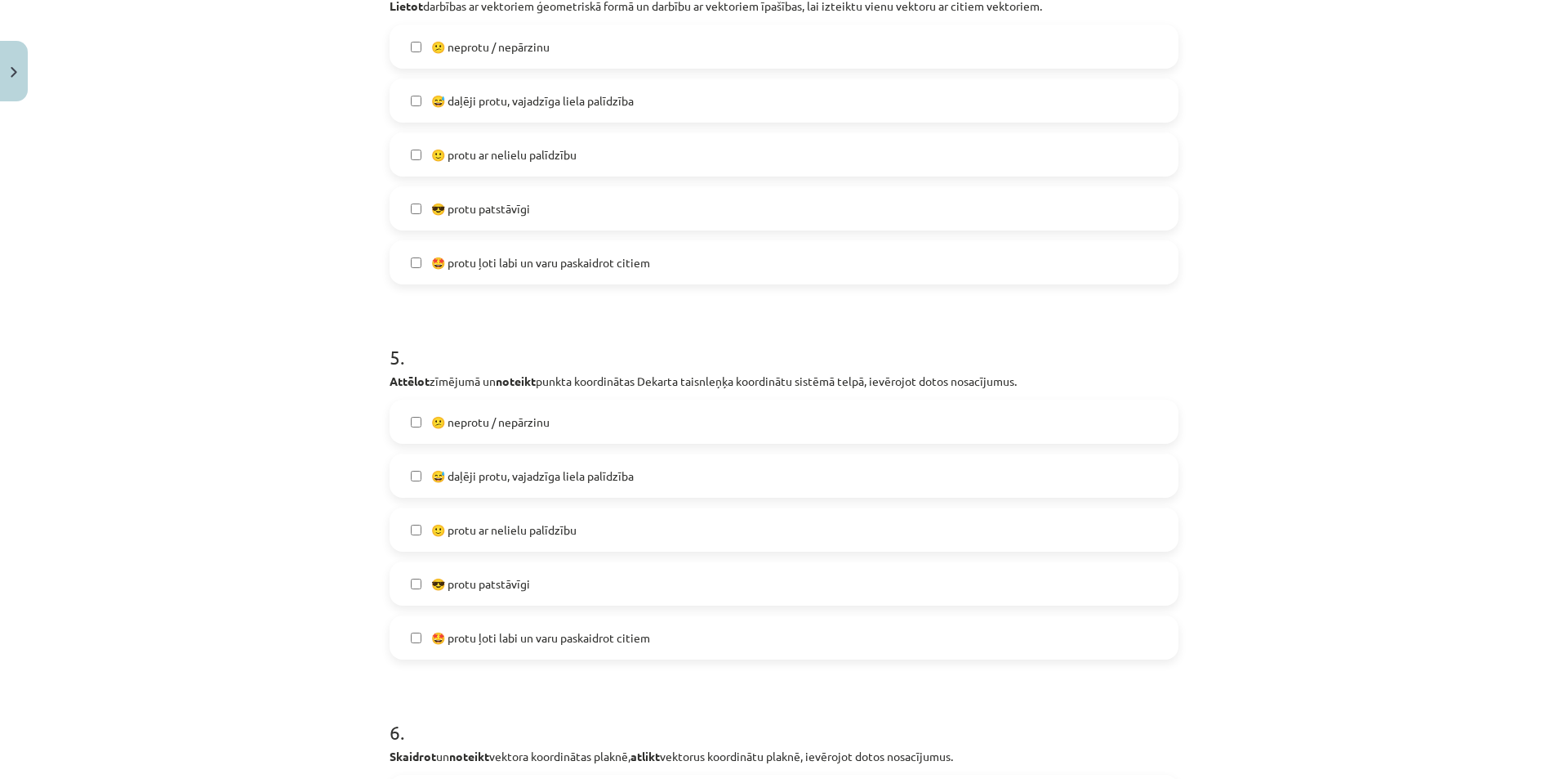
click at [474, 478] on span "😅 daļēji protu, vajadzīga liela palīdzība" at bounding box center [532, 476] width 202 height 17
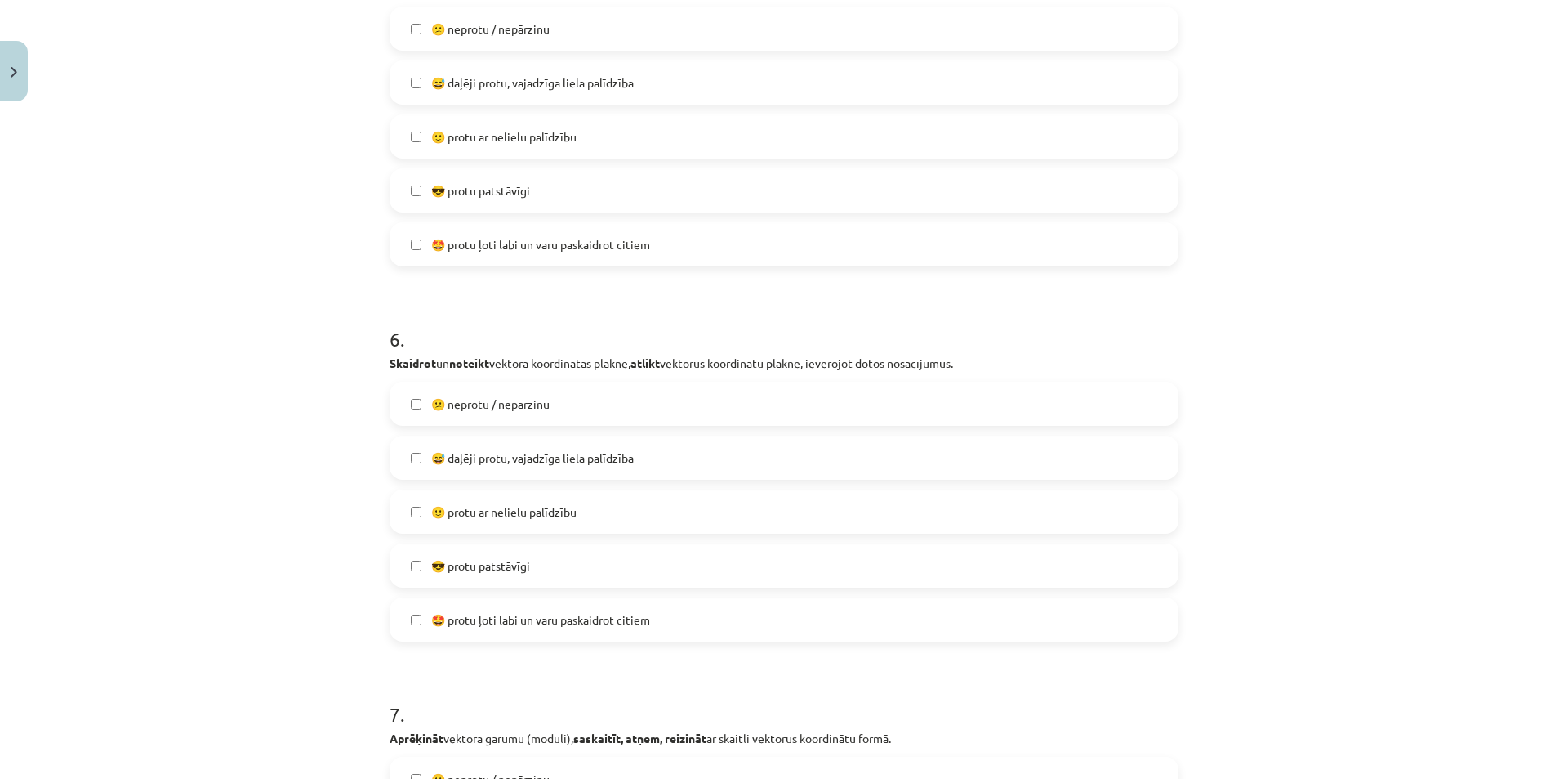
scroll to position [2247, 0]
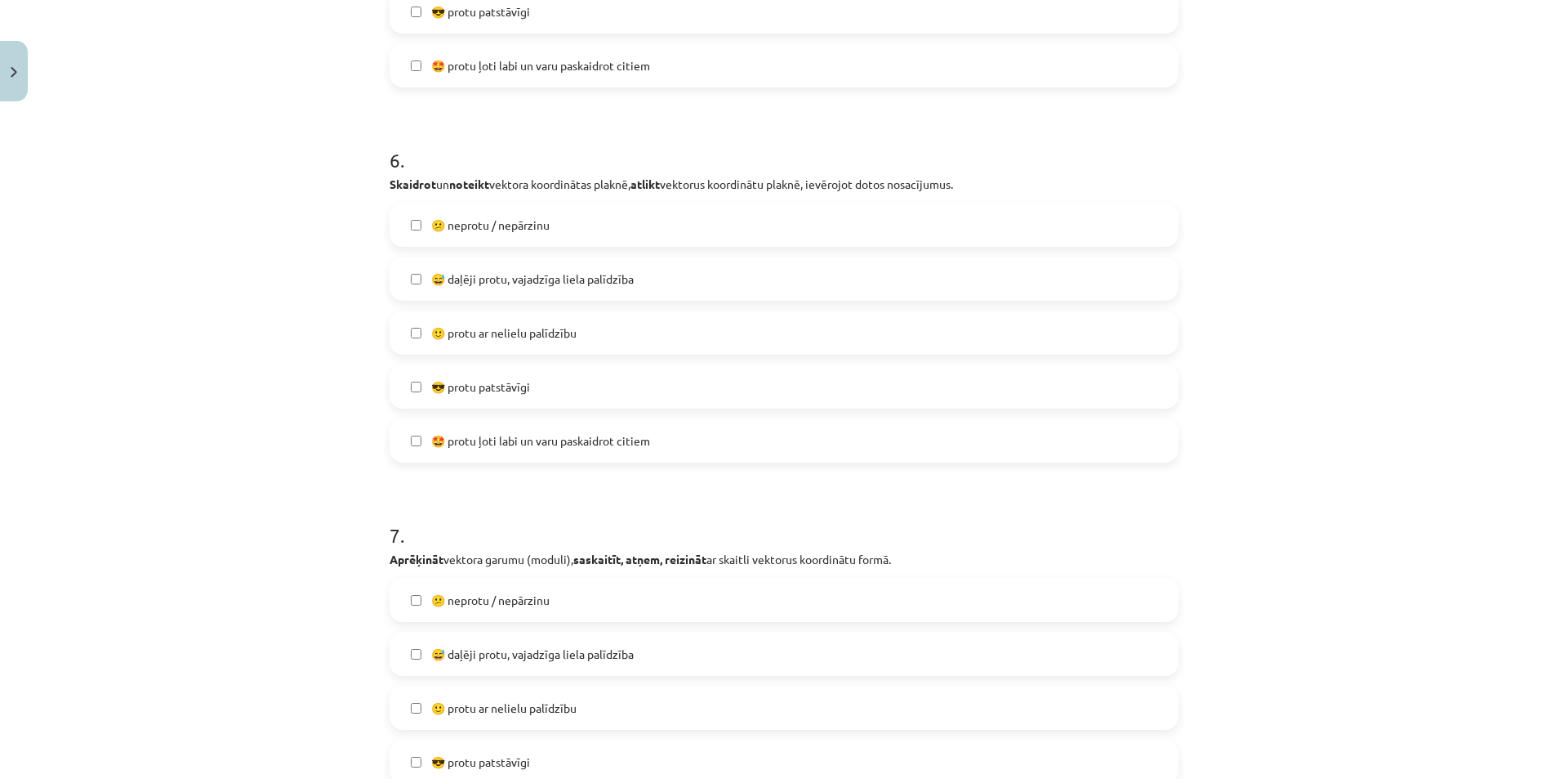
click at [501, 283] on span "😅 daļēji protu, vajadzīga liela palīdzība" at bounding box center [532, 279] width 202 height 17
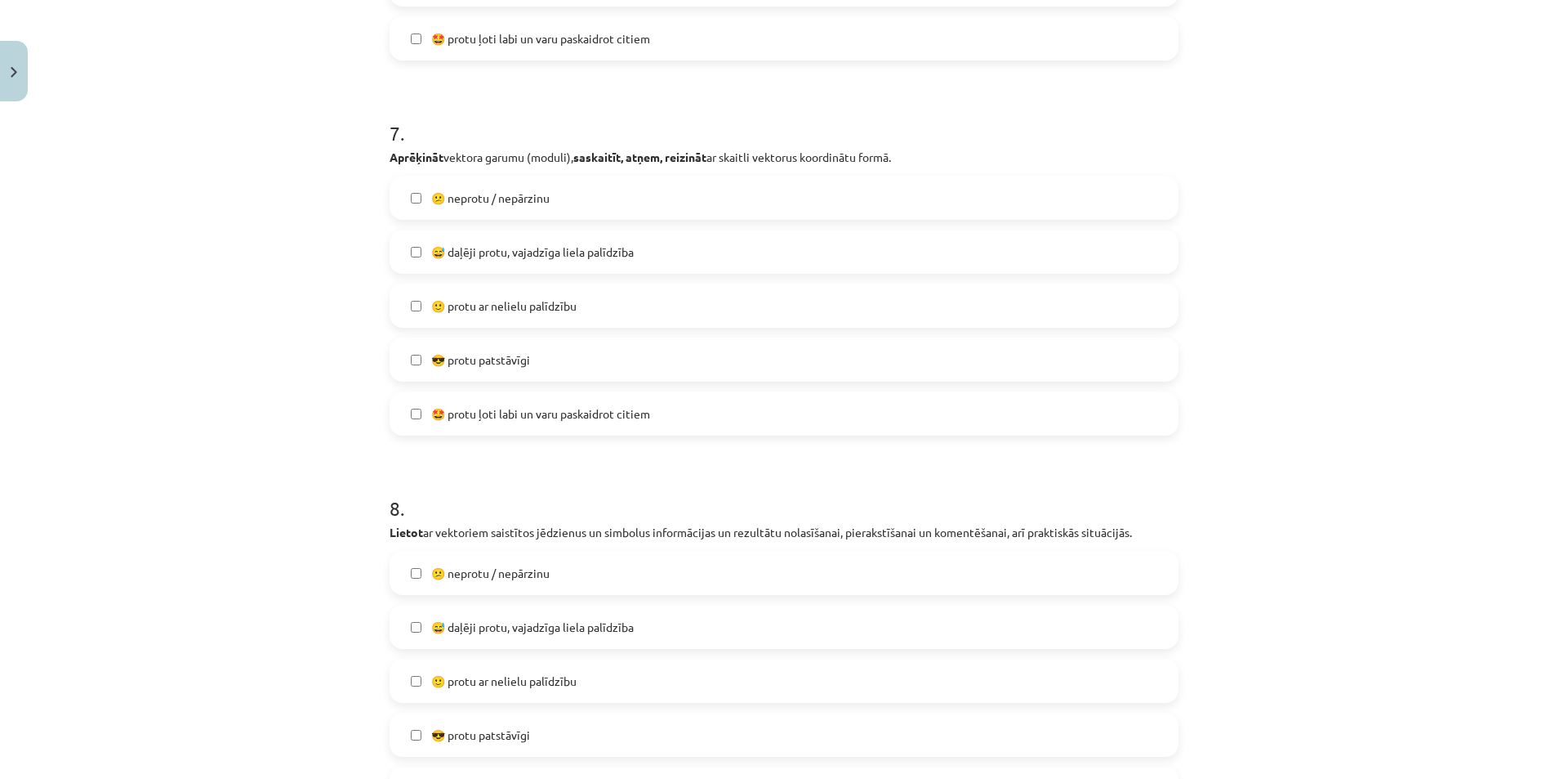
scroll to position [2656, 0]
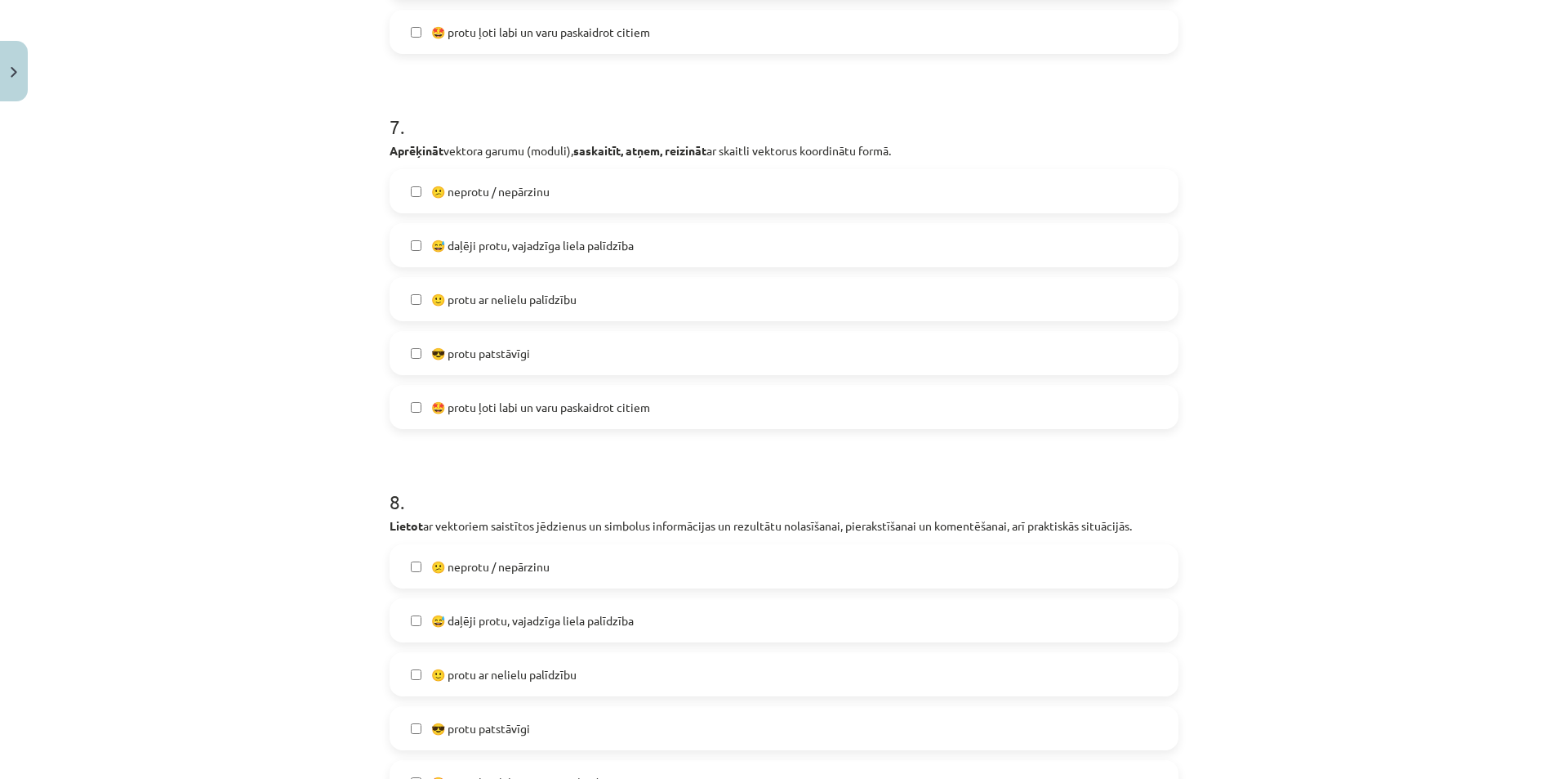
click at [541, 246] on span "😅 daļēji protu, vajadzīga liela palīdzība" at bounding box center [532, 246] width 202 height 17
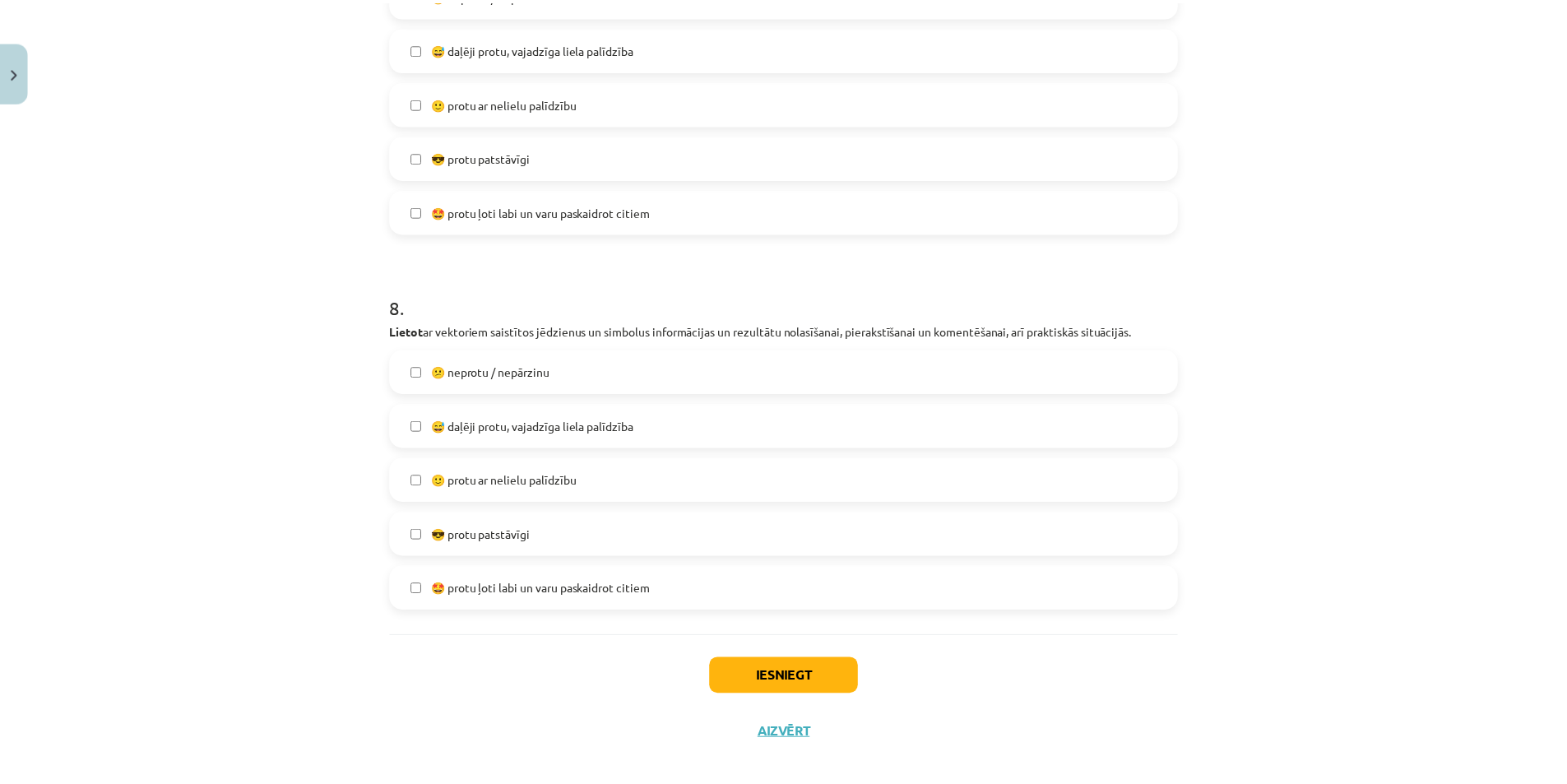
scroll to position [2889, 0]
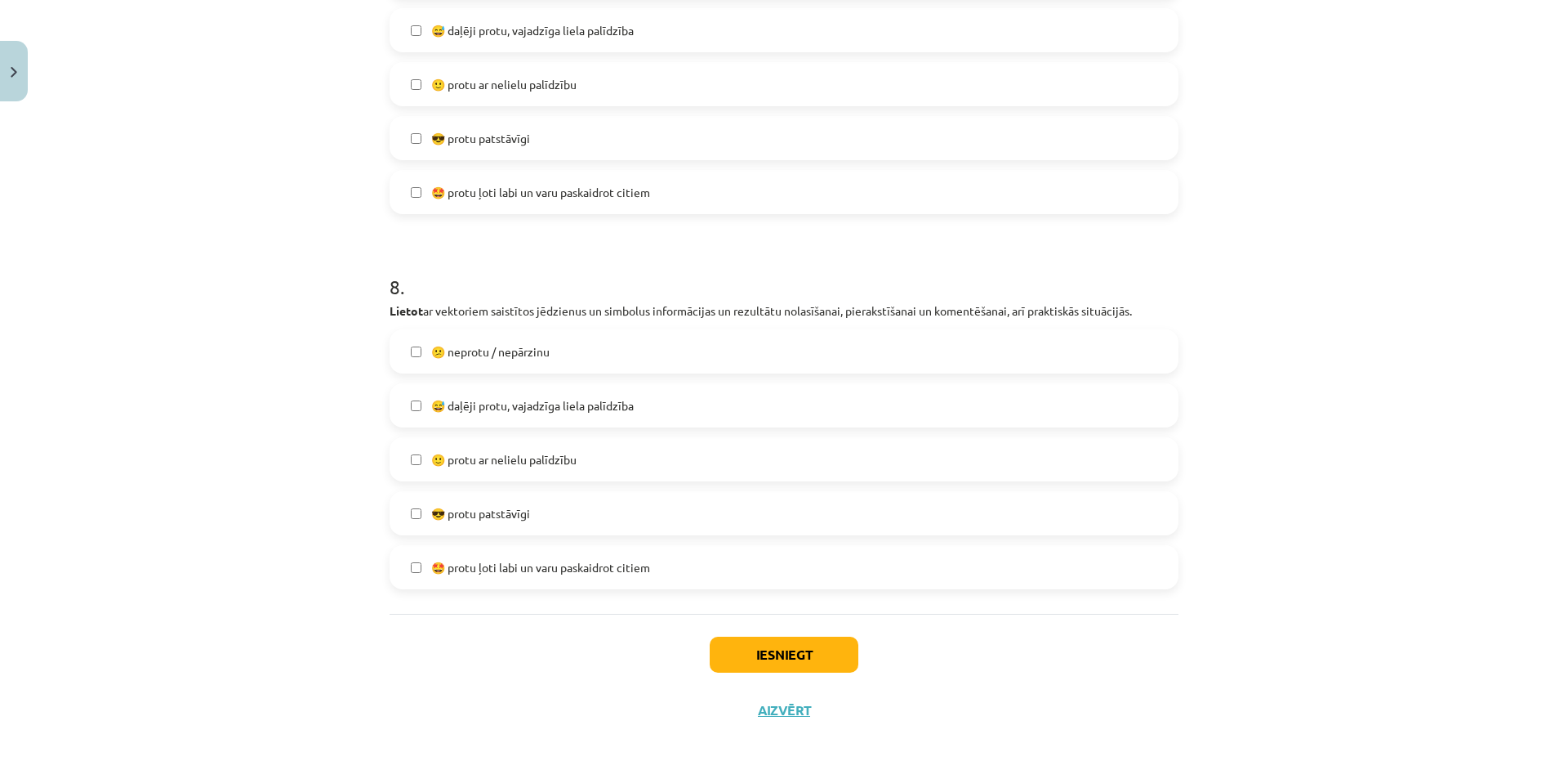
click at [576, 414] on label "😅 daļēji protu, vajadzīga liela palīdzība" at bounding box center [784, 405] width 786 height 41
click at [757, 653] on button "Iesniegt" at bounding box center [784, 654] width 148 height 36
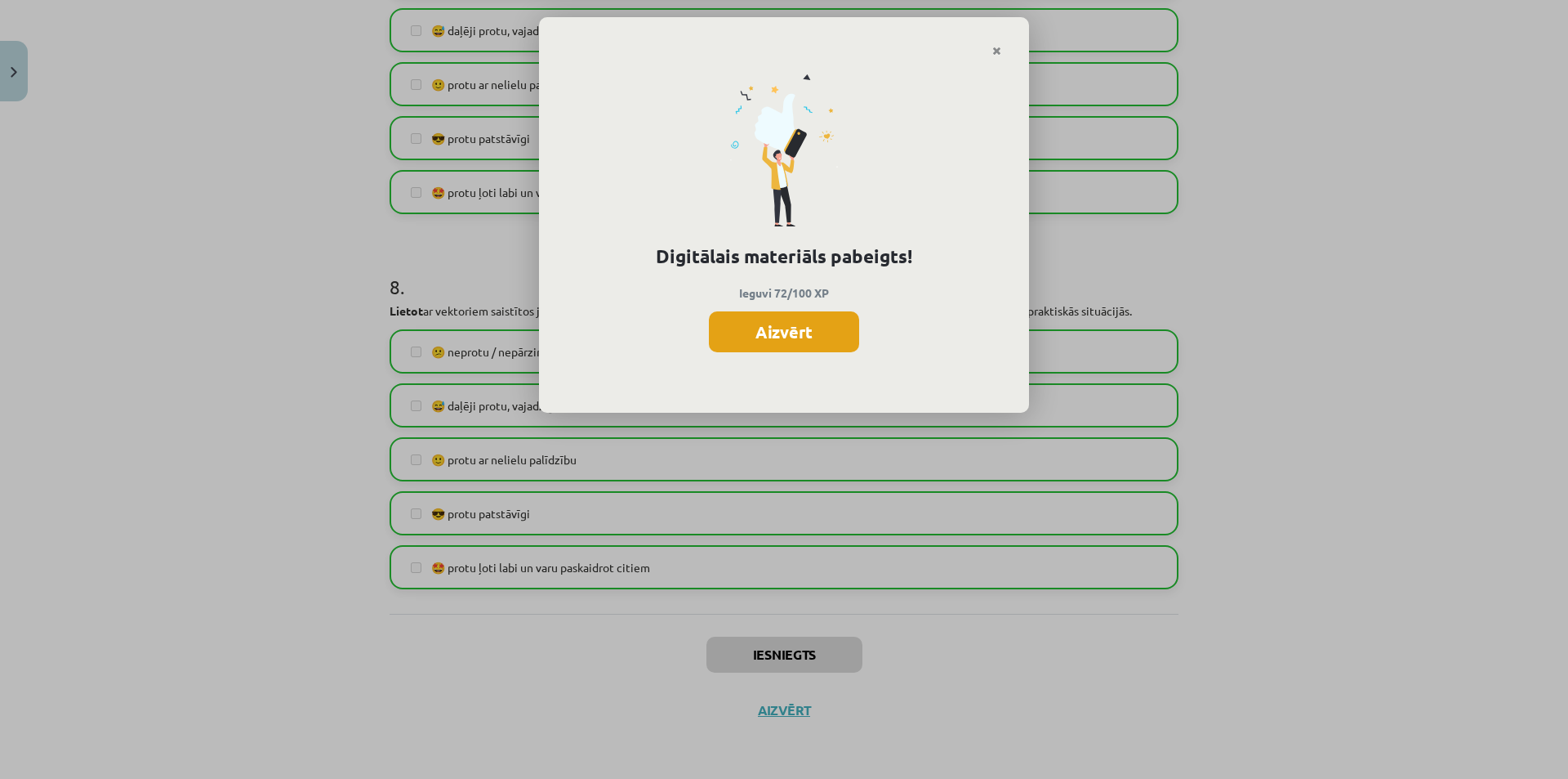
click at [822, 335] on button "Aizvērt" at bounding box center [784, 331] width 150 height 41
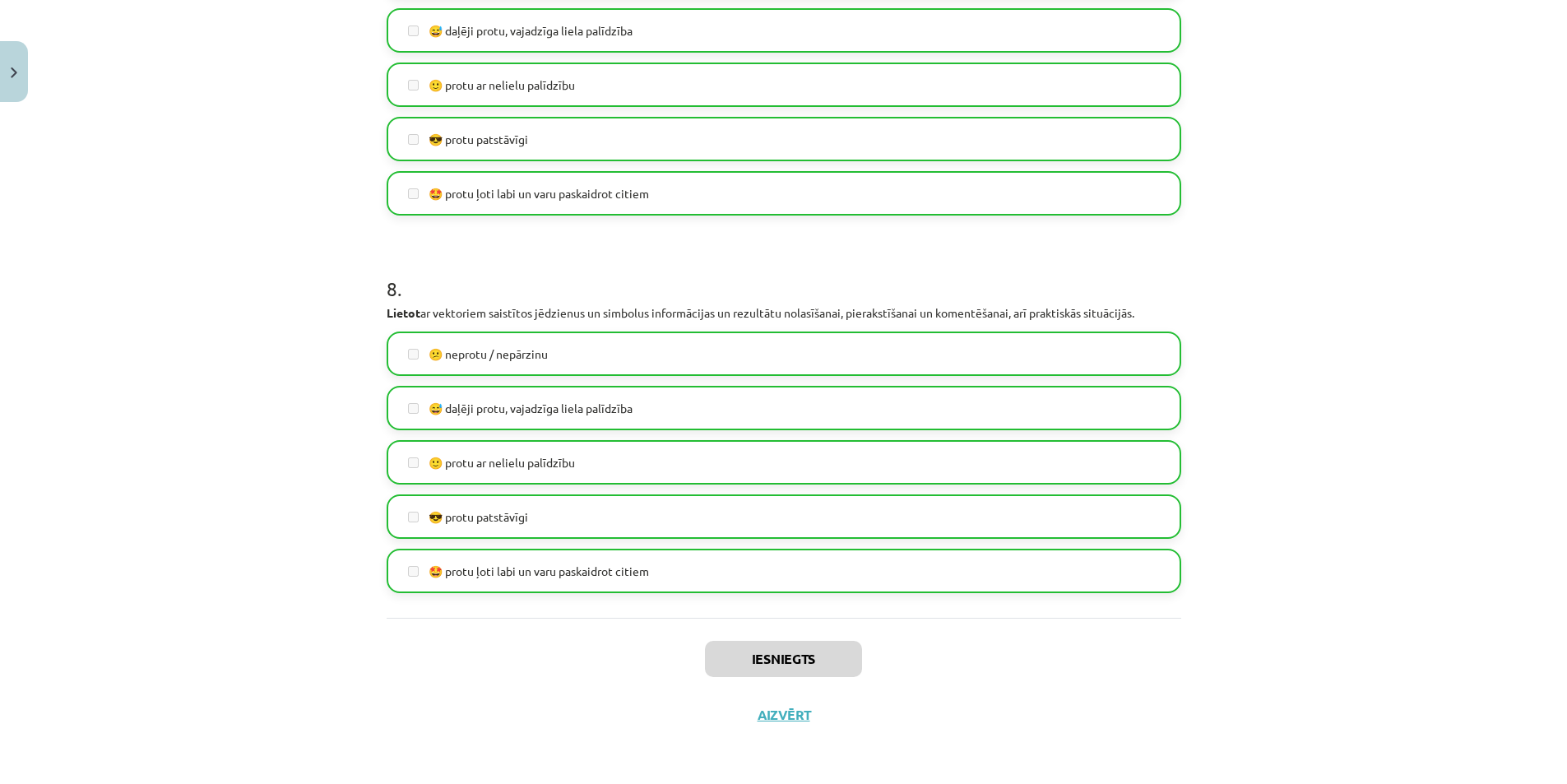
scroll to position [1208, 0]
click at [777, 718] on button "Aizvērt" at bounding box center [784, 714] width 63 height 17
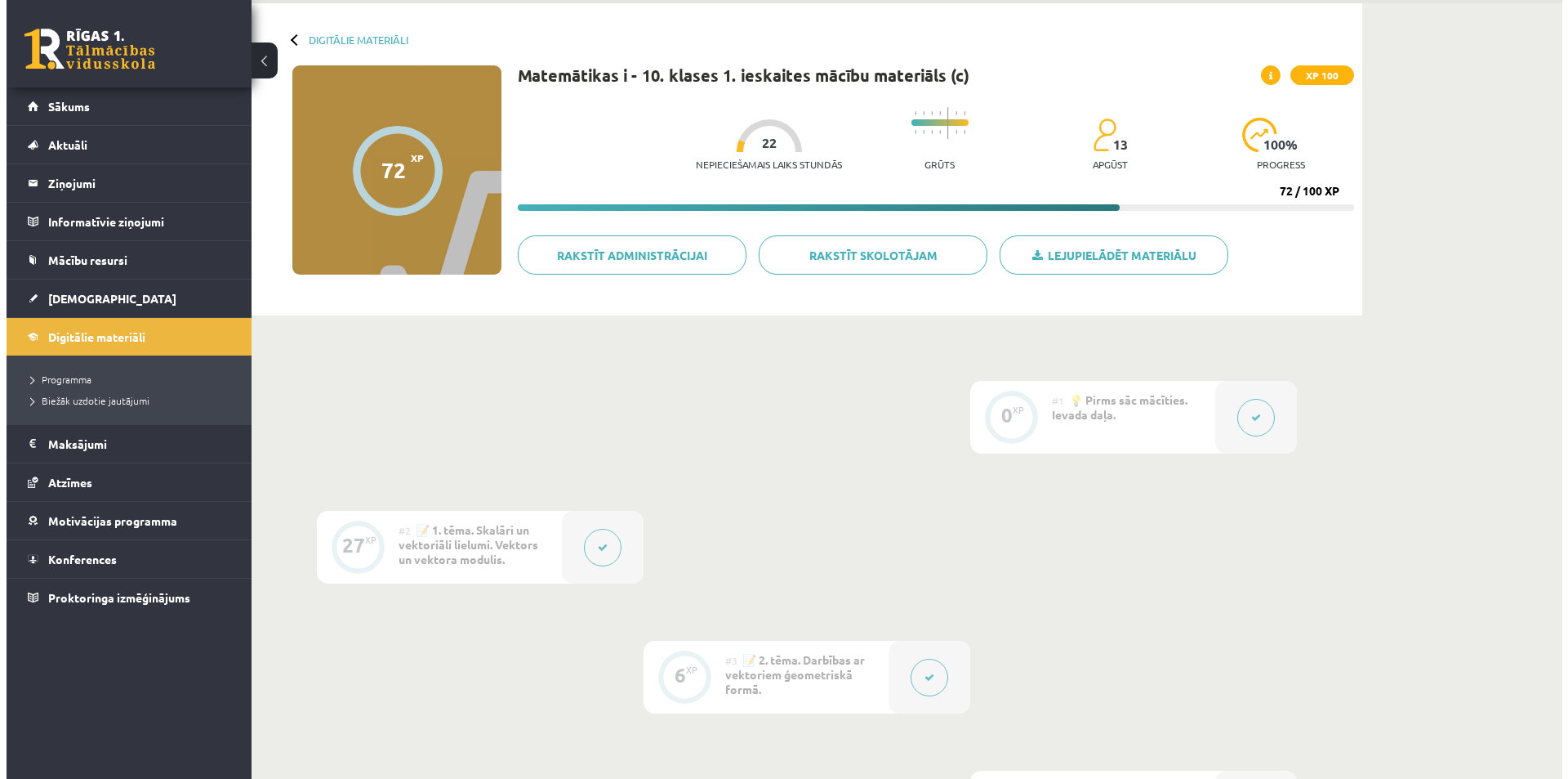
scroll to position [56, 0]
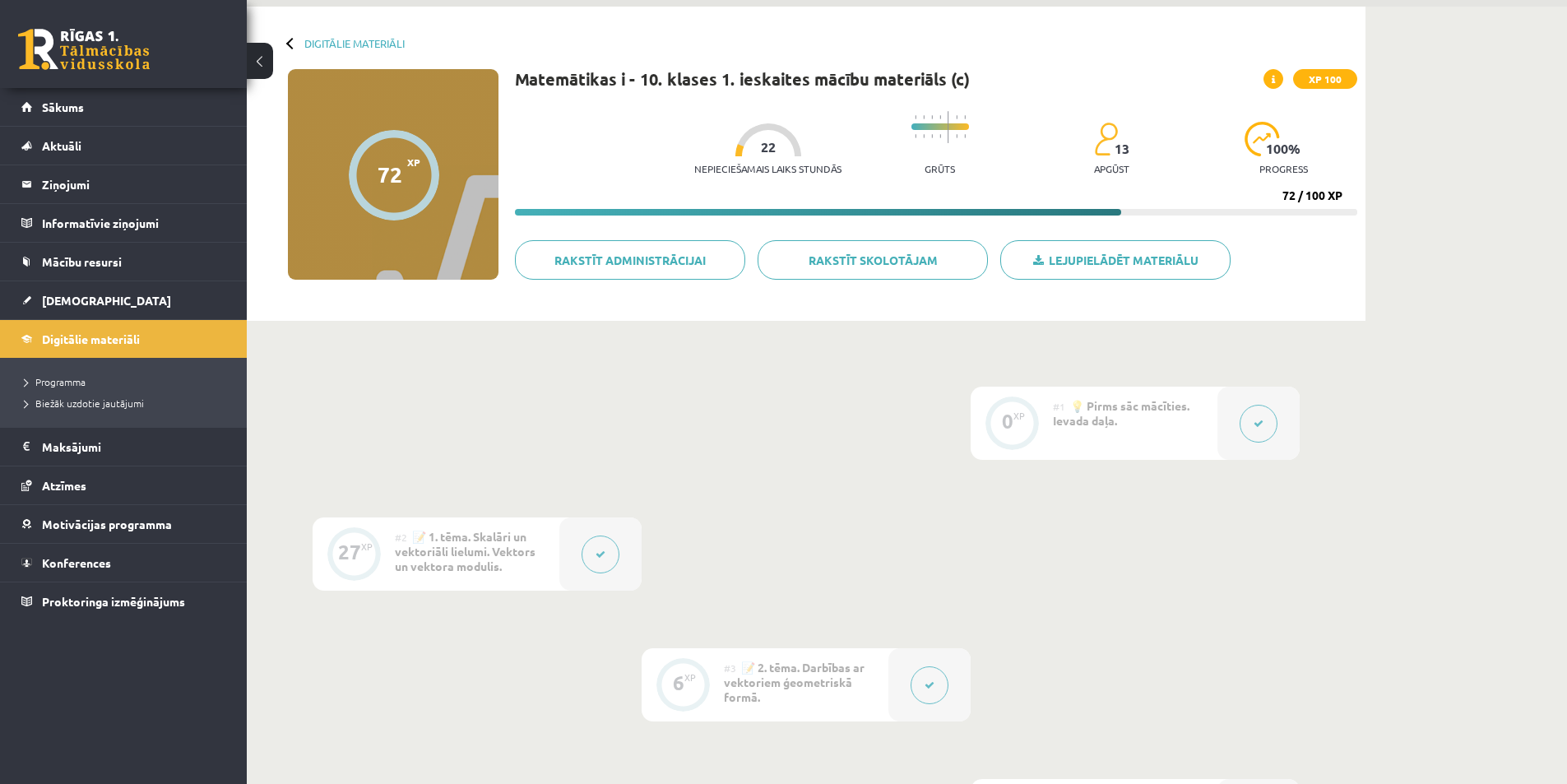
click at [603, 558] on icon at bounding box center [600, 553] width 10 height 10
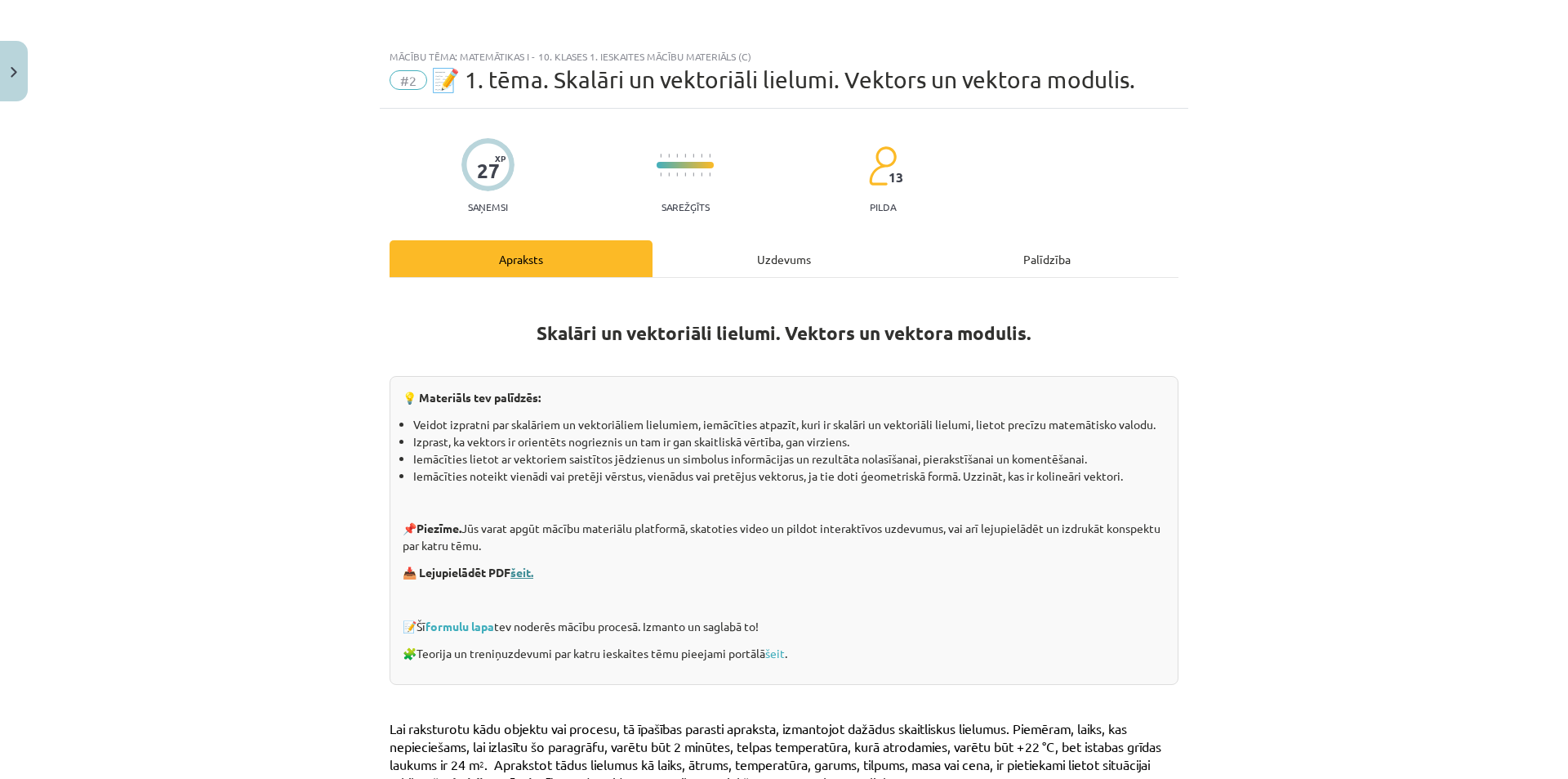
click at [523, 576] on link "šeit." at bounding box center [522, 571] width 23 height 15
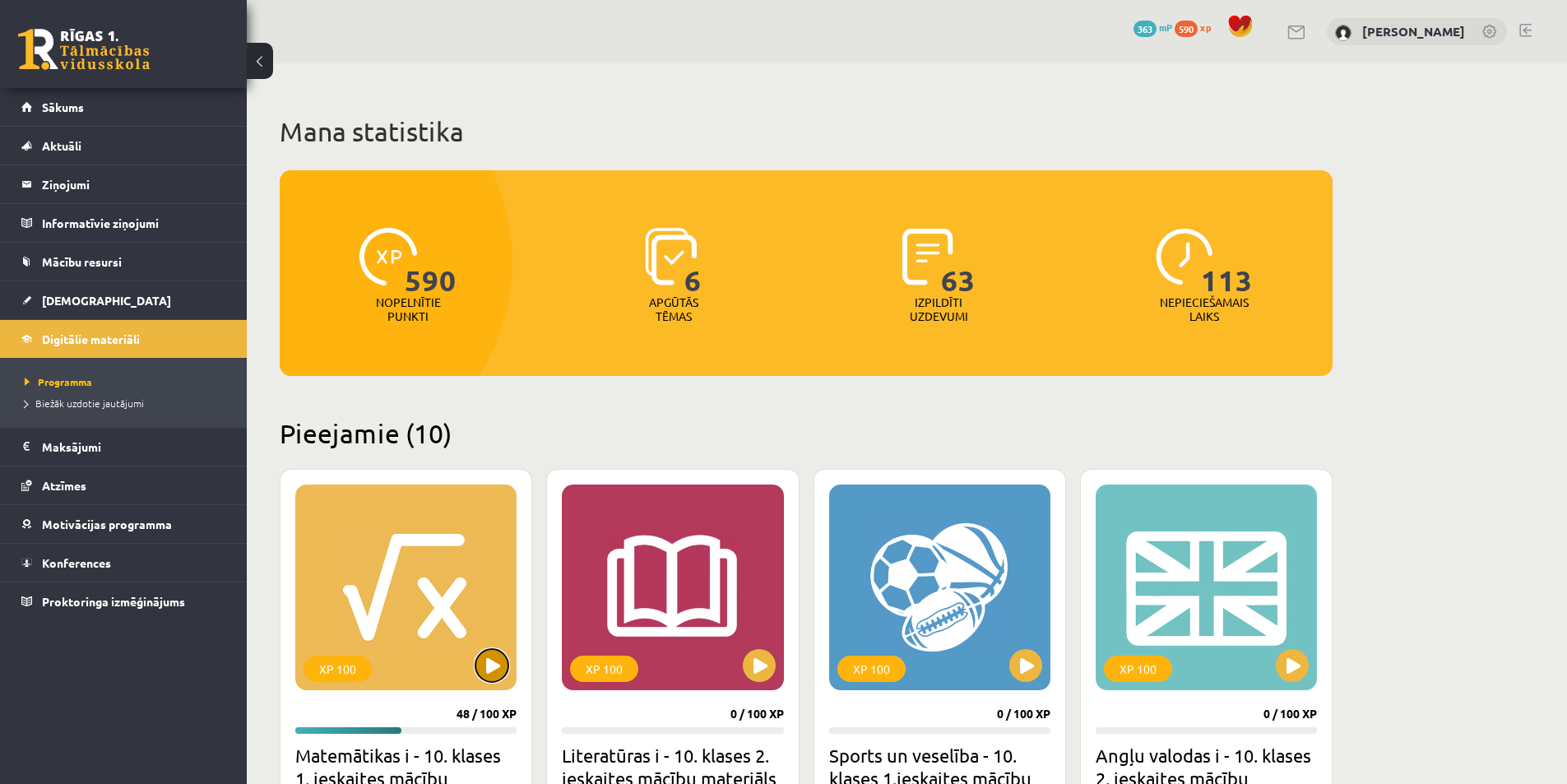
click at [493, 669] on button at bounding box center [492, 665] width 33 height 33
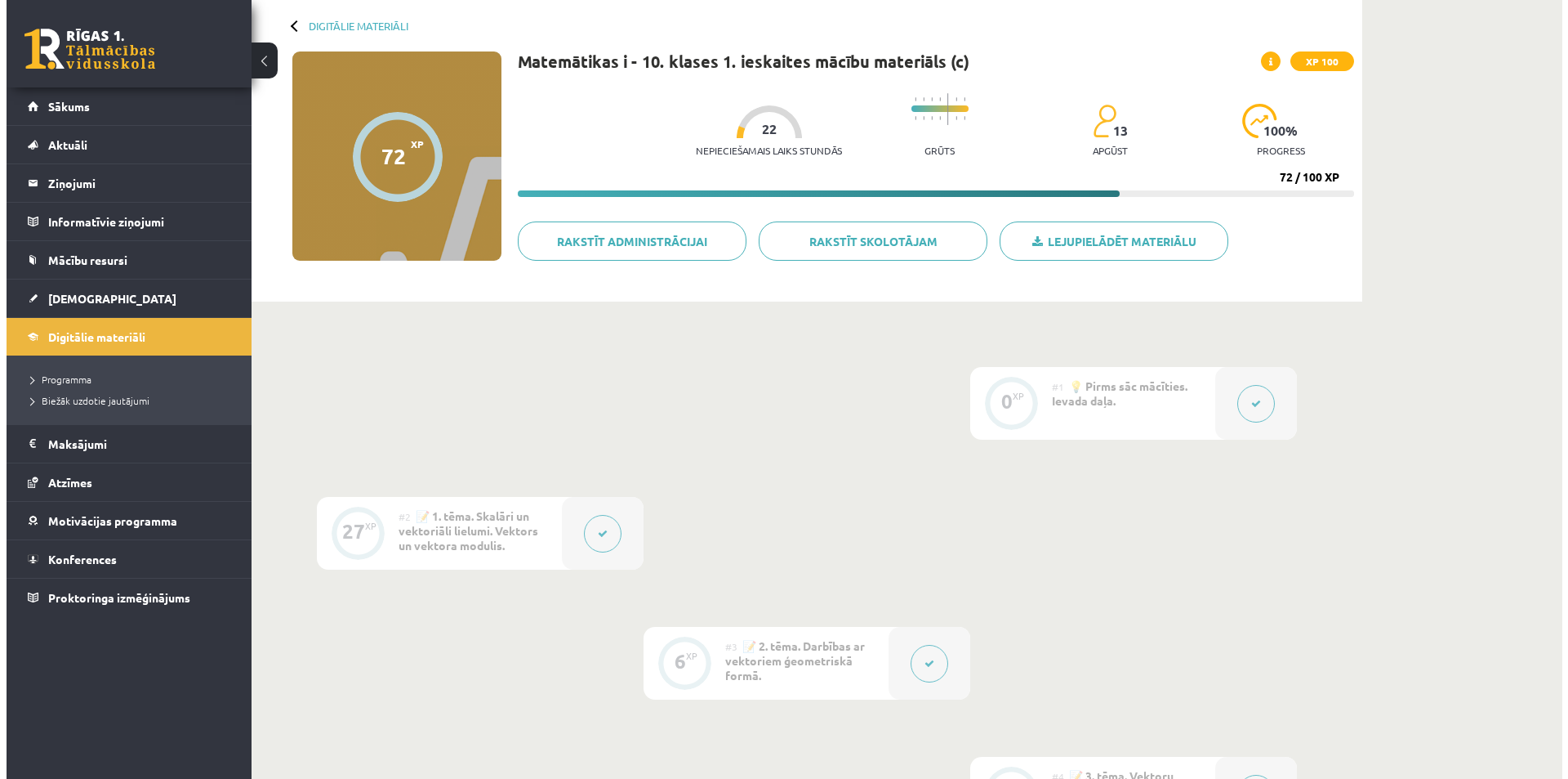
scroll to position [490, 0]
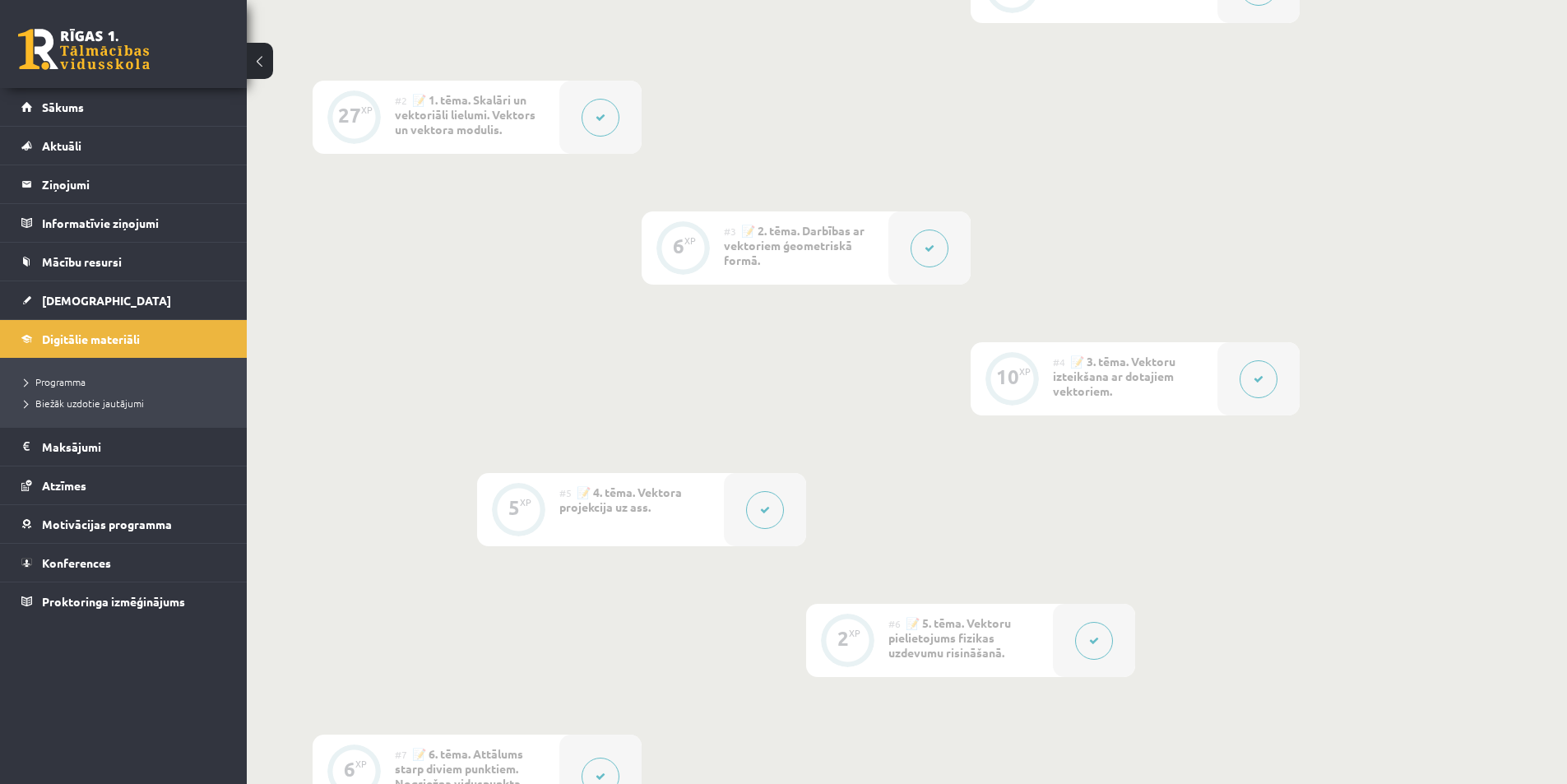
click at [930, 246] on icon at bounding box center [929, 247] width 10 height 10
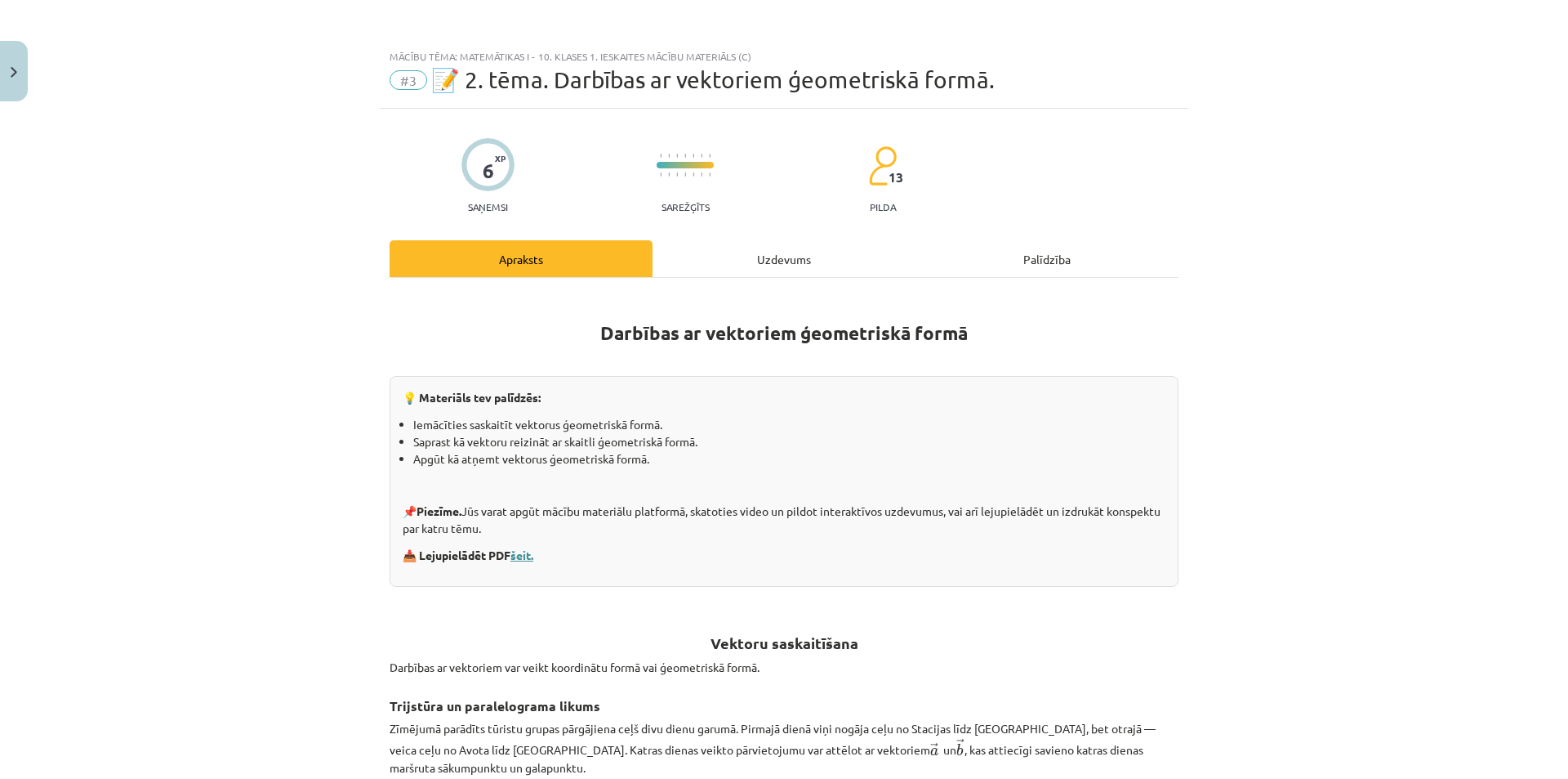
click at [532, 551] on link "šeit." at bounding box center [522, 554] width 23 height 15
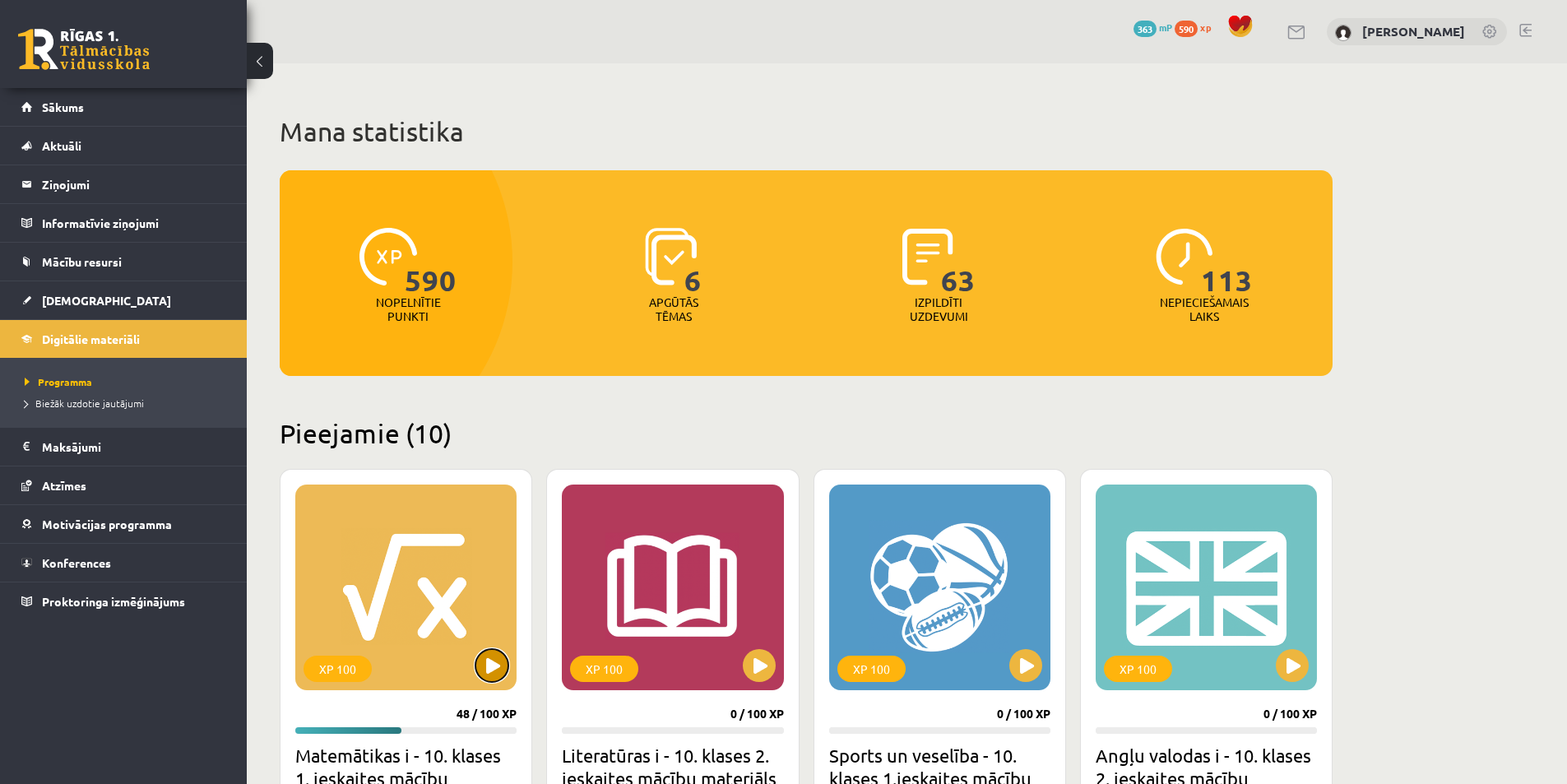
click at [487, 666] on button at bounding box center [492, 665] width 33 height 33
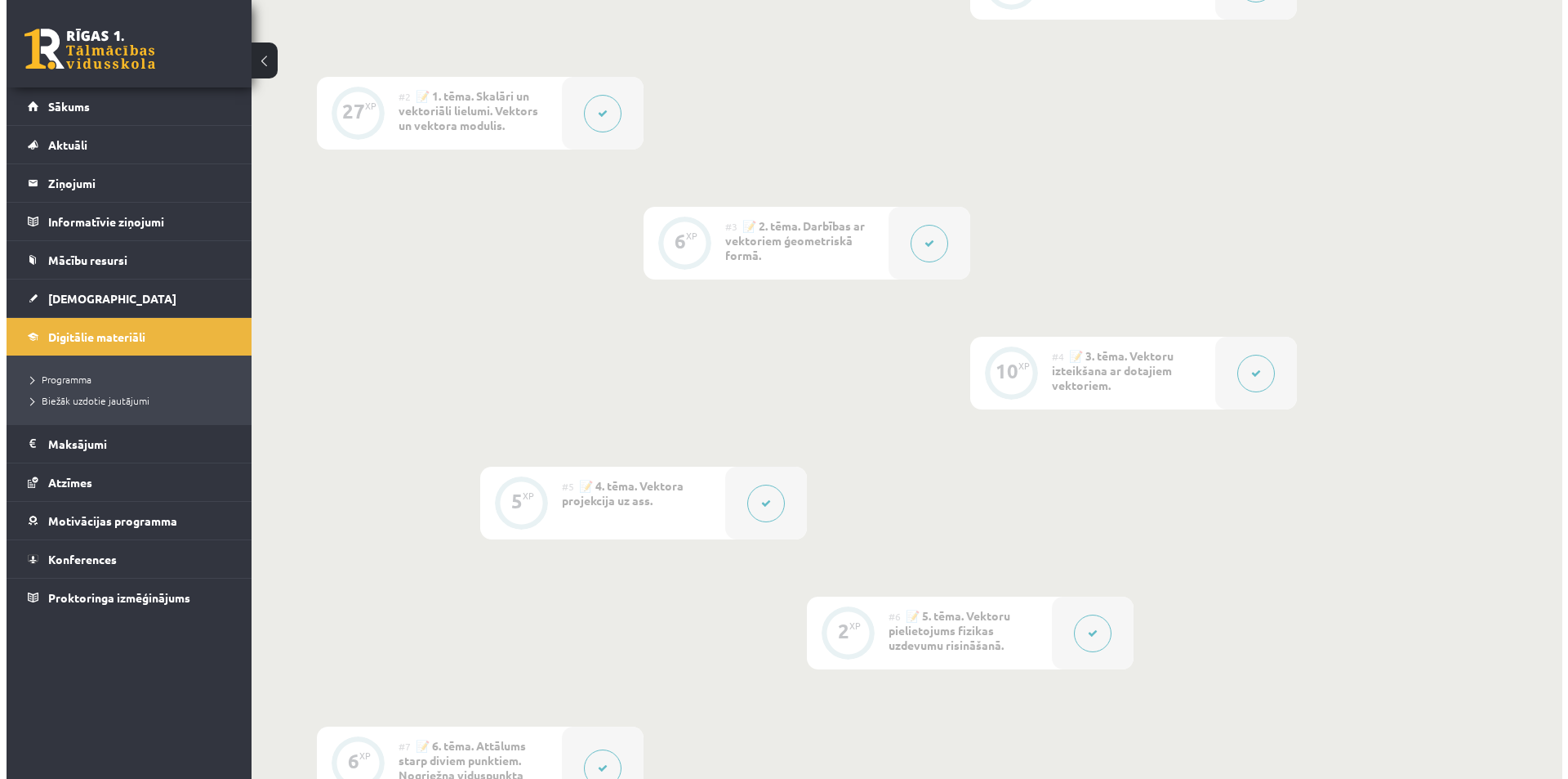
scroll to position [490, 0]
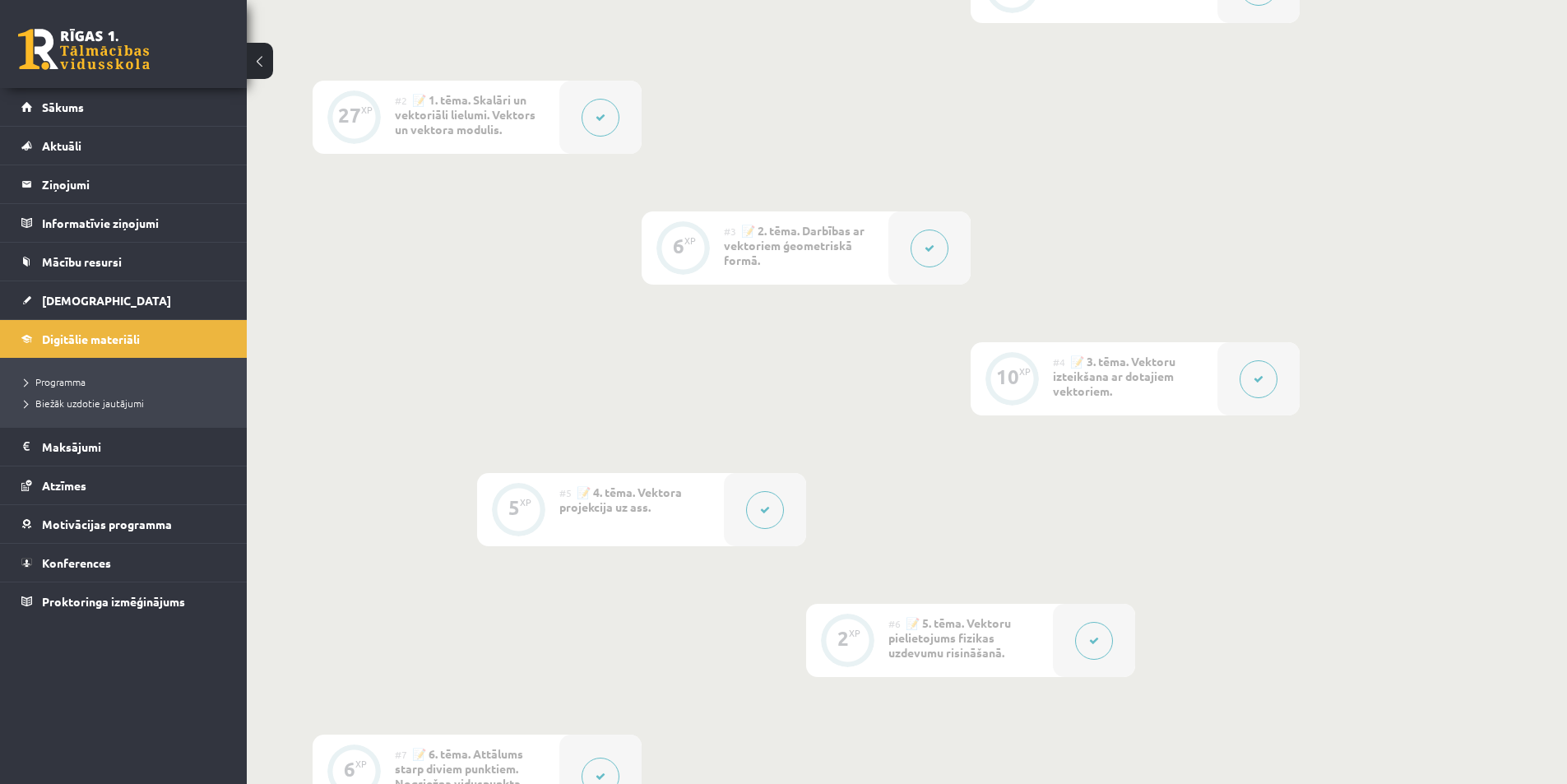
click at [1257, 385] on button at bounding box center [1258, 378] width 38 height 38
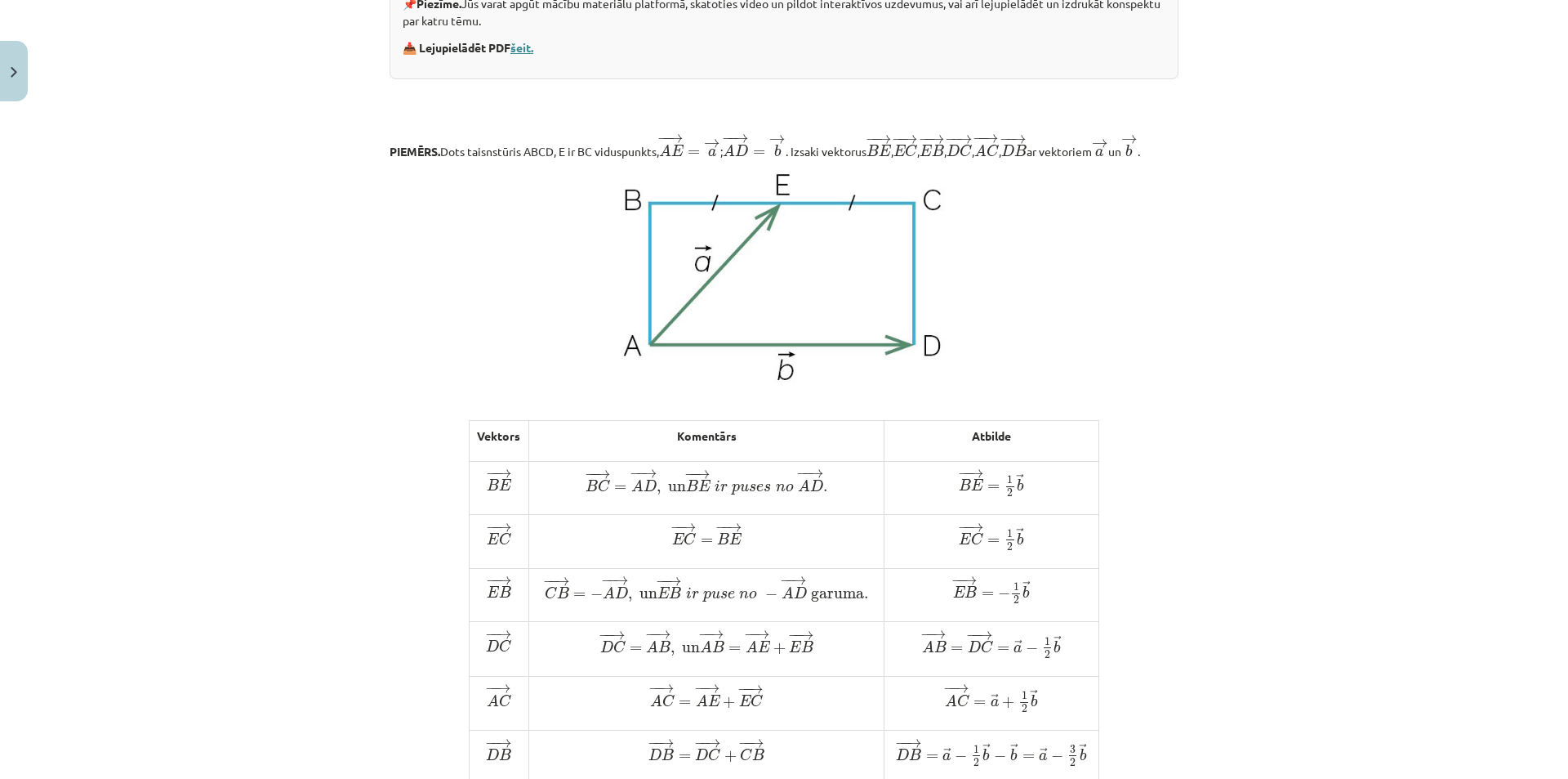
click at [525, 43] on link "šeit." at bounding box center [522, 47] width 23 height 15
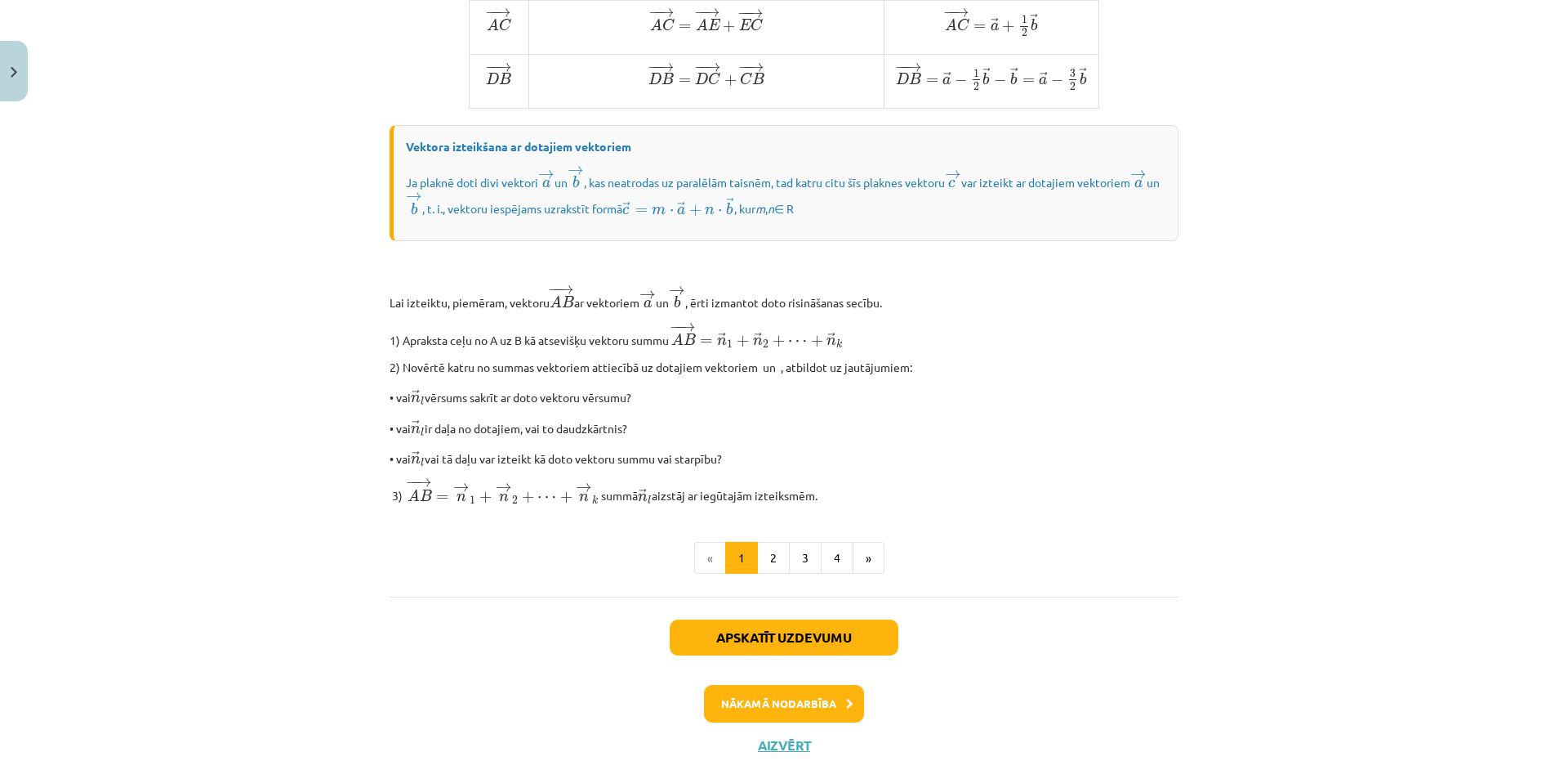
scroll to position [1232, 0]
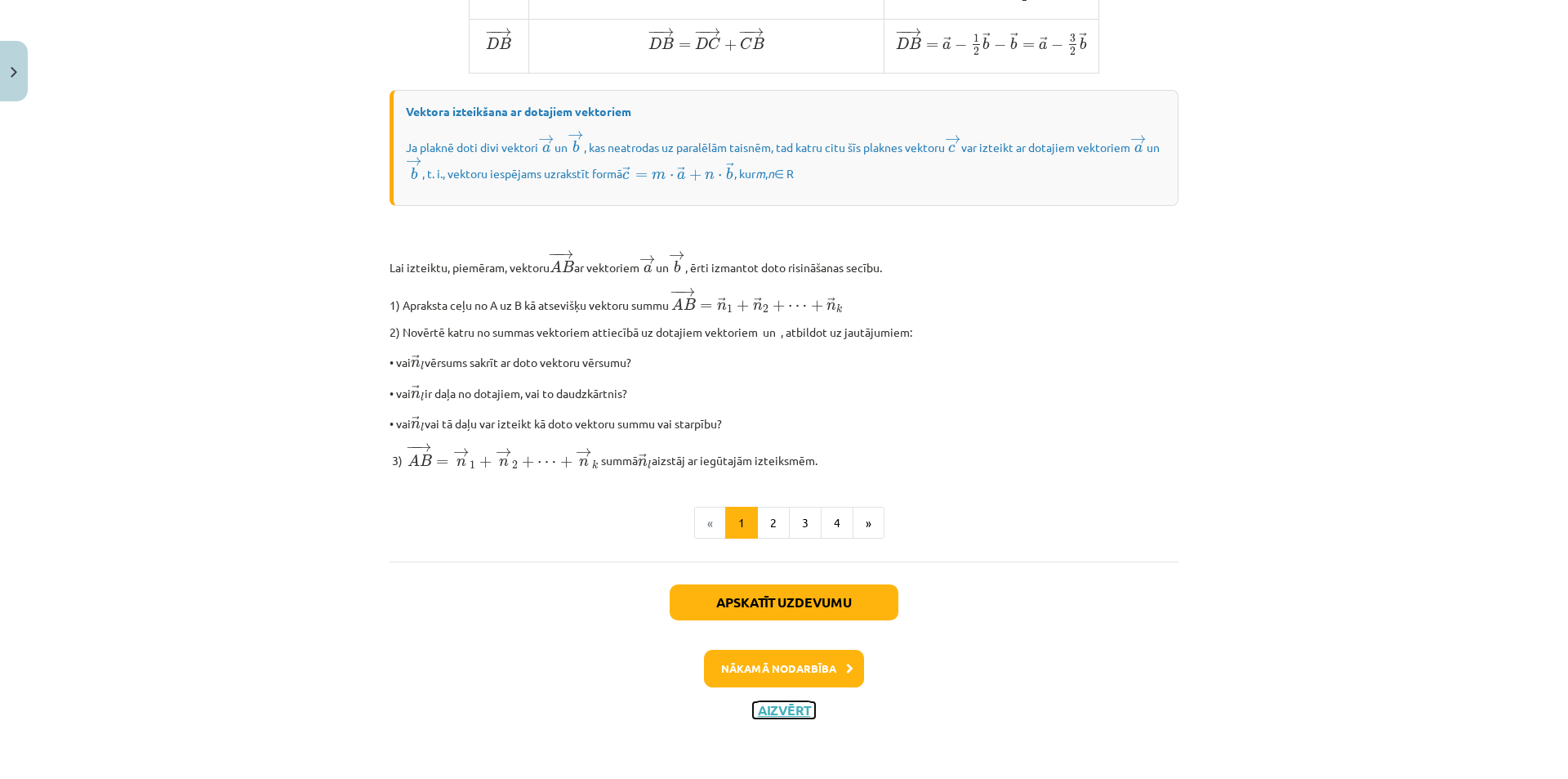
drag, startPoint x: 787, startPoint y: 708, endPoint x: 800, endPoint y: 710, distance: 13.2
click at [788, 708] on button "Aizvērt" at bounding box center [784, 710] width 63 height 17
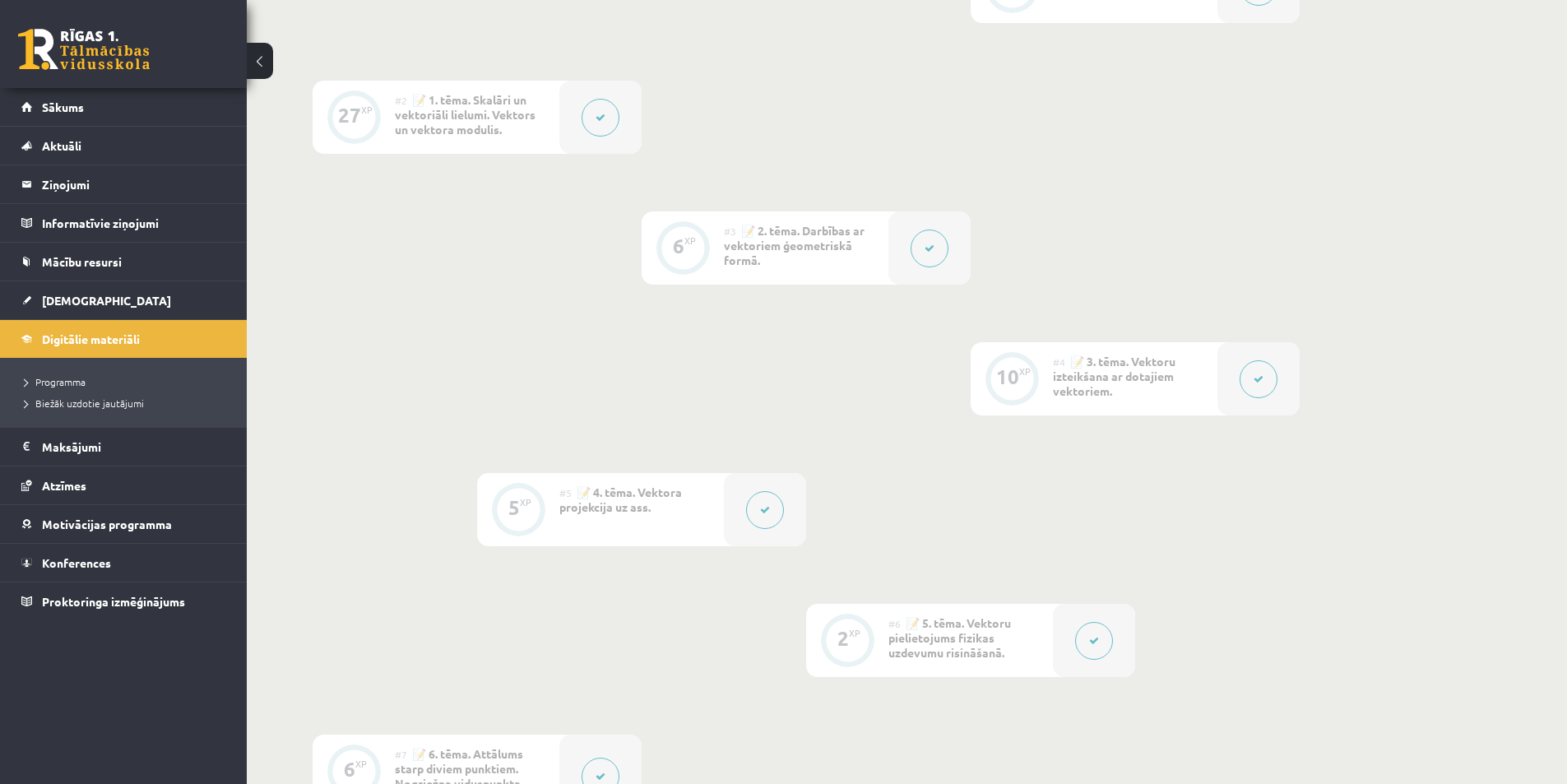
click at [757, 511] on button at bounding box center [764, 510] width 38 height 38
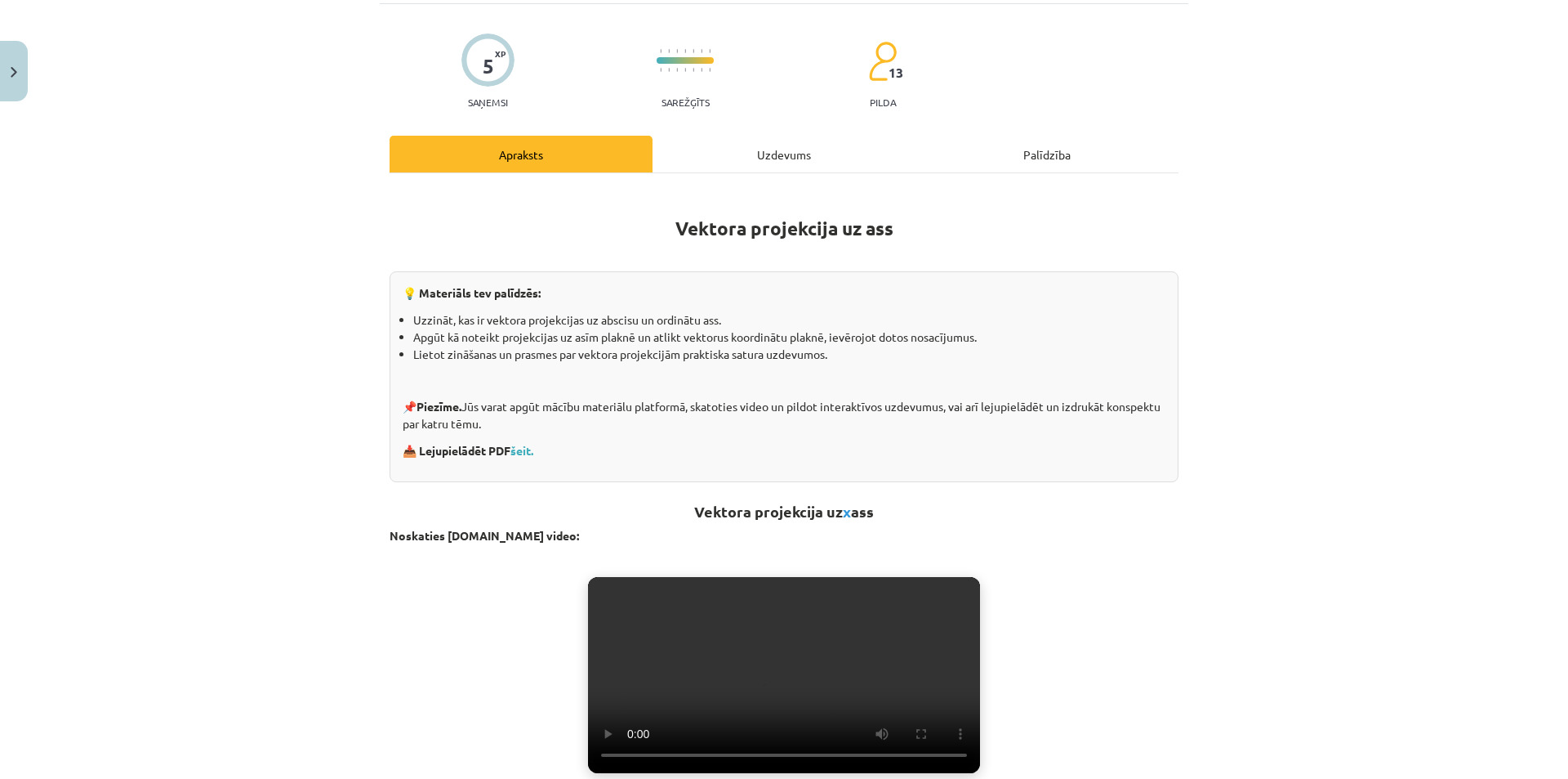
scroll to position [408, 0]
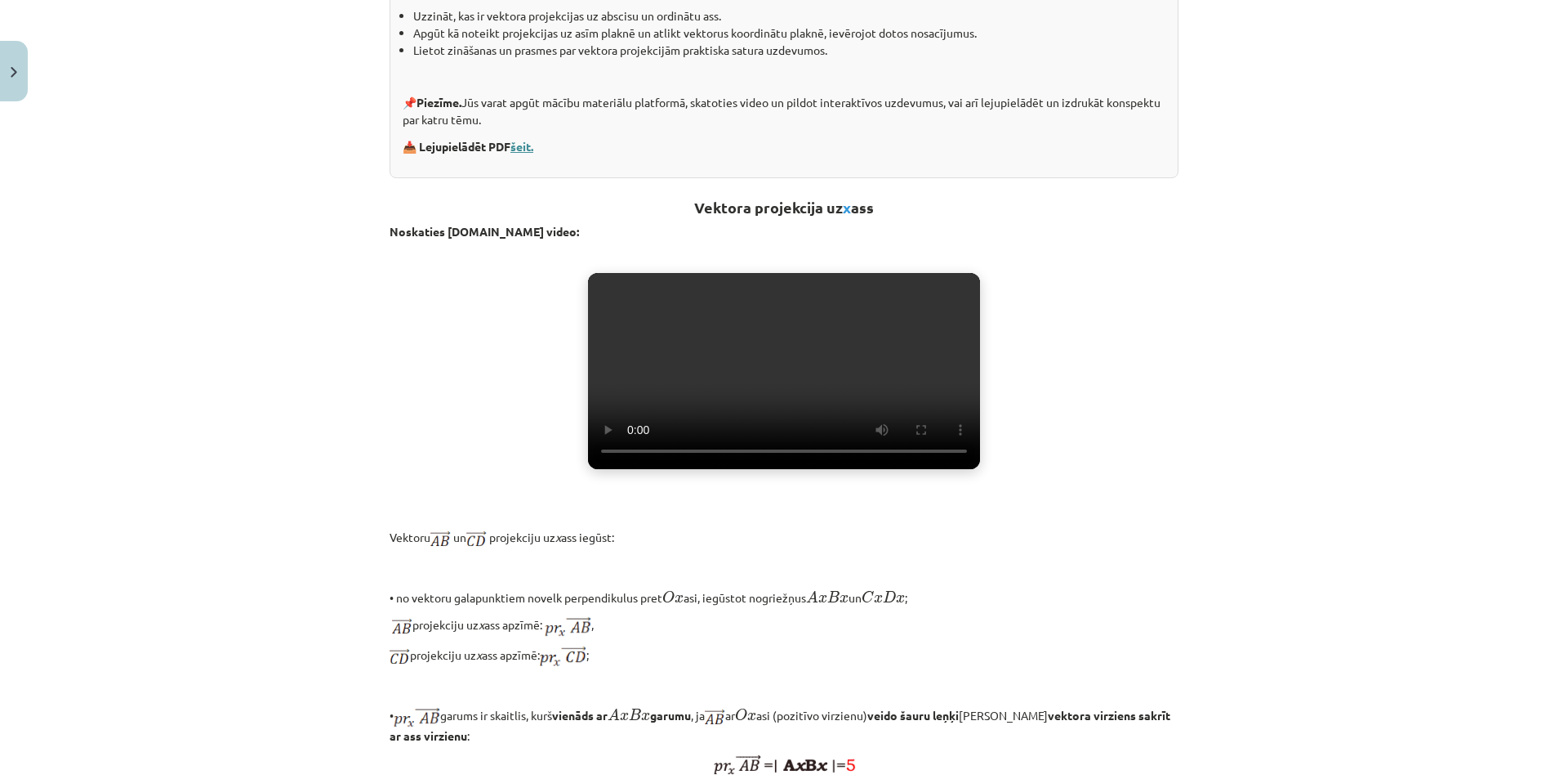
click at [517, 144] on link "šeit." at bounding box center [522, 146] width 23 height 15
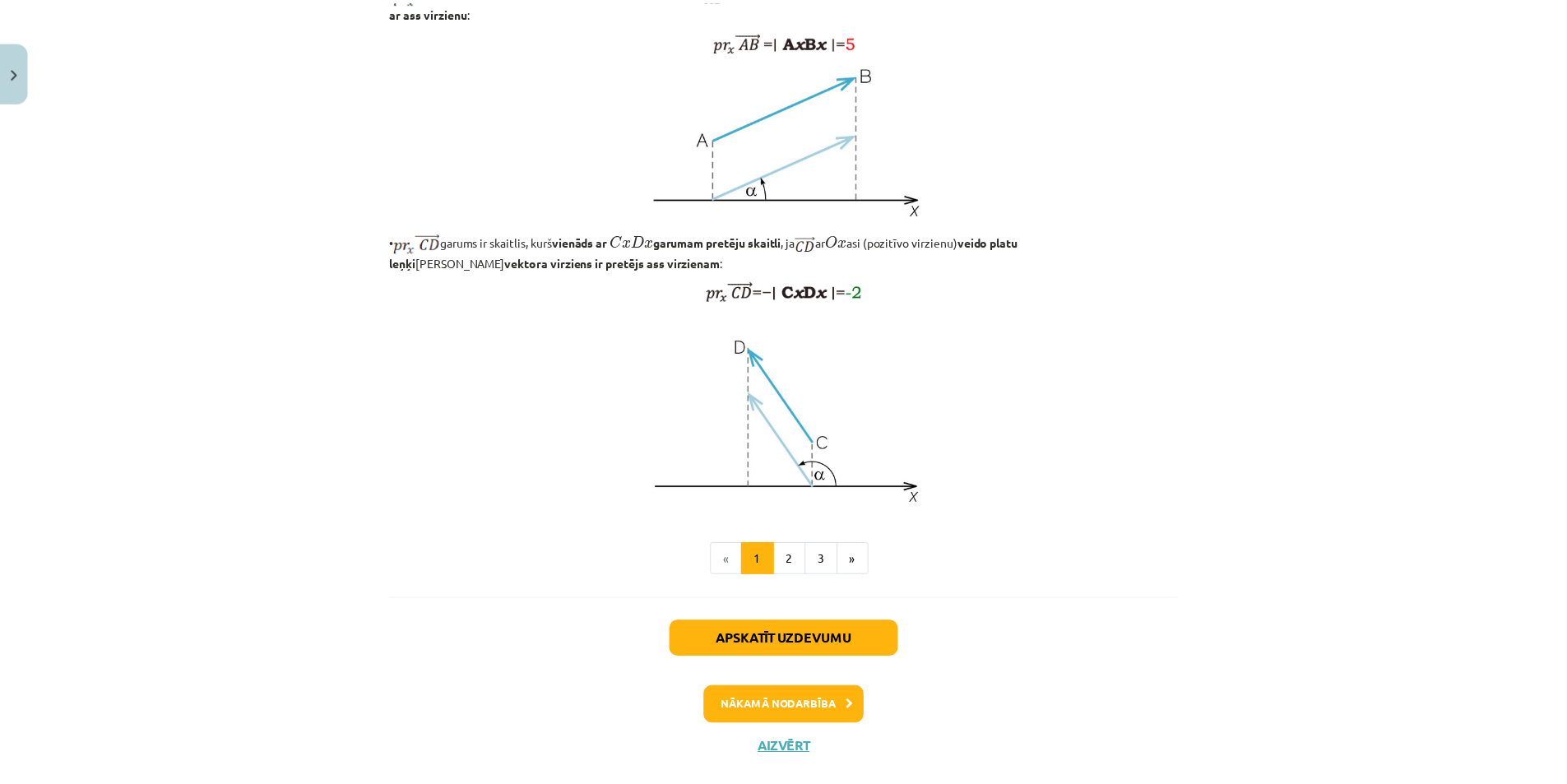
scroll to position [1222, 0]
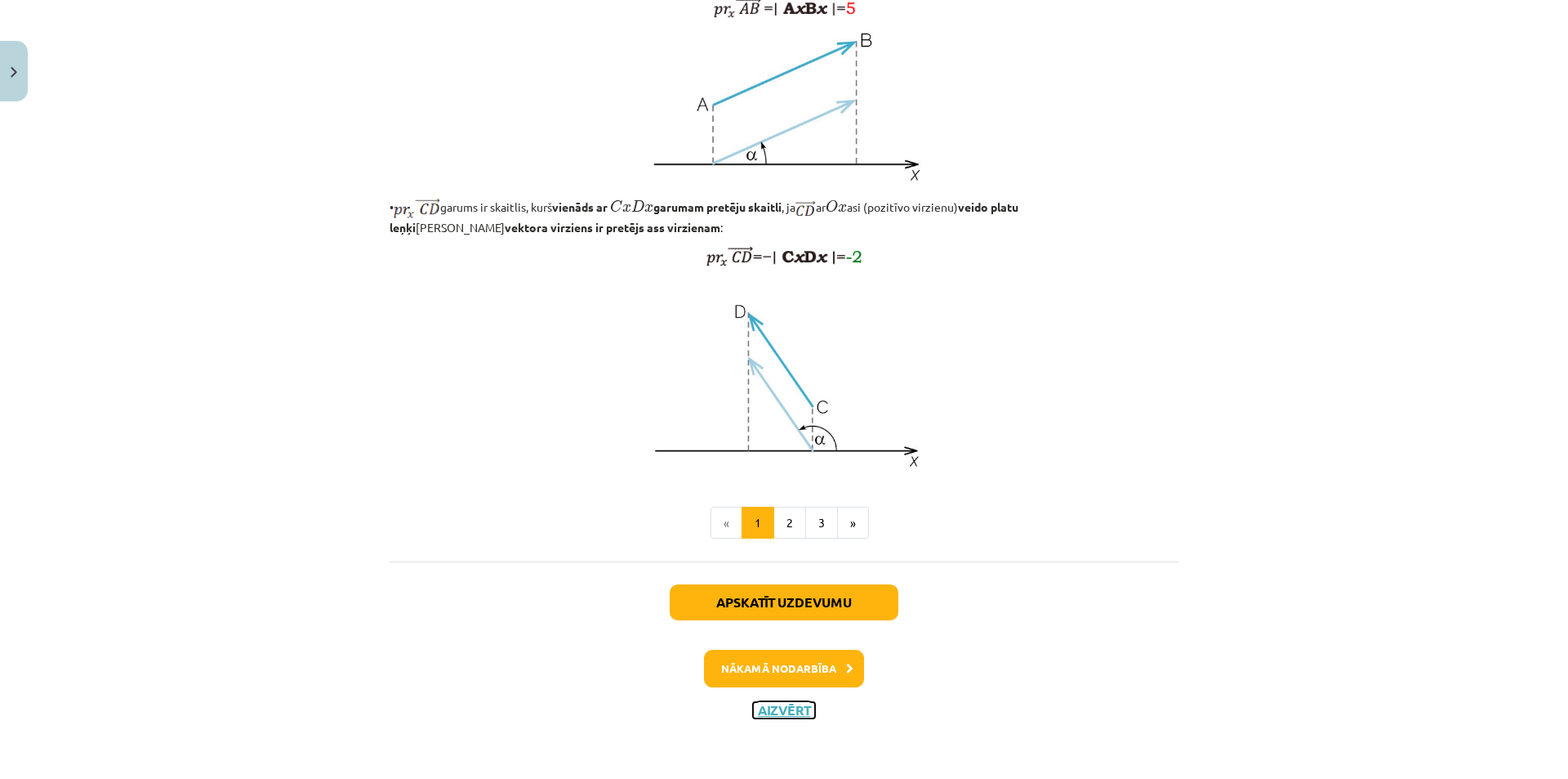
click at [765, 715] on button "Aizvērt" at bounding box center [784, 710] width 63 height 17
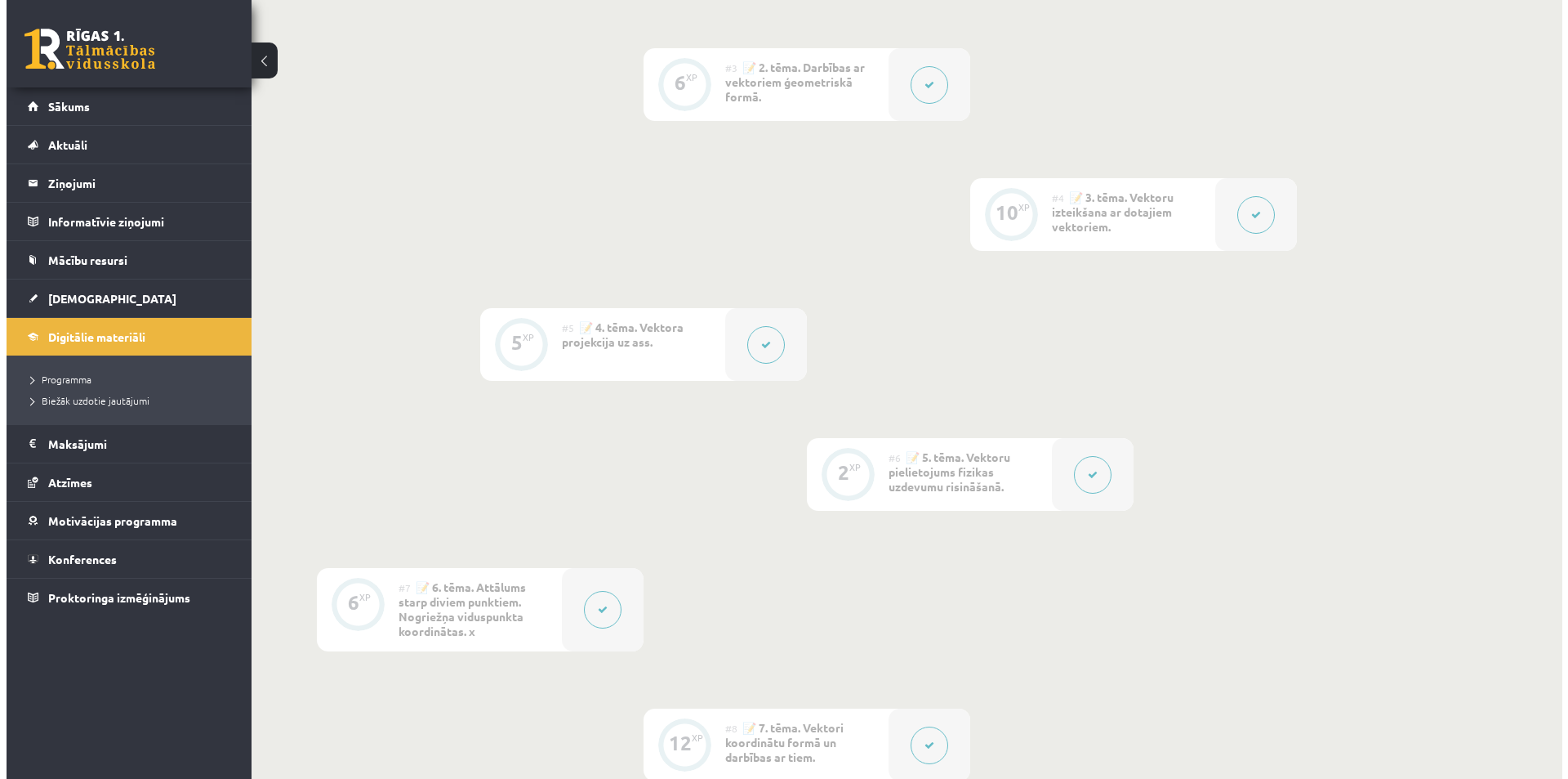
scroll to position [654, 0]
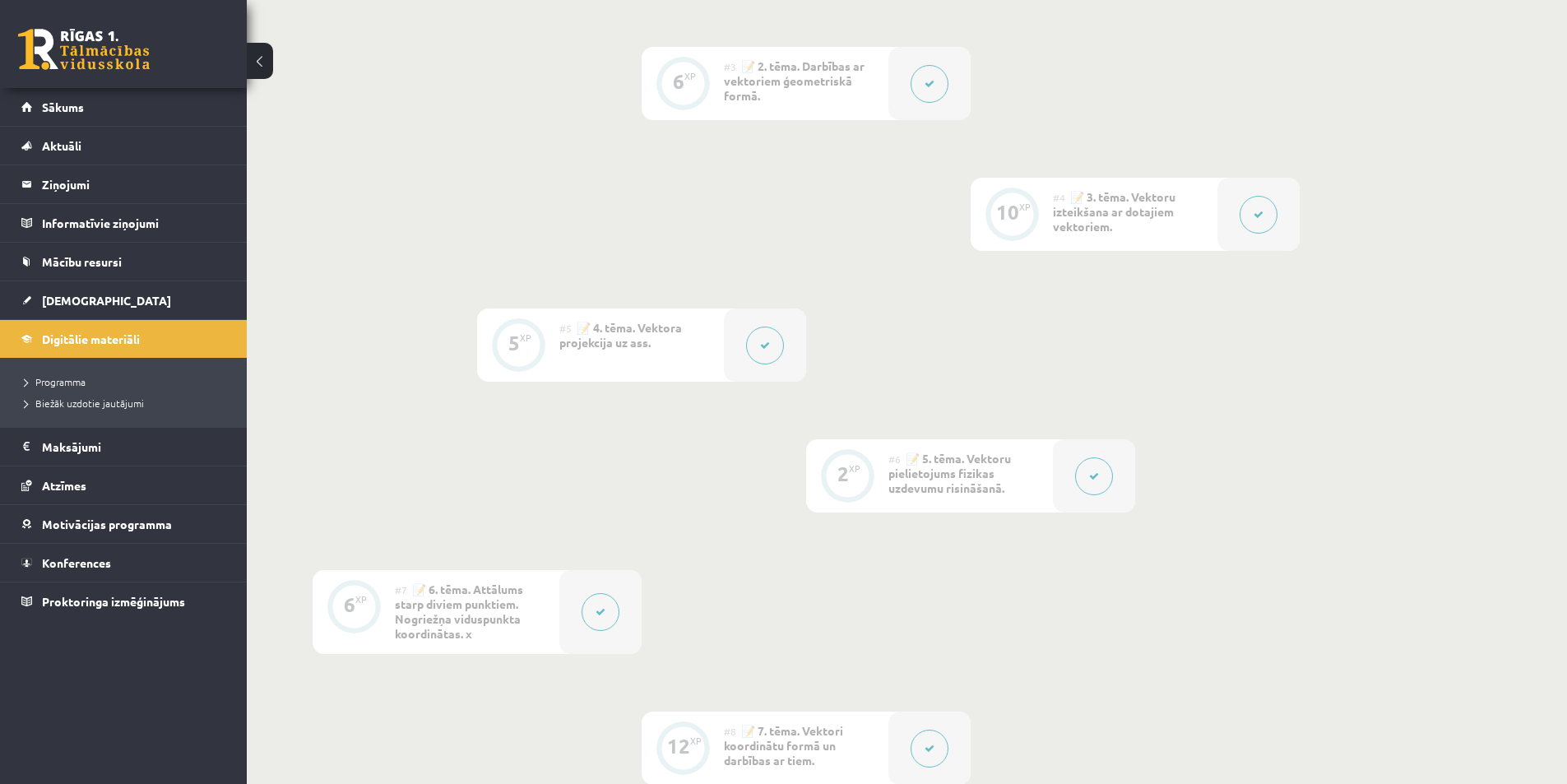
click at [1100, 477] on button at bounding box center [1094, 475] width 38 height 38
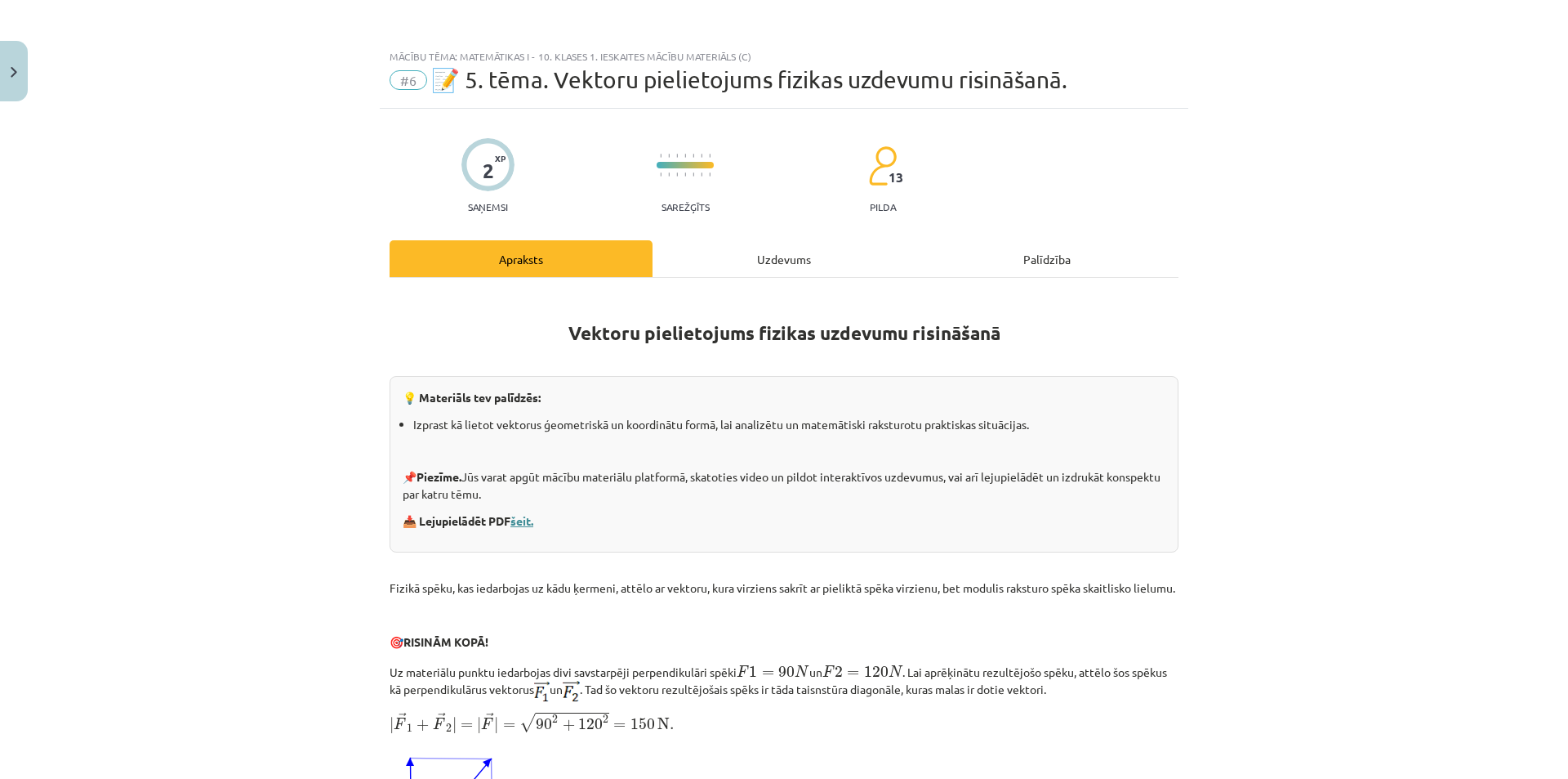
click at [523, 520] on link "šeit." at bounding box center [522, 520] width 23 height 15
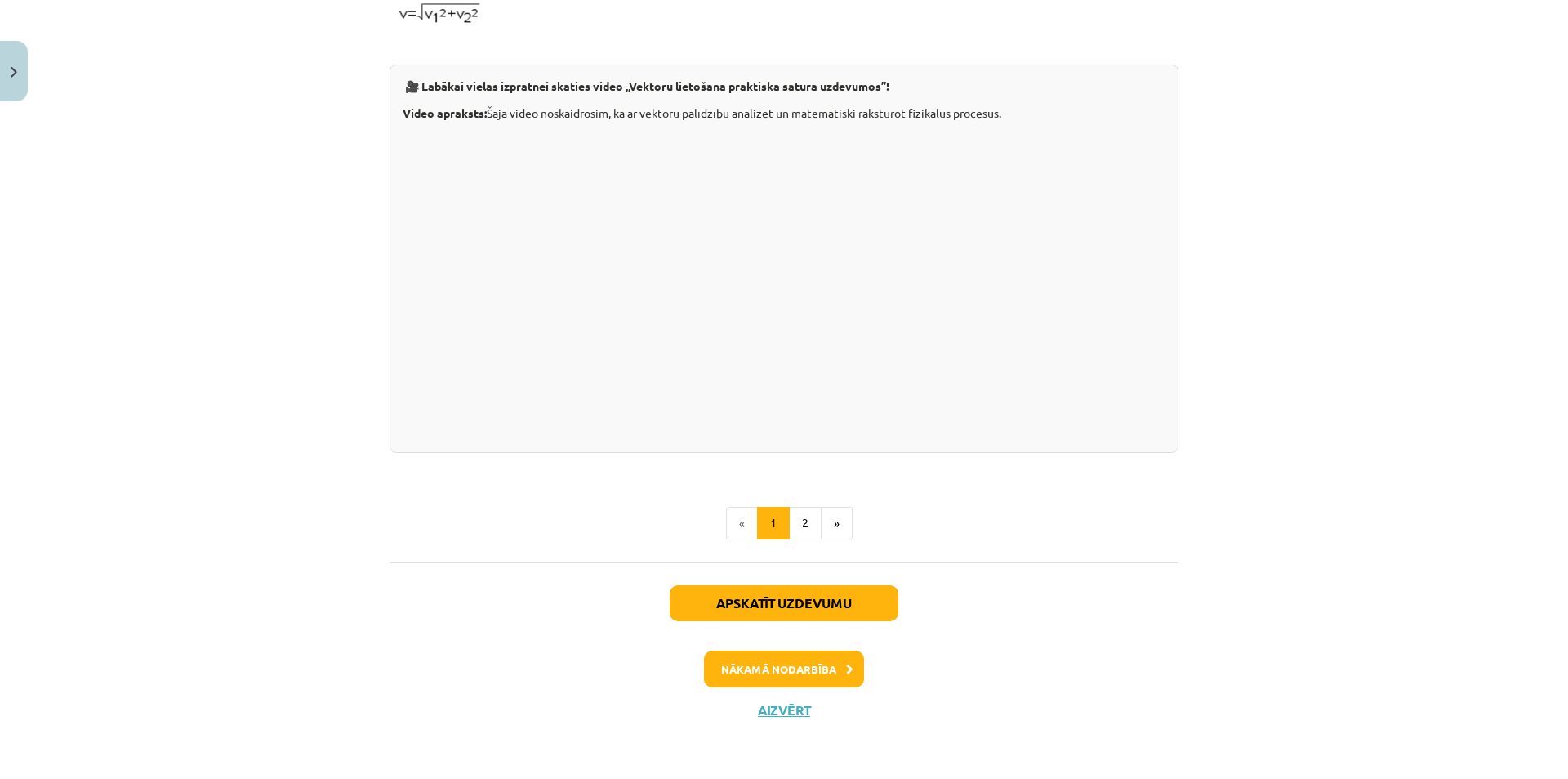
scroll to position [1577, 0]
click at [781, 710] on button "Aizvērt" at bounding box center [784, 710] width 63 height 17
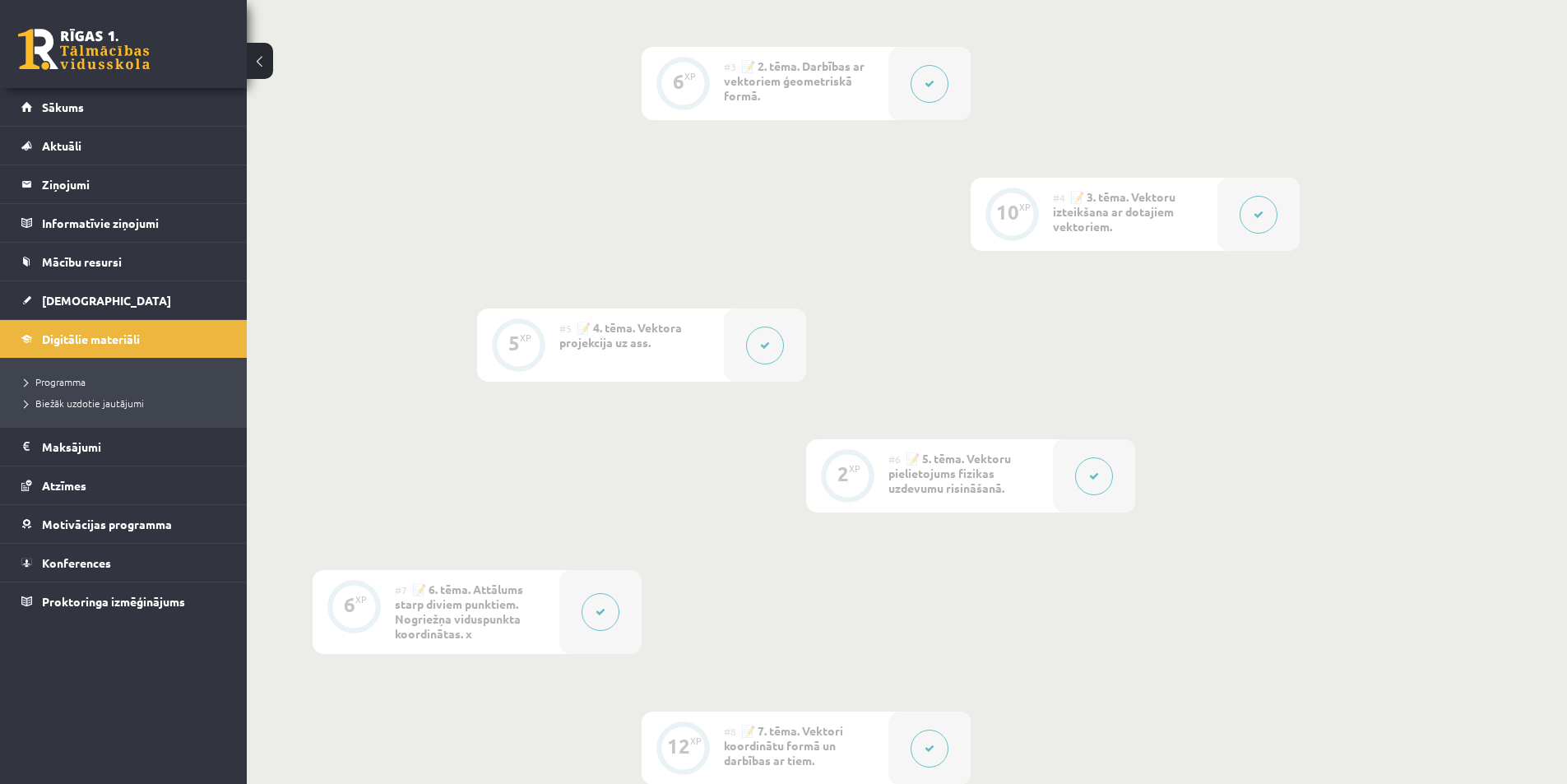
click at [599, 621] on button at bounding box center [600, 611] width 38 height 38
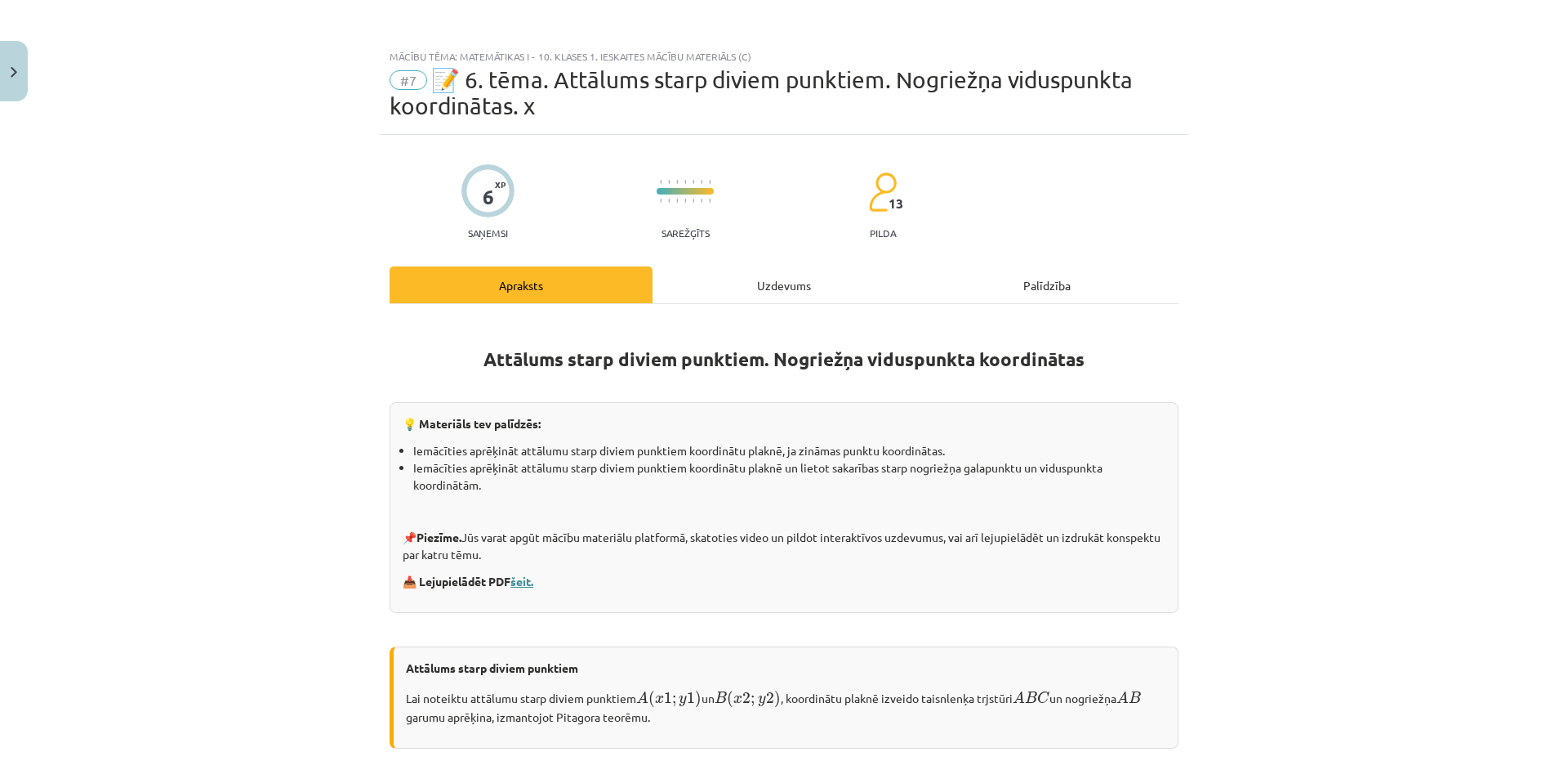
click at [518, 579] on link "šeit." at bounding box center [522, 580] width 23 height 15
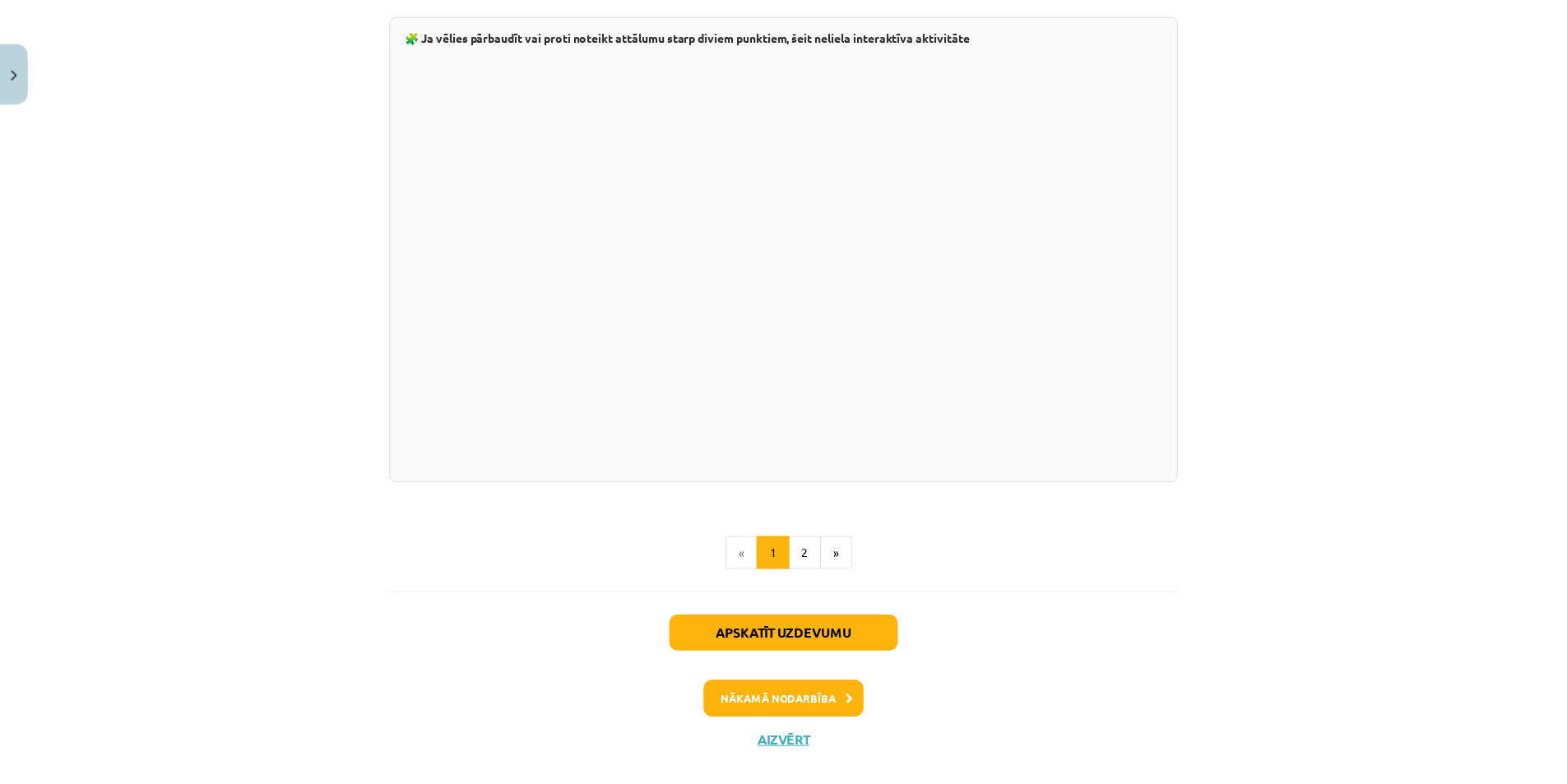
scroll to position [2775, 0]
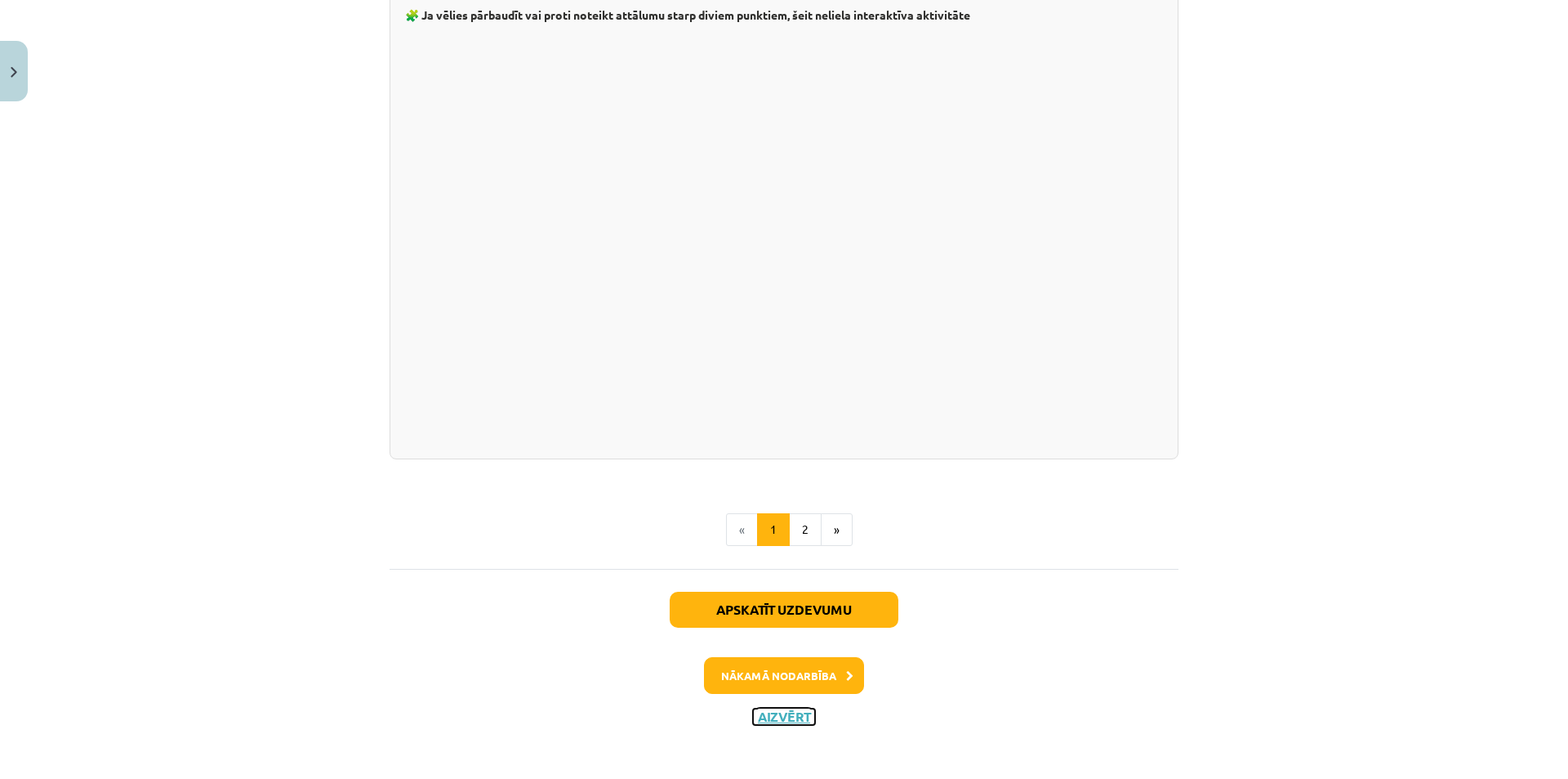
click at [782, 714] on button "Aizvērt" at bounding box center [784, 716] width 63 height 17
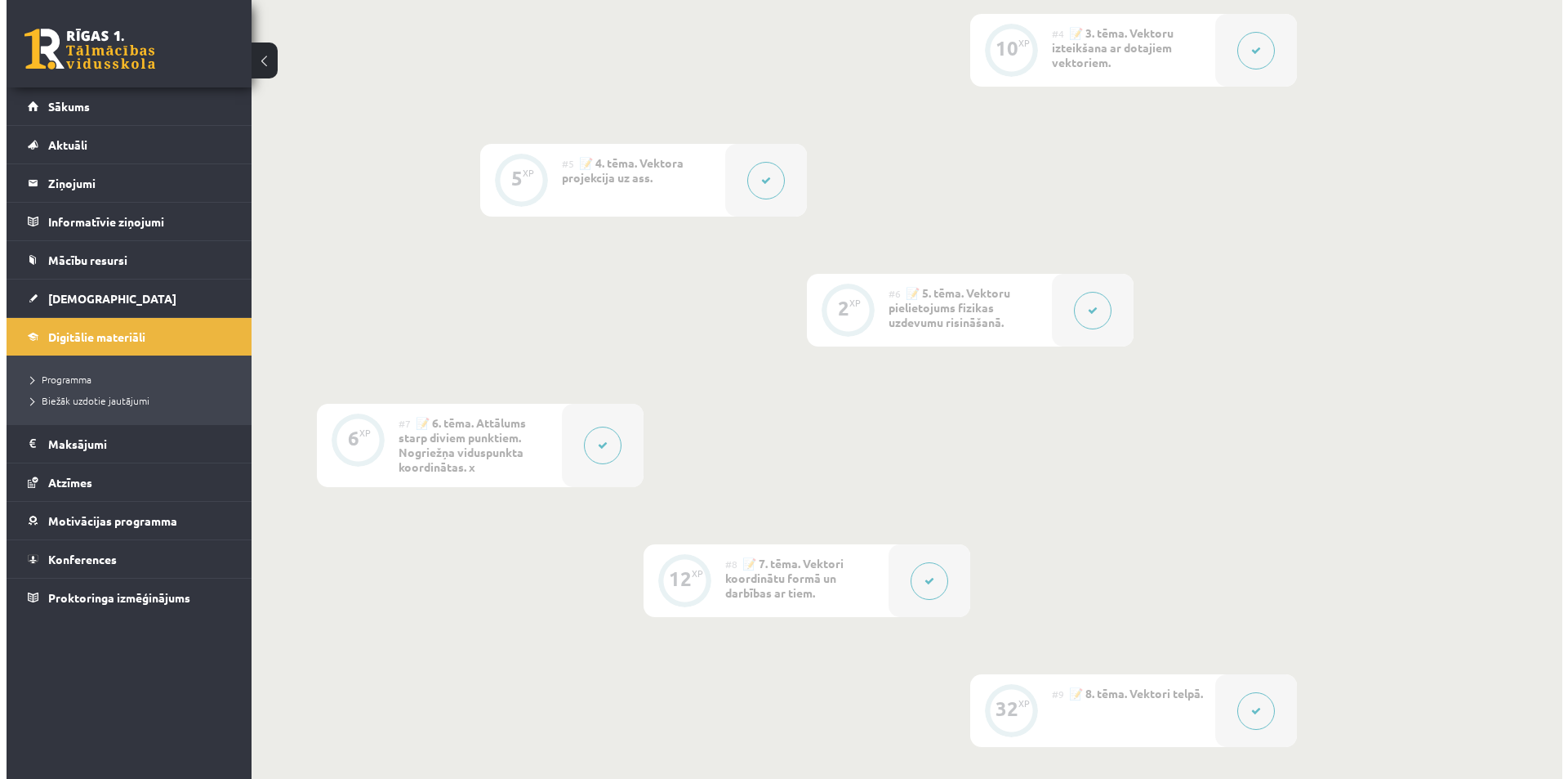
scroll to position [817, 0]
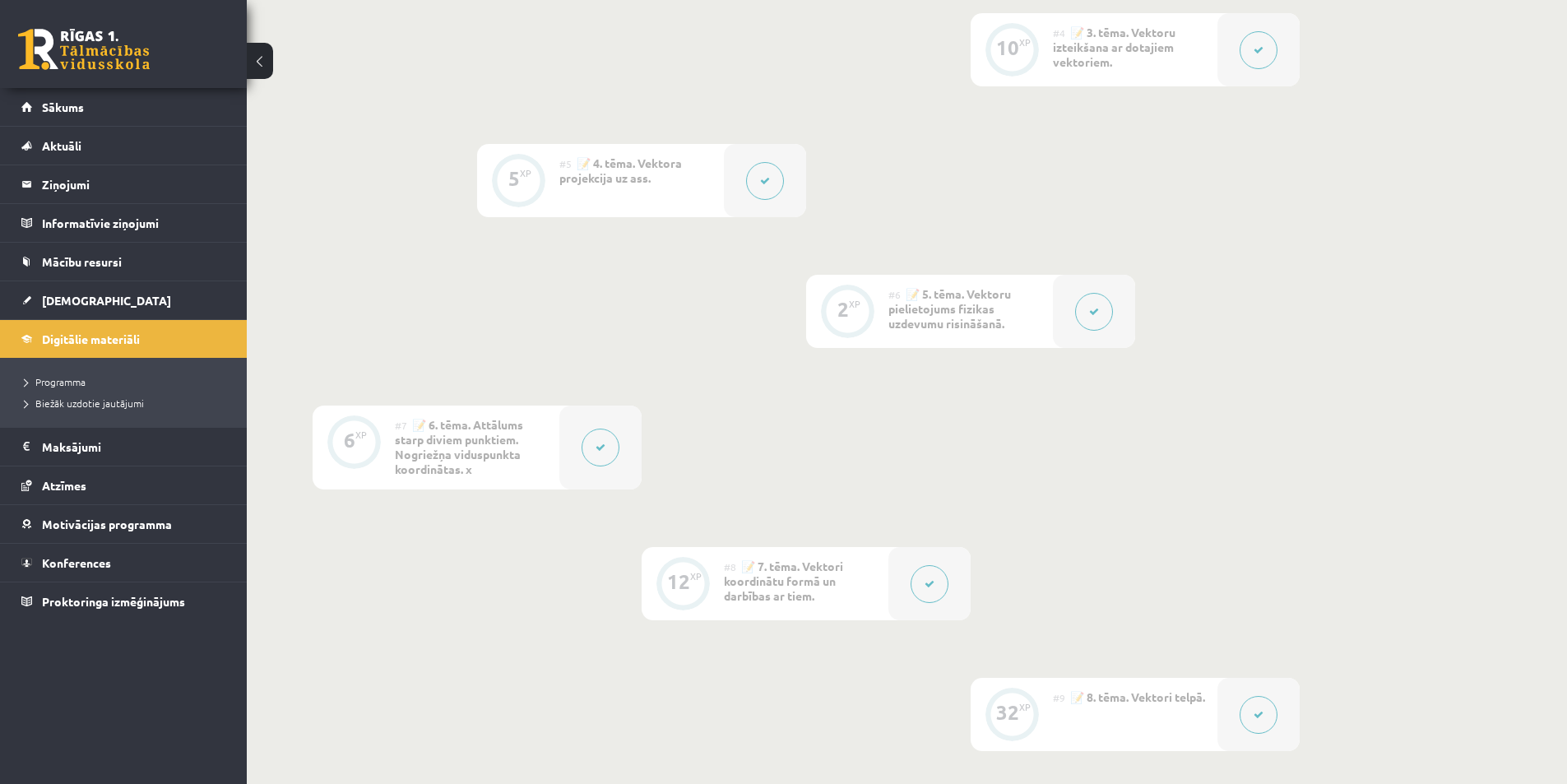
click at [936, 593] on button at bounding box center [929, 583] width 38 height 38
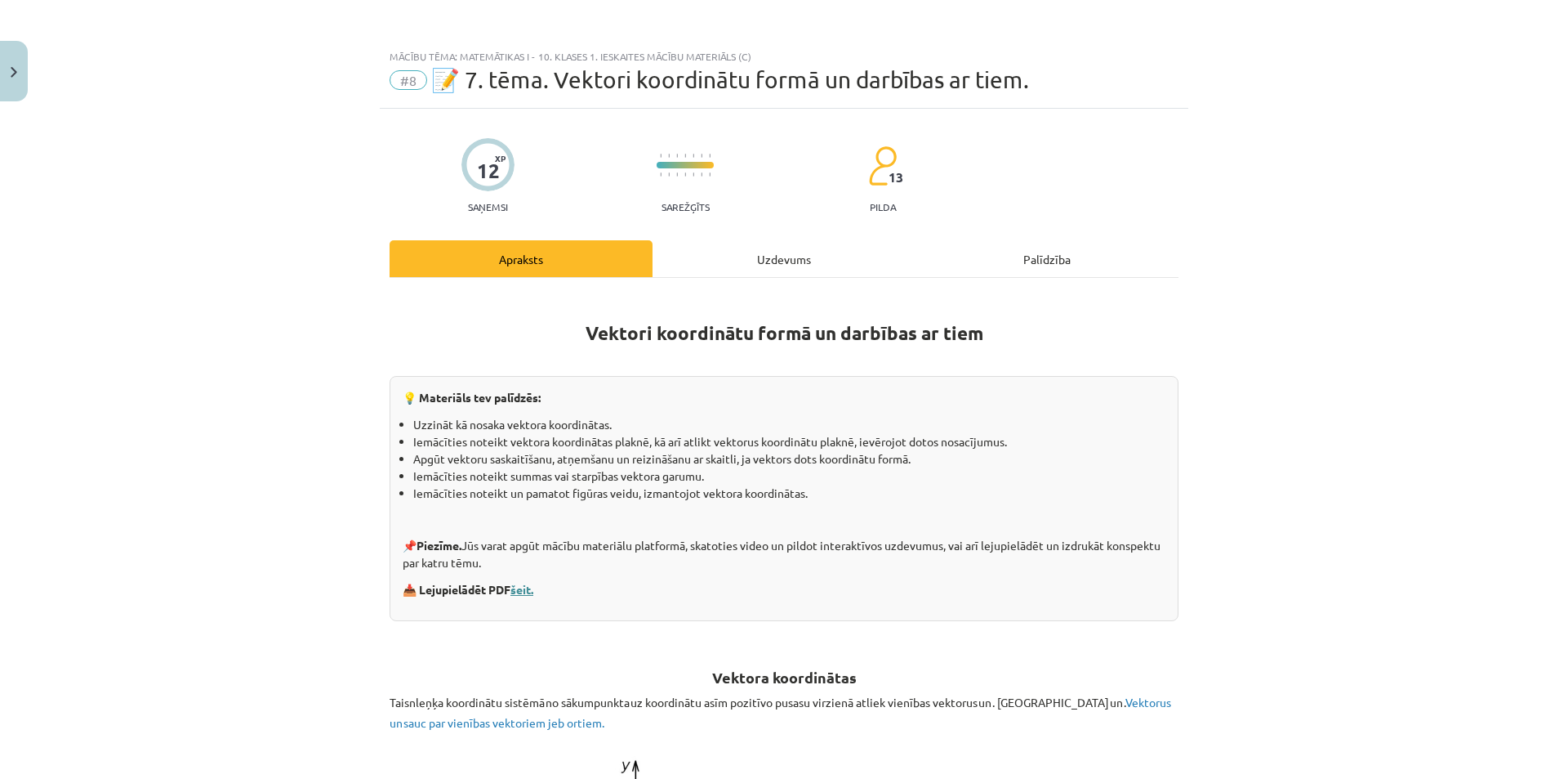
click at [524, 591] on link "šeit." at bounding box center [522, 589] width 23 height 15
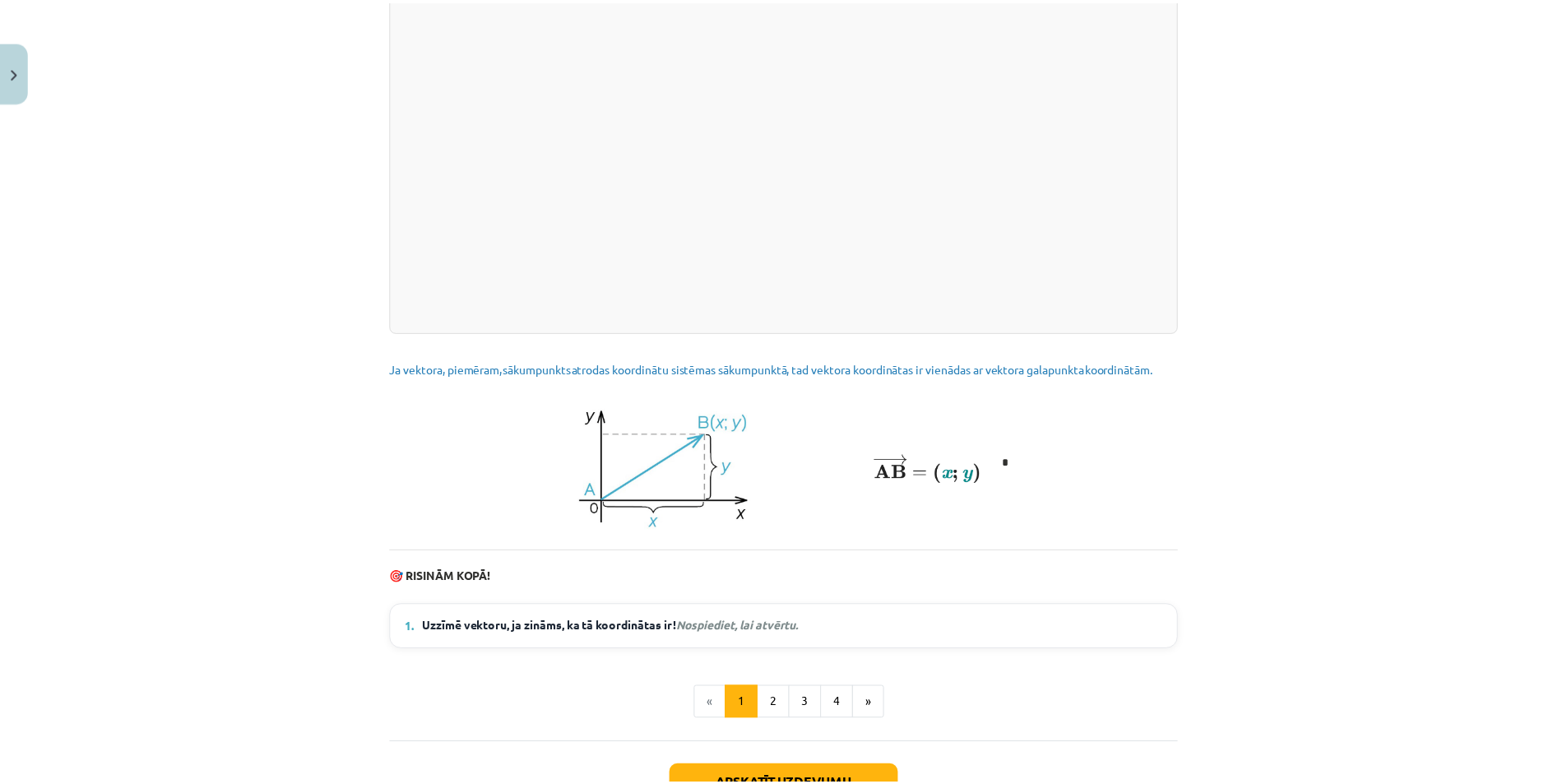
scroll to position [2083, 0]
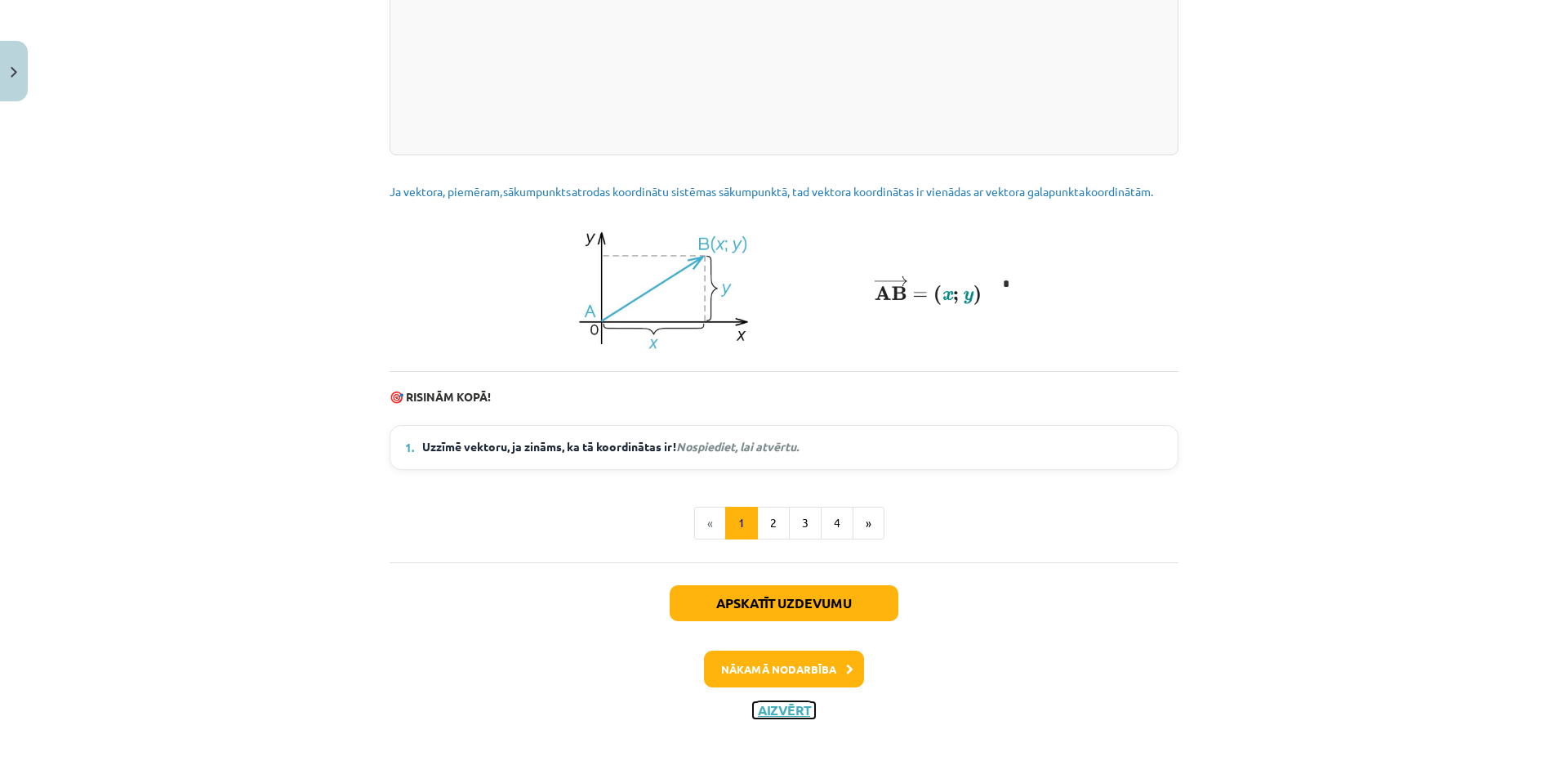
click at [773, 708] on button "Aizvērt" at bounding box center [784, 710] width 63 height 17
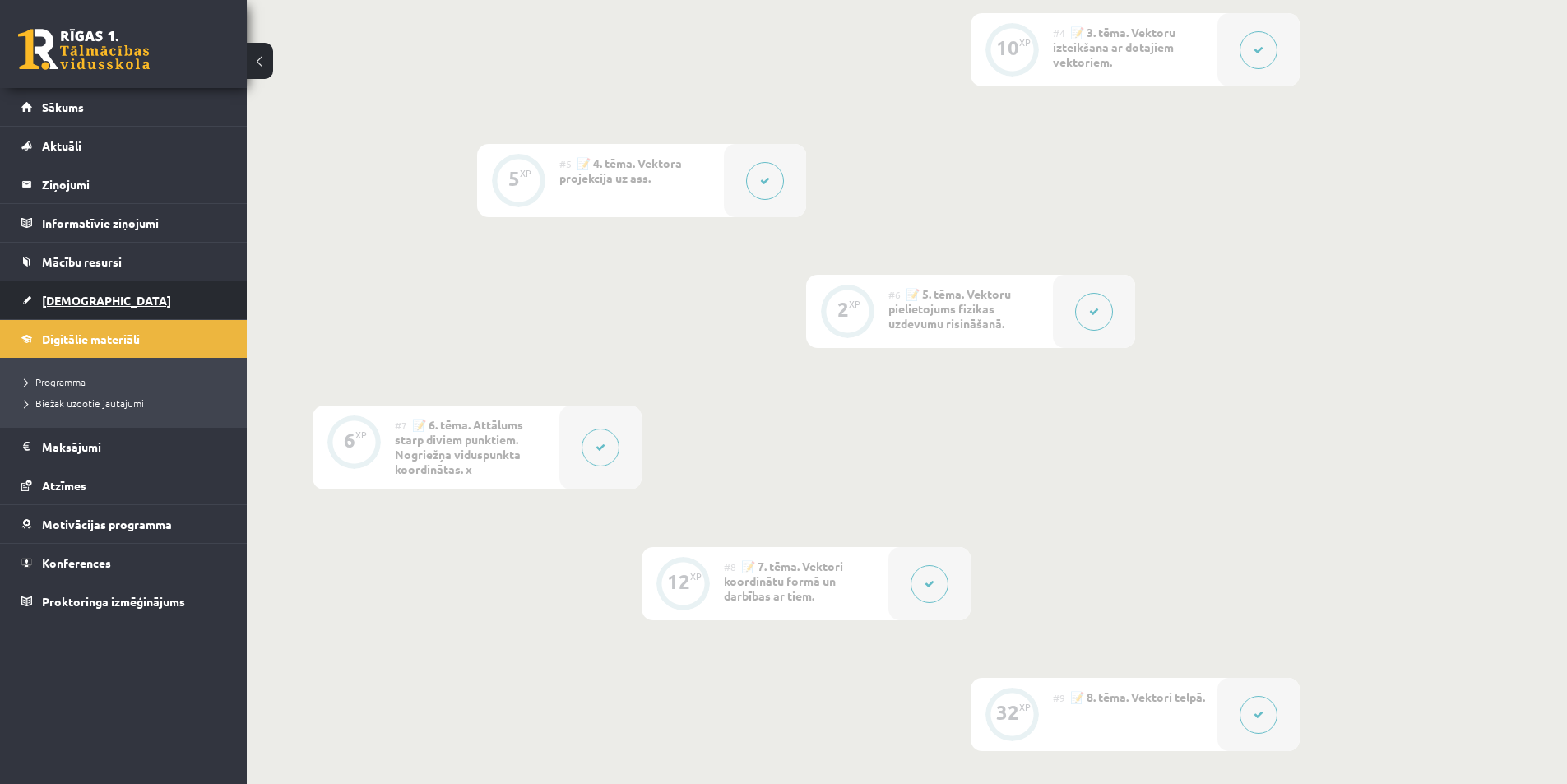
click at [81, 302] on span "[DEMOGRAPHIC_DATA]" at bounding box center [107, 300] width 129 height 15
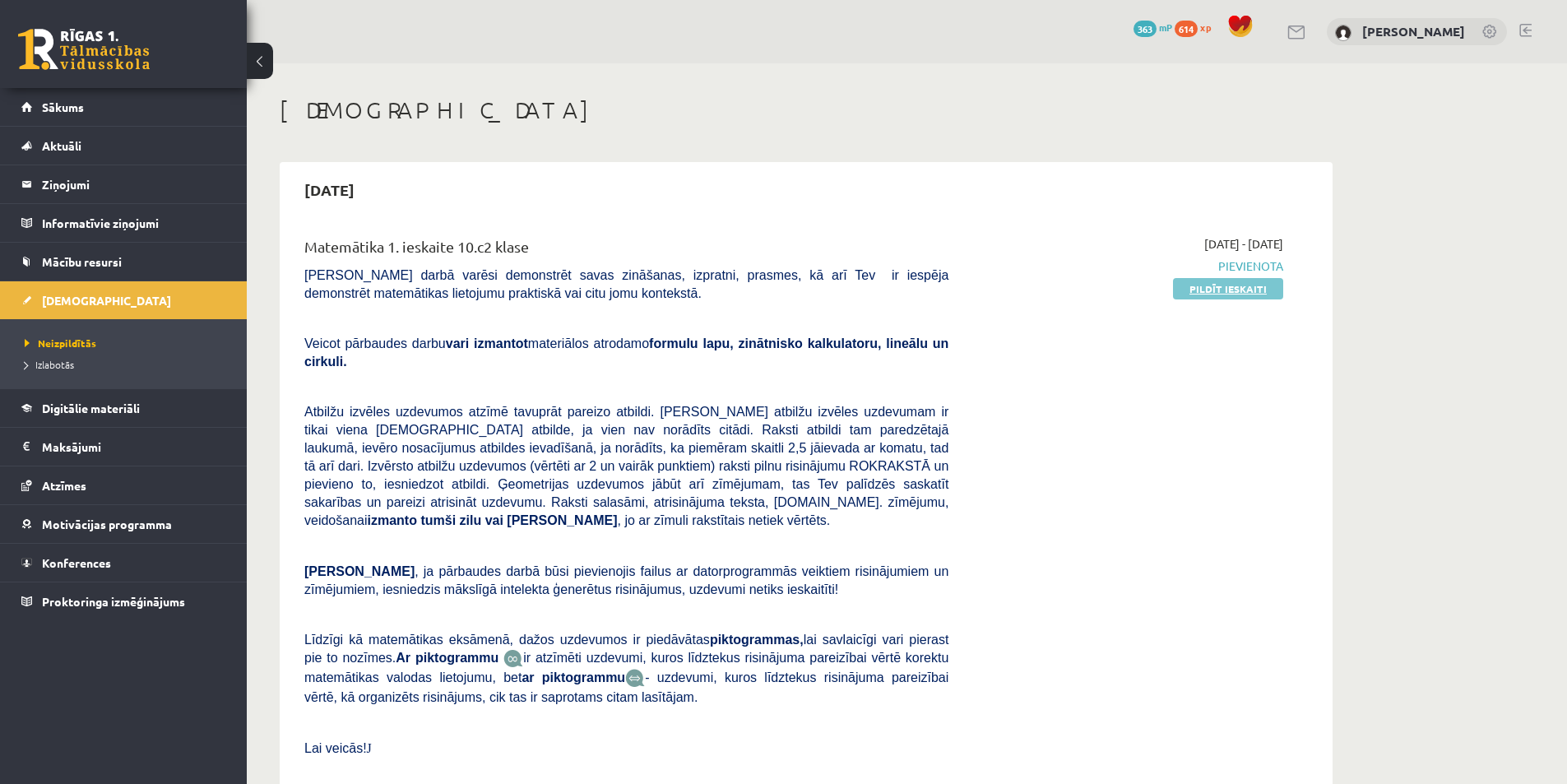
click at [1266, 288] on link "Pildīt ieskaiti" at bounding box center [1229, 288] width 110 height 21
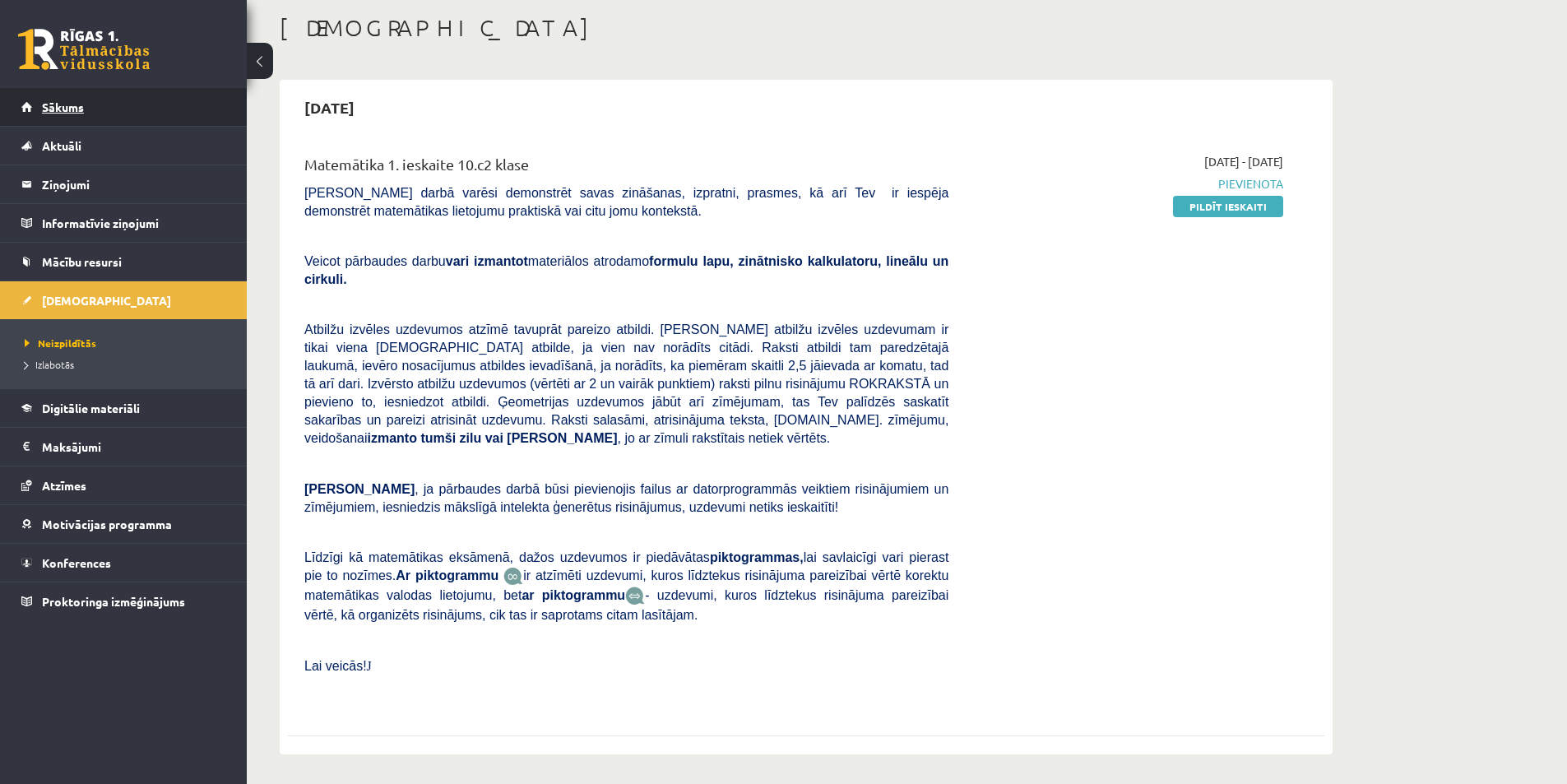
click at [69, 103] on span "Sākums" at bounding box center [63, 107] width 42 height 15
